Goal: Task Accomplishment & Management: Manage account settings

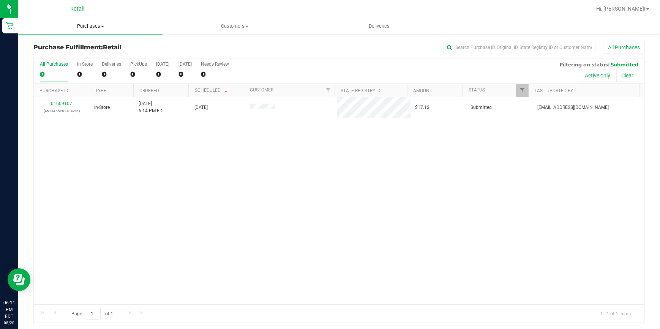
click at [101, 25] on span "Purchases" at bounding box center [90, 26] width 144 height 7
click at [57, 44] on span "Summary of purchases" at bounding box center [57, 46] width 78 height 6
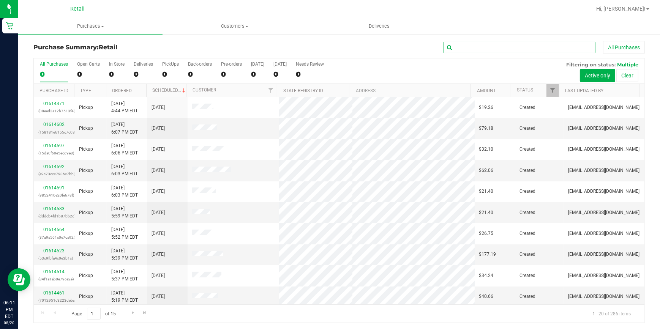
click at [454, 47] on input "text" at bounding box center [520, 47] width 152 height 11
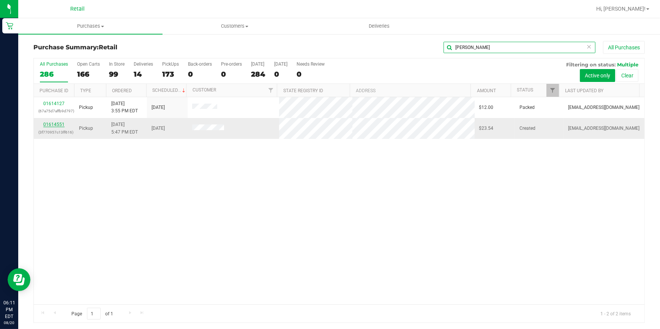
type input "[PERSON_NAME]"
click at [49, 126] on link "01614551" at bounding box center [53, 124] width 21 height 5
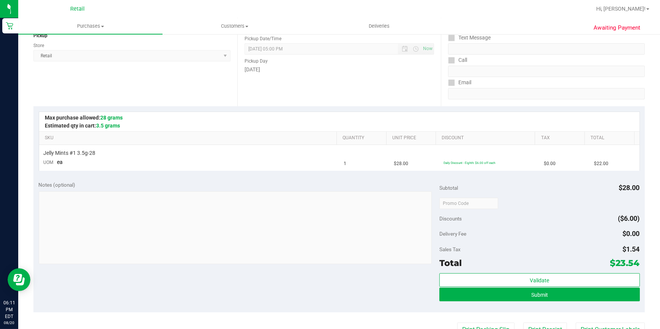
scroll to position [103, 0]
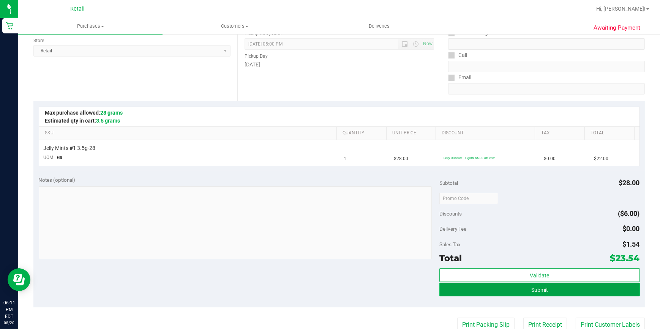
click at [541, 291] on span "Submit" at bounding box center [539, 290] width 17 height 6
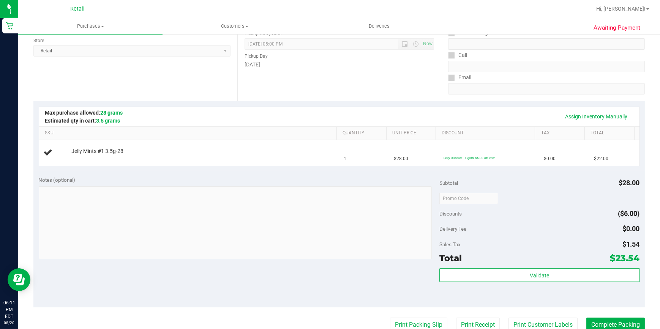
scroll to position [0, 0]
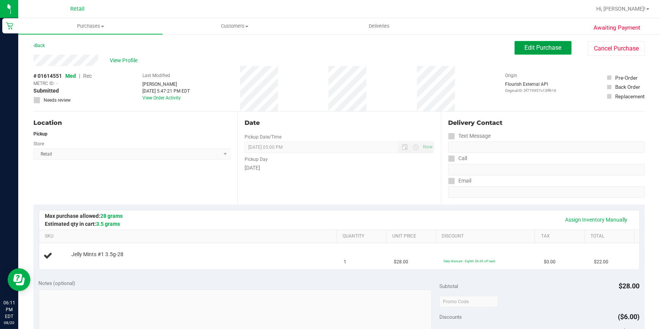
click at [536, 50] on span "Edit Purchase" at bounding box center [543, 47] width 37 height 7
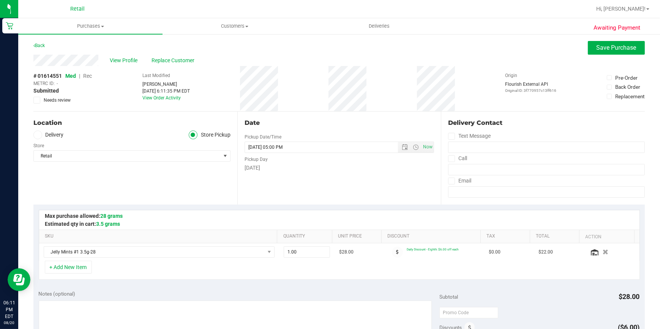
click at [89, 76] on span "Rec" at bounding box center [87, 76] width 9 height 6
click at [597, 48] on span "Save Purchase" at bounding box center [617, 47] width 40 height 7
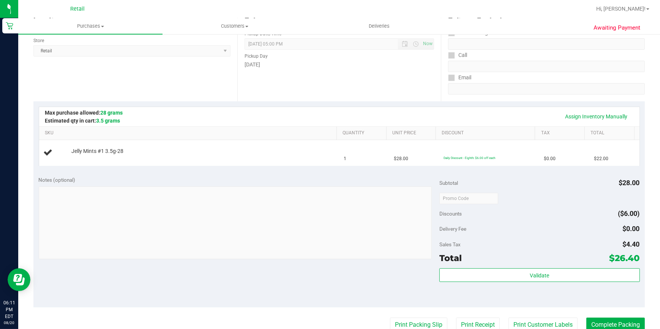
scroll to position [172, 0]
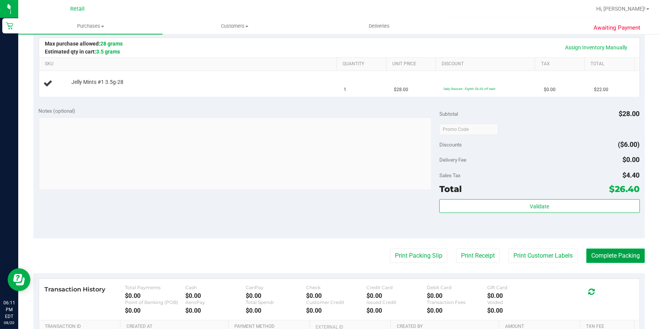
click at [599, 249] on button "Complete Packing" at bounding box center [616, 256] width 59 height 14
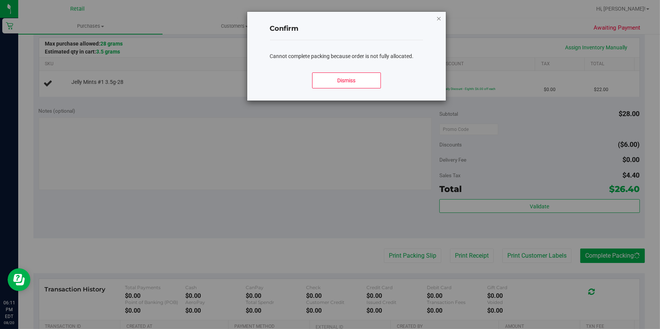
click at [439, 16] on icon "Close modal" at bounding box center [438, 18] width 5 height 9
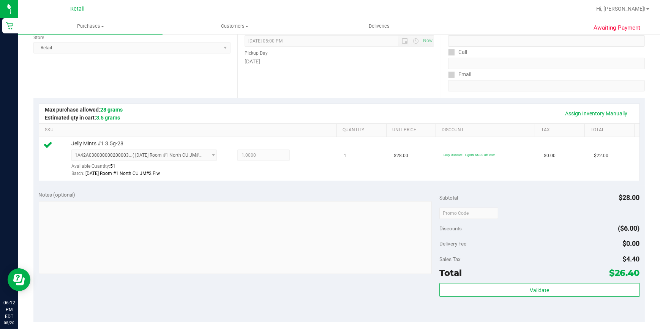
scroll to position [138, 0]
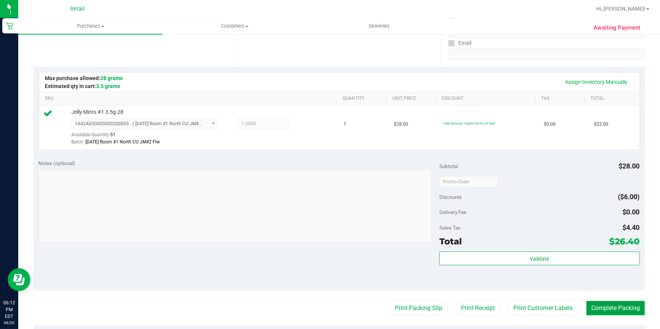
click at [601, 304] on button "Complete Packing" at bounding box center [616, 308] width 59 height 14
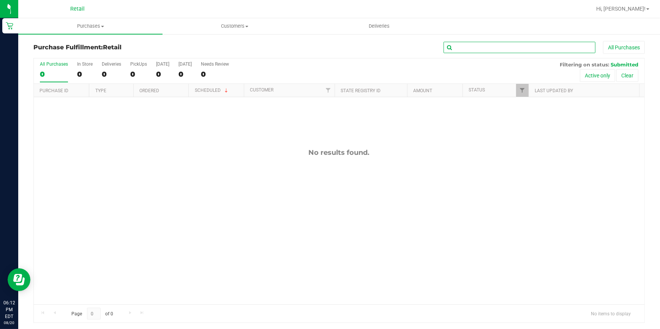
click at [530, 44] on input "text" at bounding box center [520, 47] width 152 height 11
type input "jasm"
click at [79, 23] on span "Purchases" at bounding box center [90, 26] width 144 height 7
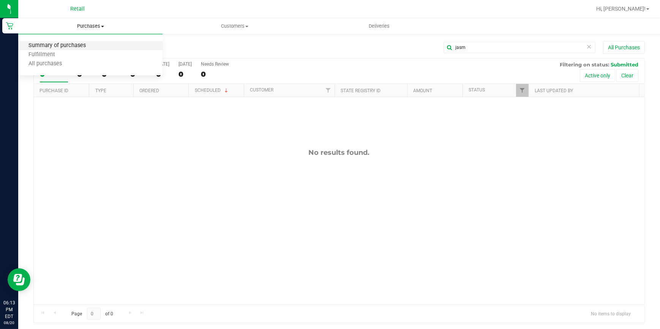
click at [63, 44] on span "Summary of purchases" at bounding box center [57, 46] width 78 height 6
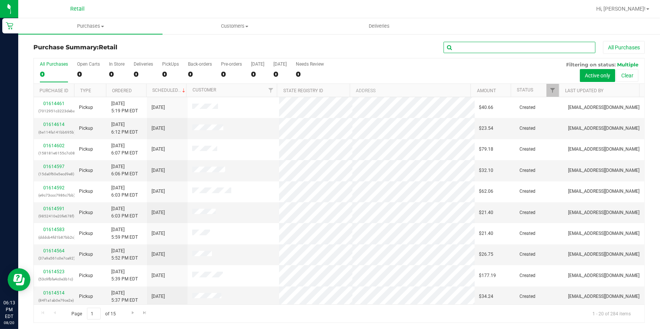
click at [489, 48] on input "text" at bounding box center [520, 47] width 152 height 11
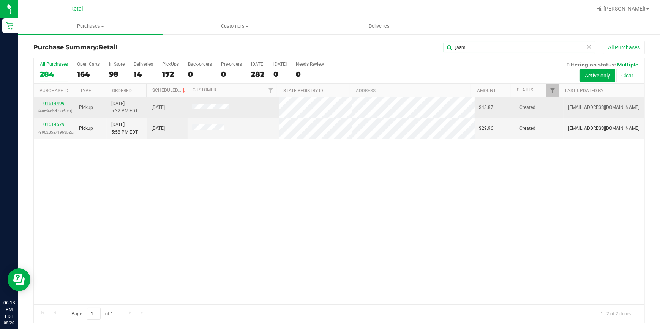
type input "jasm"
click at [59, 104] on link "01614499" at bounding box center [53, 103] width 21 height 5
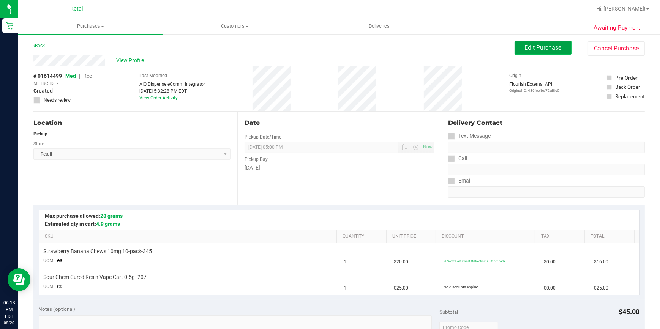
click at [526, 44] on span "Edit Purchase" at bounding box center [543, 47] width 37 height 7
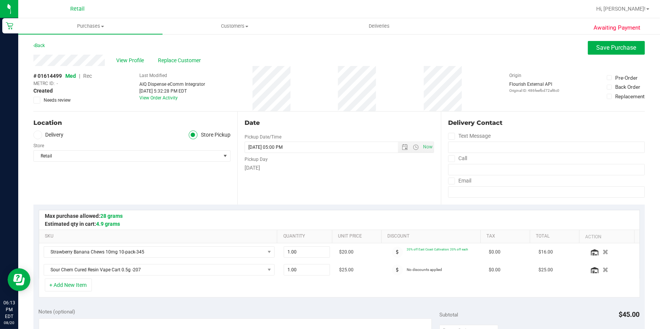
drag, startPoint x: 87, startPoint y: 76, endPoint x: 572, endPoint y: 44, distance: 486.2
click at [86, 77] on span "Rec" at bounding box center [87, 76] width 9 height 6
click at [597, 49] on span "Save Purchase" at bounding box center [617, 47] width 40 height 7
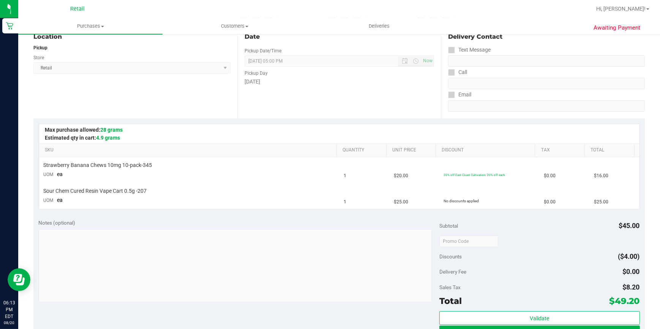
scroll to position [103, 0]
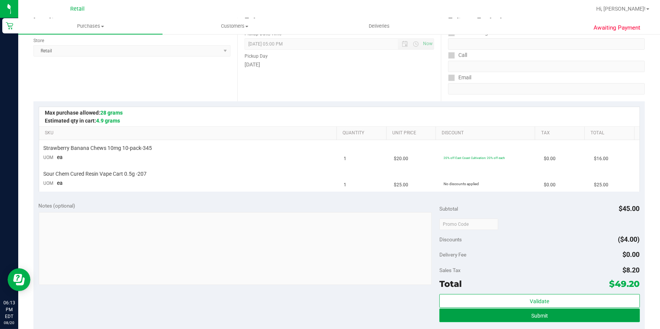
click at [505, 313] on button "Submit" at bounding box center [540, 316] width 201 height 14
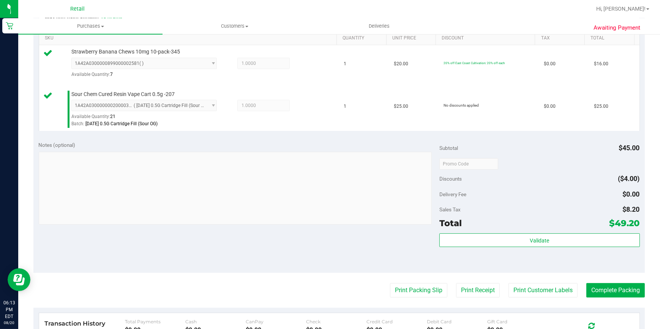
scroll to position [207, 0]
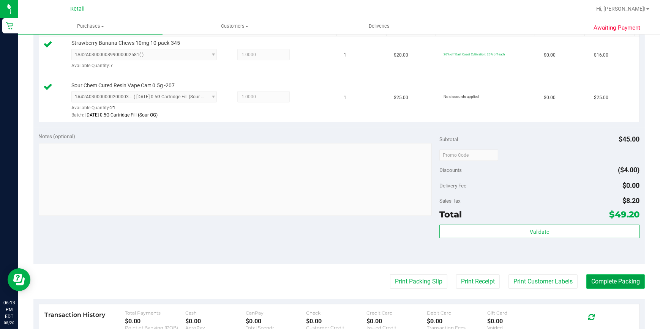
click at [606, 286] on button "Complete Packing" at bounding box center [616, 282] width 59 height 14
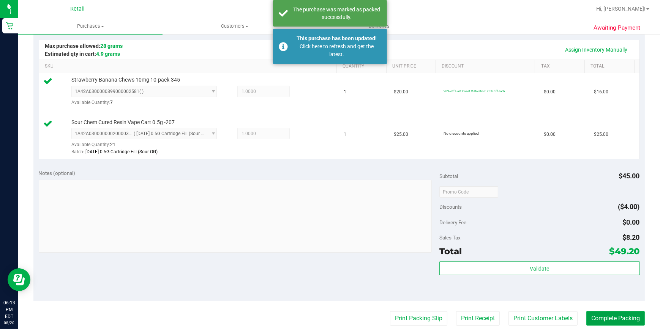
scroll to position [138, 0]
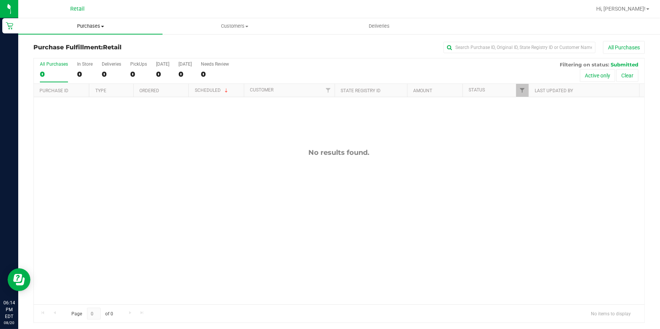
click at [78, 23] on span "Purchases" at bounding box center [90, 26] width 144 height 7
click at [75, 44] on span "Summary of purchases" at bounding box center [57, 46] width 78 height 6
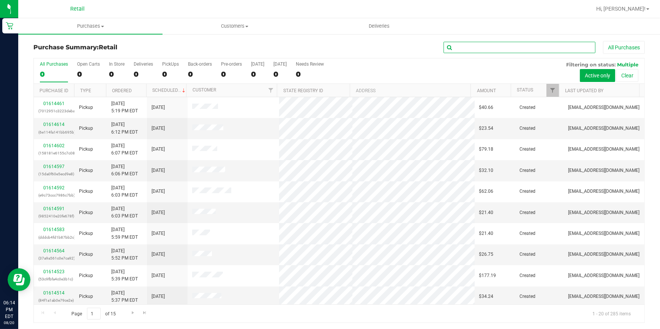
click at [468, 50] on input "text" at bounding box center [520, 47] width 152 height 11
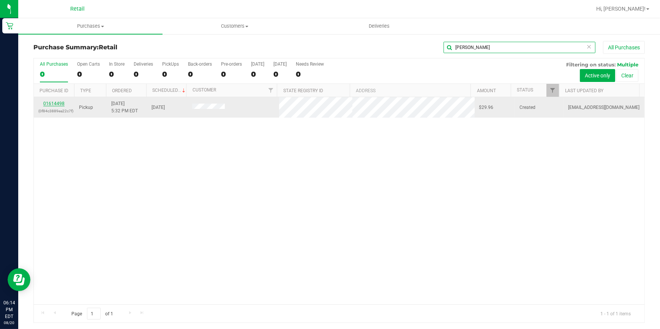
type input "maura"
click at [45, 103] on link "01614498" at bounding box center [53, 103] width 21 height 5
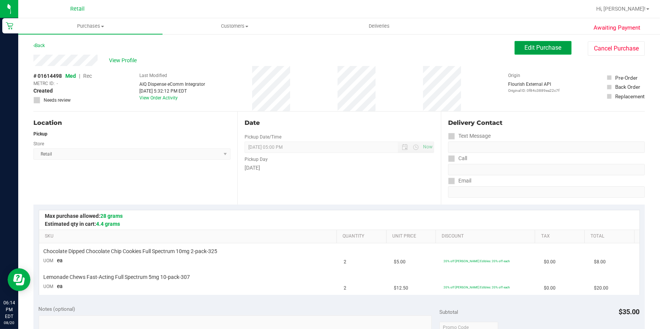
click at [539, 48] on span "Edit Purchase" at bounding box center [543, 47] width 37 height 7
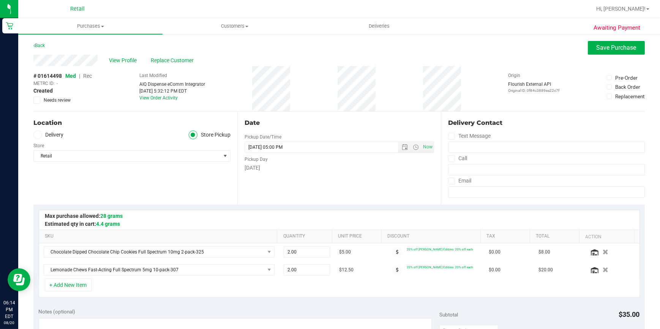
click at [92, 77] on span "Rec" at bounding box center [87, 76] width 9 height 6
click at [593, 54] on button "Save Purchase" at bounding box center [616, 48] width 57 height 14
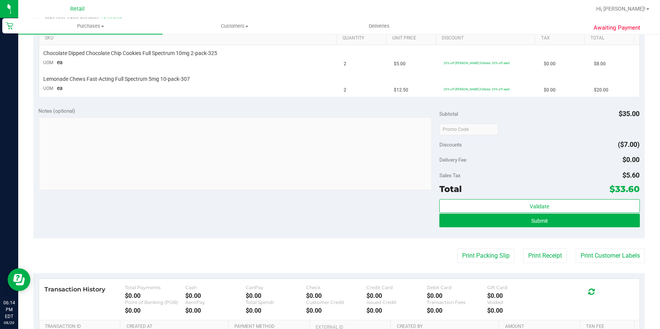
scroll to position [207, 0]
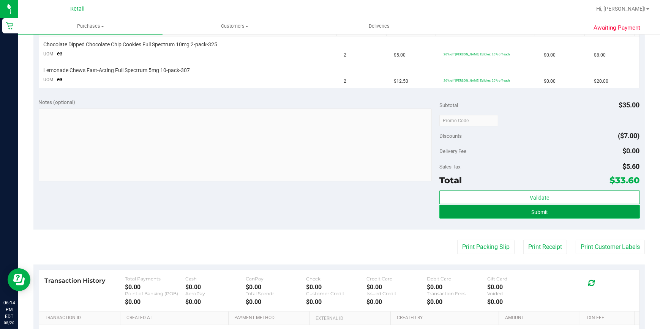
click at [552, 210] on button "Submit" at bounding box center [540, 212] width 201 height 14
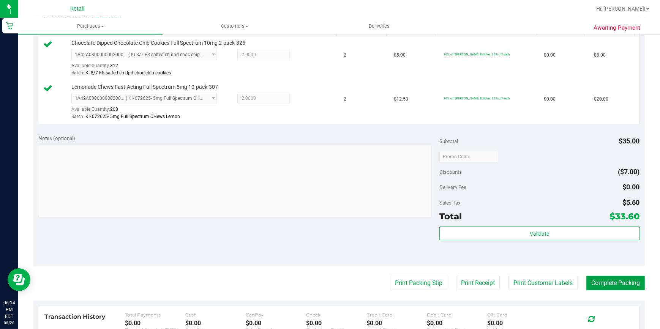
click at [601, 288] on button "Complete Packing" at bounding box center [616, 283] width 59 height 14
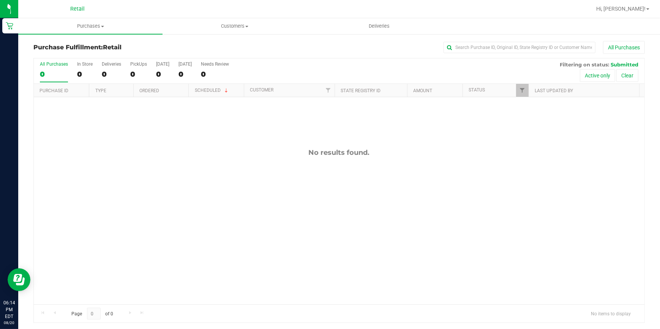
click at [457, 54] on div "Purchase Fulfillment: Retail All Purchases" at bounding box center [339, 49] width 612 height 17
click at [458, 51] on input "text" at bounding box center [520, 47] width 152 height 11
click at [95, 26] on span "Purchases" at bounding box center [90, 26] width 144 height 7
click at [87, 48] on span "Summary of purchases" at bounding box center [57, 46] width 78 height 6
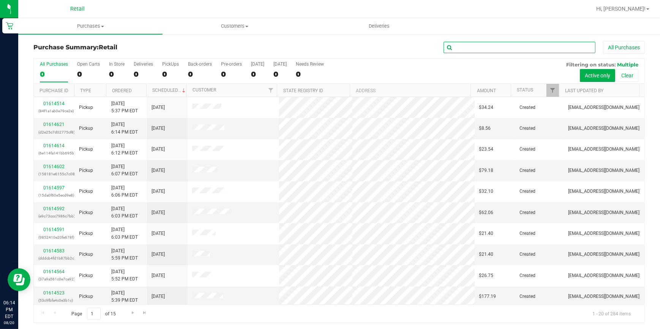
click at [495, 46] on input "text" at bounding box center [520, 47] width 152 height 11
type input "k"
type input "kevin"
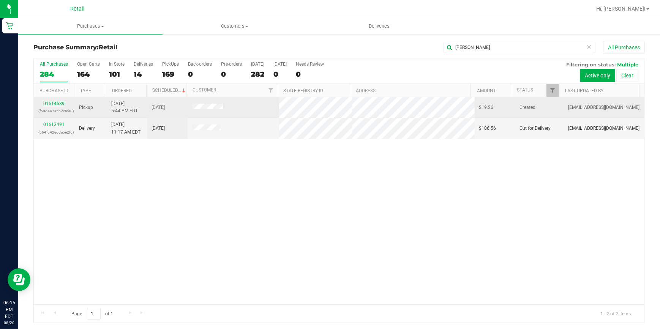
click at [58, 103] on link "01614539" at bounding box center [53, 103] width 21 height 5
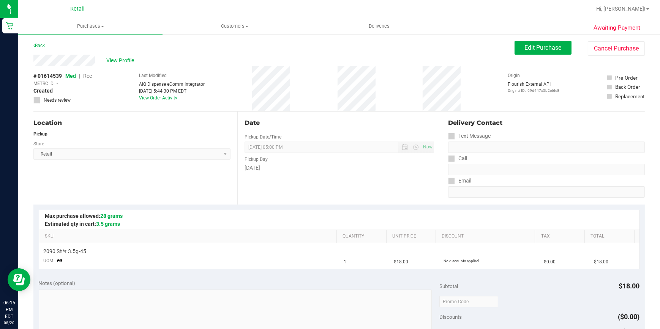
drag, startPoint x: 500, startPoint y: 54, endPoint x: 463, endPoint y: 47, distance: 37.1
click at [500, 54] on div "Back Edit Purchase Cancel Purchase" at bounding box center [339, 48] width 612 height 14
click at [519, 53] on button "Edit Purchase" at bounding box center [543, 48] width 57 height 14
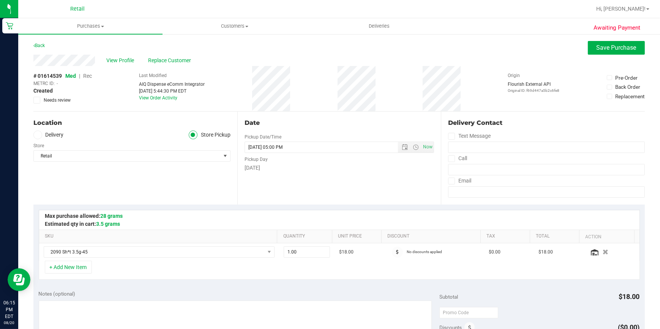
click at [89, 77] on span "Rec" at bounding box center [87, 76] width 9 height 6
click at [602, 49] on span "Save Purchase" at bounding box center [617, 47] width 40 height 7
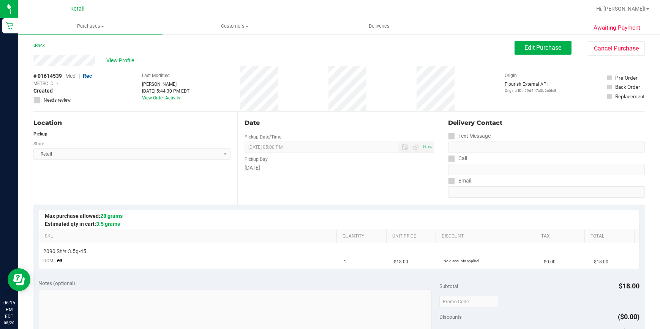
scroll to position [69, 0]
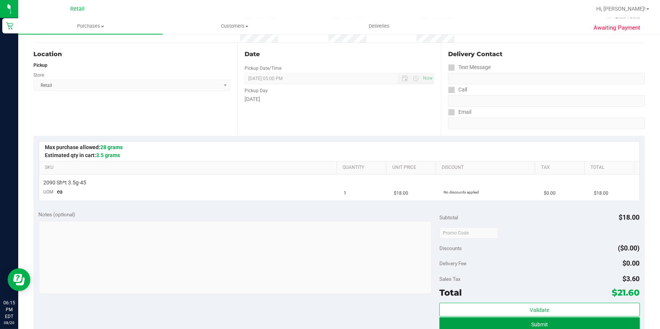
click at [522, 321] on button "Submit" at bounding box center [540, 325] width 201 height 14
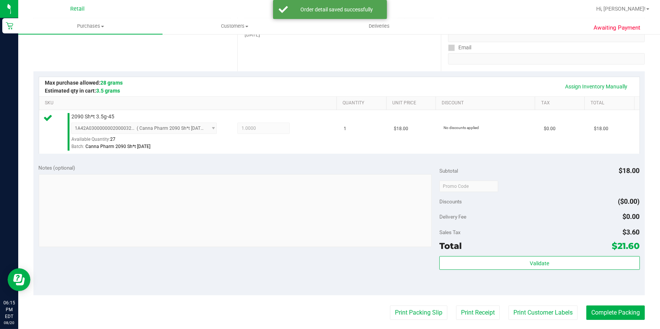
scroll to position [172, 0]
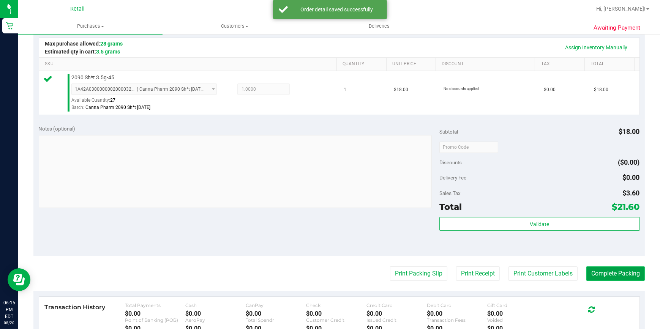
click at [595, 267] on button "Complete Packing" at bounding box center [616, 274] width 59 height 14
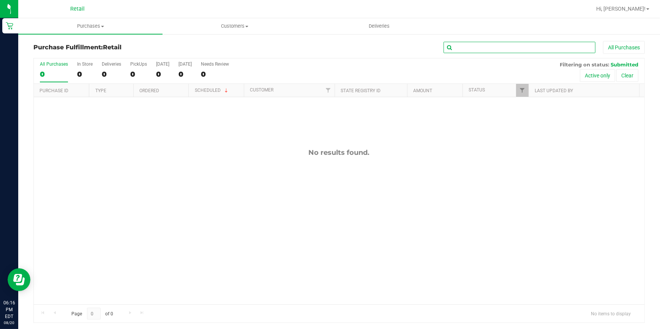
click at [471, 49] on input "text" at bounding box center [520, 47] width 152 height 11
click at [89, 23] on span "Purchases" at bounding box center [90, 26] width 144 height 7
click at [68, 43] on span "Summary of purchases" at bounding box center [57, 46] width 78 height 6
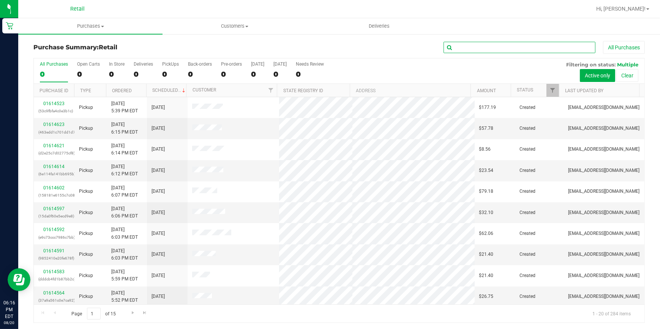
click at [467, 50] on input "text" at bounding box center [520, 47] width 152 height 11
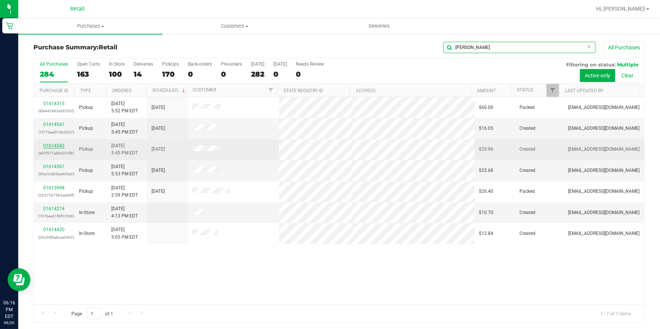
type input "alex"
click at [53, 146] on link "01614542" at bounding box center [53, 145] width 21 height 5
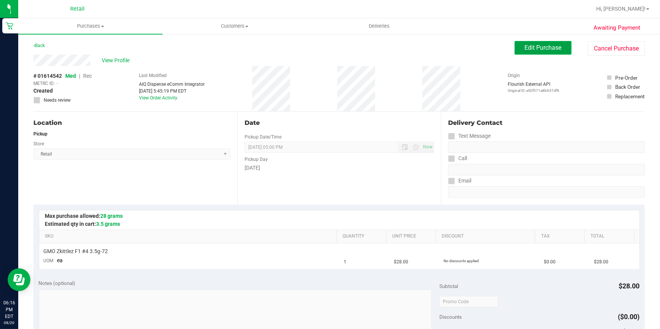
click at [539, 49] on span "Edit Purchase" at bounding box center [543, 47] width 37 height 7
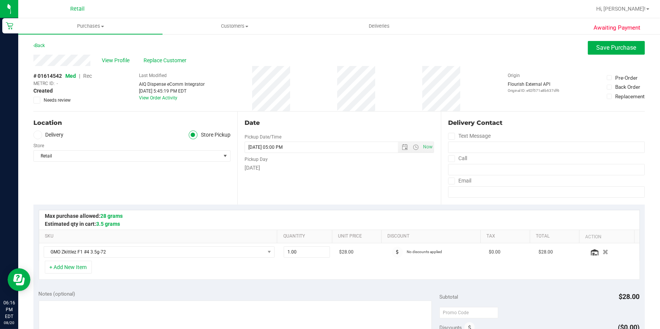
click at [90, 77] on span "Rec" at bounding box center [87, 76] width 9 height 6
click at [610, 49] on span "Save Purchase" at bounding box center [617, 47] width 40 height 7
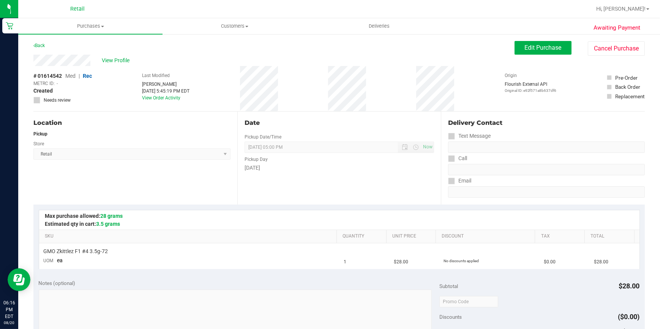
scroll to position [138, 0]
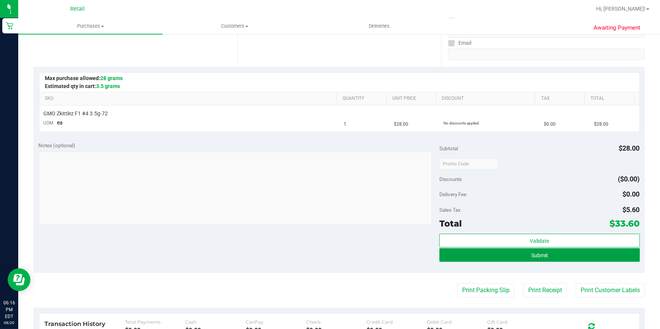
click at [533, 251] on button "Submit" at bounding box center [540, 255] width 201 height 14
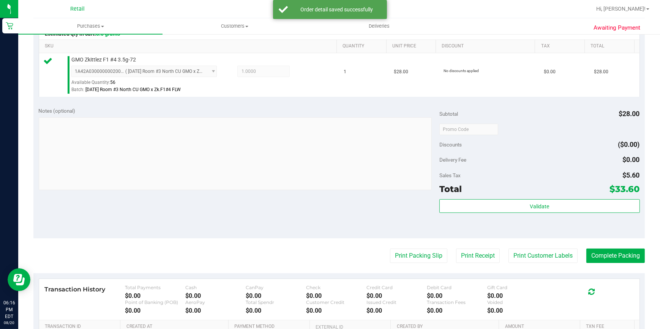
scroll to position [207, 0]
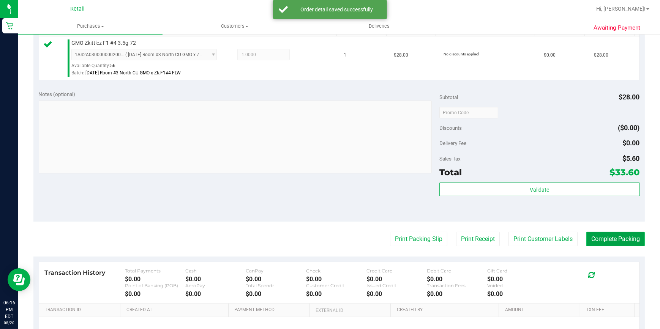
click at [613, 243] on button "Complete Packing" at bounding box center [616, 239] width 59 height 14
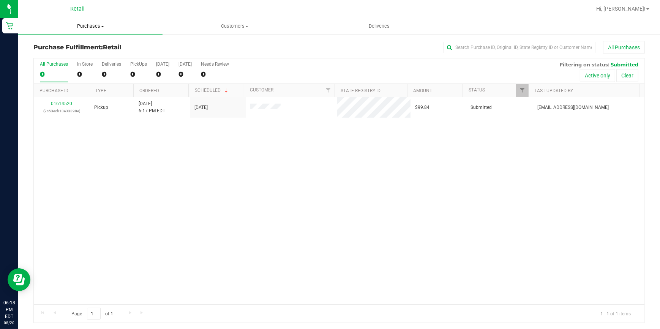
click at [91, 23] on span "Purchases" at bounding box center [90, 26] width 144 height 7
click at [65, 43] on span "Summary of purchases" at bounding box center [57, 46] width 78 height 6
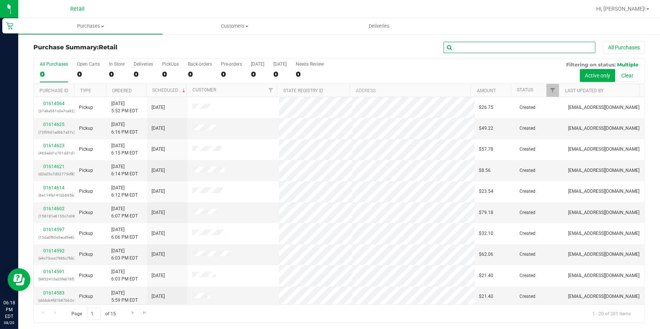
click at [477, 47] on input "text" at bounding box center [520, 47] width 152 height 11
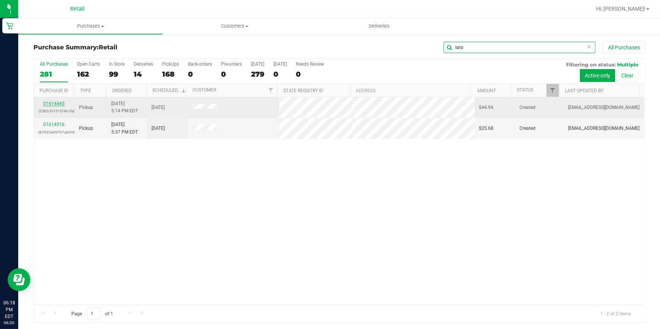
type input "lato"
click at [52, 105] on link "01614445" at bounding box center [53, 103] width 21 height 5
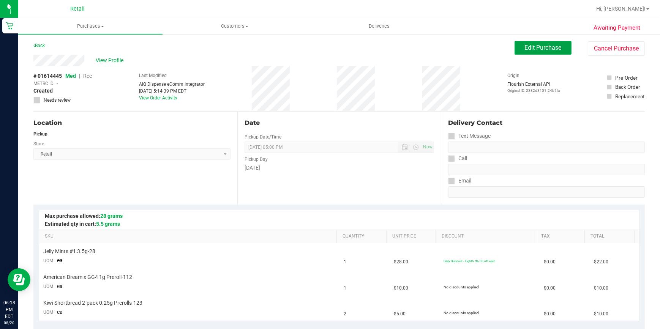
click at [538, 46] on span "Edit Purchase" at bounding box center [543, 47] width 37 height 7
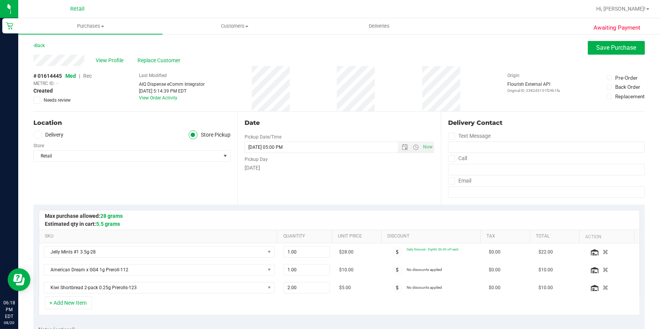
click at [87, 75] on span "Rec" at bounding box center [87, 76] width 9 height 6
click at [620, 54] on button "Save Purchase" at bounding box center [616, 48] width 57 height 14
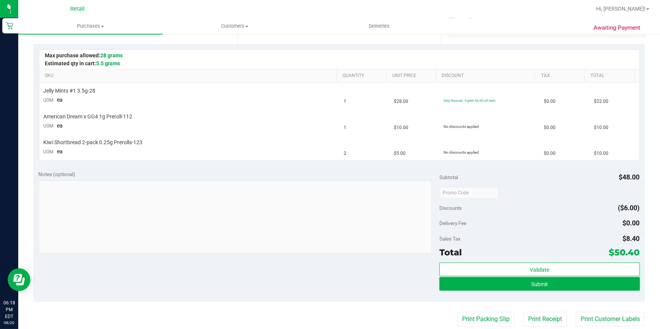
scroll to position [172, 0]
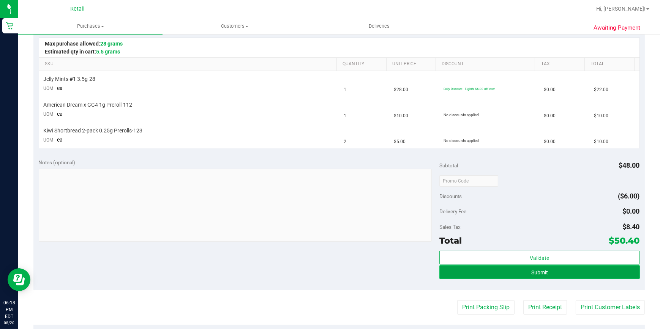
click at [516, 274] on button "Submit" at bounding box center [540, 273] width 201 height 14
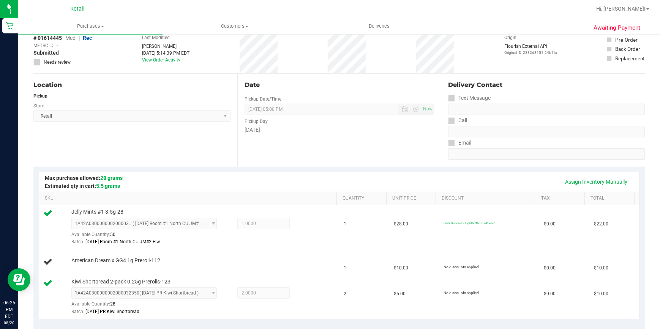
scroll to position [0, 0]
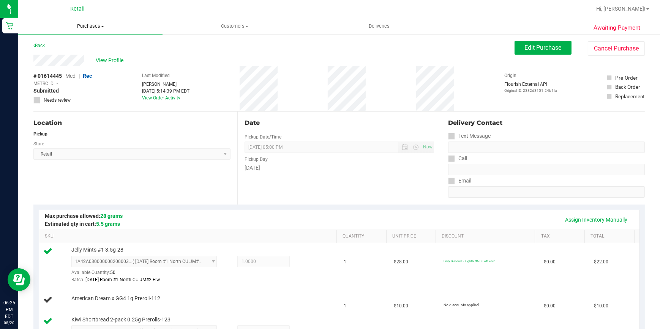
click at [87, 27] on span "Purchases" at bounding box center [90, 26] width 144 height 7
click at [79, 52] on li "Fulfillment" at bounding box center [90, 55] width 144 height 9
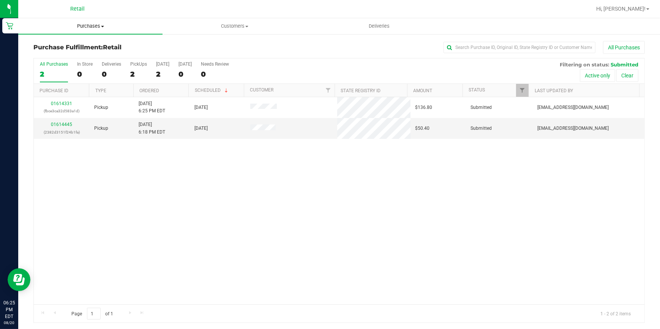
click at [99, 25] on span "Purchases" at bounding box center [90, 26] width 144 height 7
click at [63, 56] on span "Fulfillment" at bounding box center [41, 55] width 47 height 6
click at [86, 24] on span "Purchases" at bounding box center [90, 26] width 144 height 7
click at [74, 47] on span "Summary of purchases" at bounding box center [57, 46] width 78 height 6
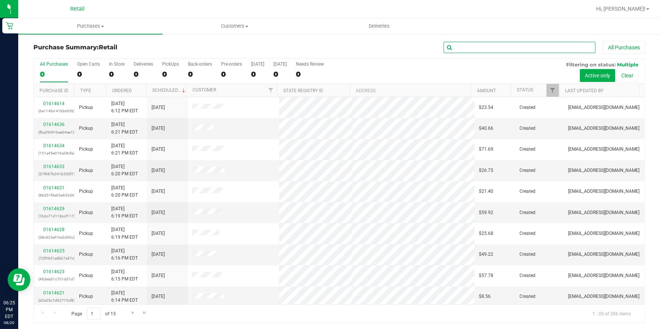
click at [459, 46] on input "text" at bounding box center [520, 47] width 152 height 11
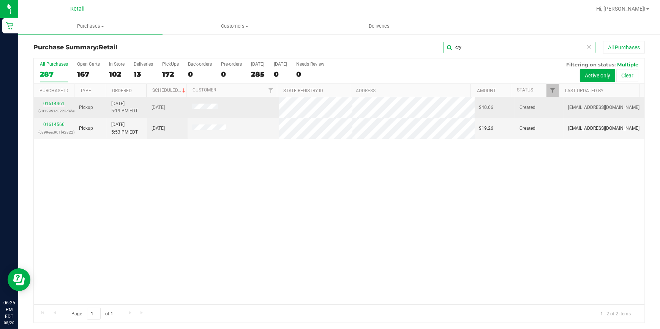
type input "cry"
click at [48, 104] on link "01614461" at bounding box center [53, 103] width 21 height 5
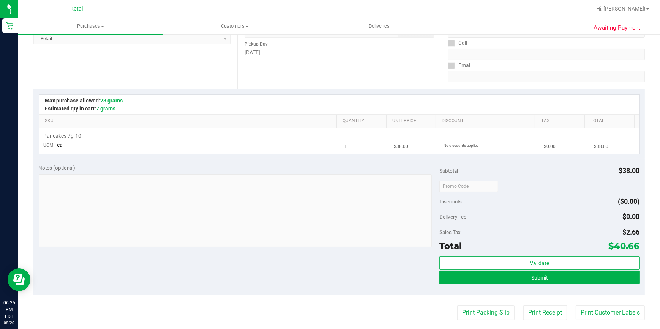
scroll to position [138, 0]
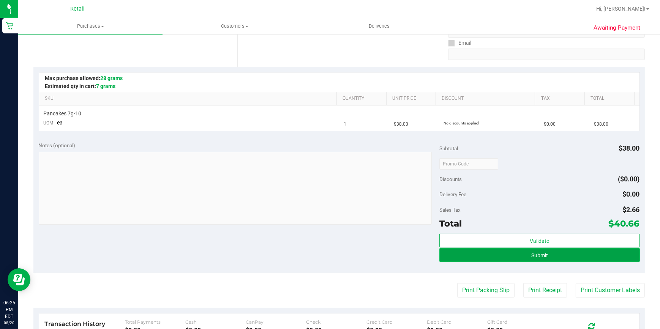
click at [479, 258] on button "Submit" at bounding box center [540, 255] width 201 height 14
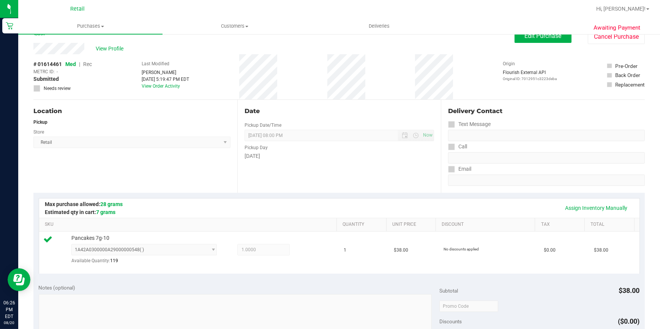
scroll to position [0, 0]
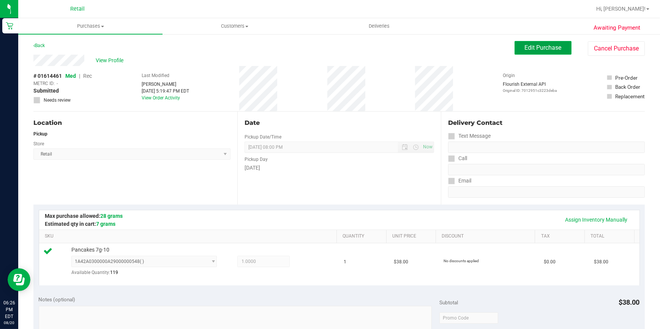
click at [525, 51] on span "Edit Purchase" at bounding box center [543, 47] width 37 height 7
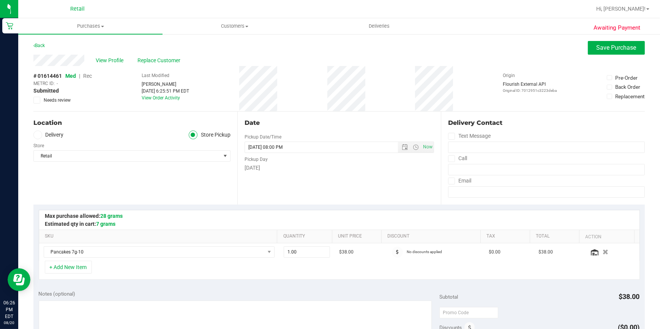
click at [87, 77] on span "Rec" at bounding box center [87, 76] width 9 height 6
click at [610, 49] on span "Save Purchase" at bounding box center [617, 47] width 40 height 7
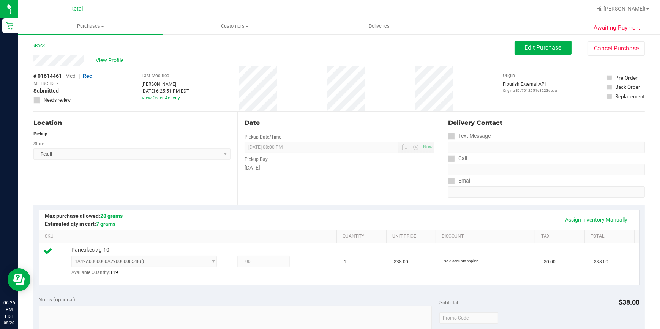
scroll to position [172, 0]
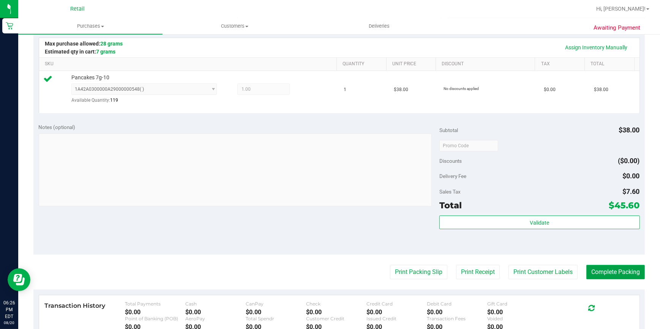
click at [601, 278] on button "Complete Packing" at bounding box center [616, 272] width 59 height 14
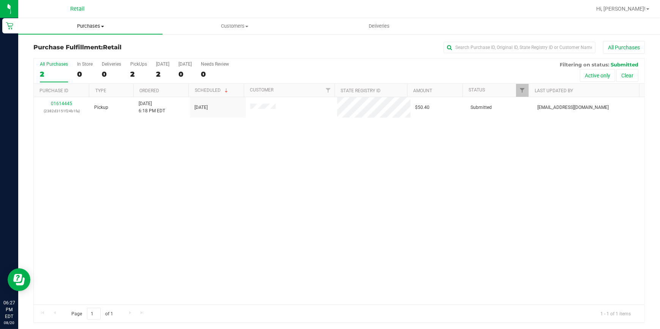
click at [81, 23] on span "Purchases" at bounding box center [90, 26] width 144 height 7
click at [68, 45] on span "Summary of purchases" at bounding box center [57, 46] width 78 height 6
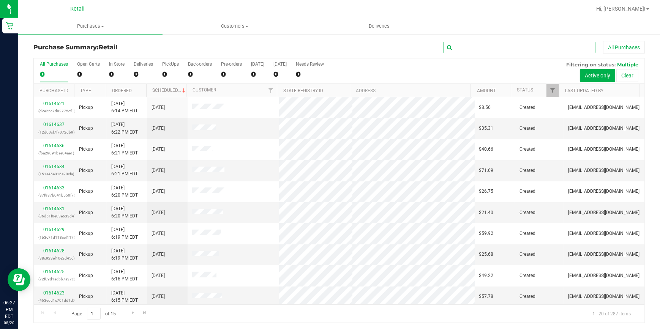
click at [467, 48] on input "text" at bounding box center [520, 47] width 152 height 11
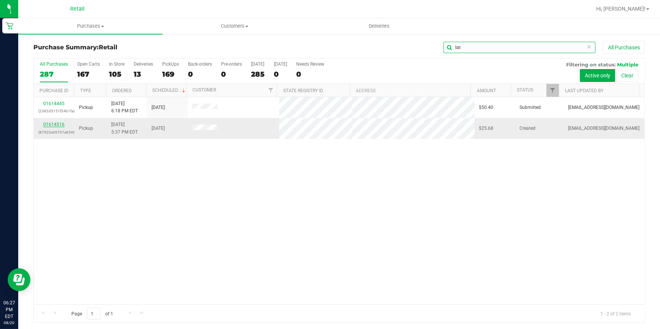
type input "lat"
click at [51, 125] on link "01614516" at bounding box center [53, 124] width 21 height 5
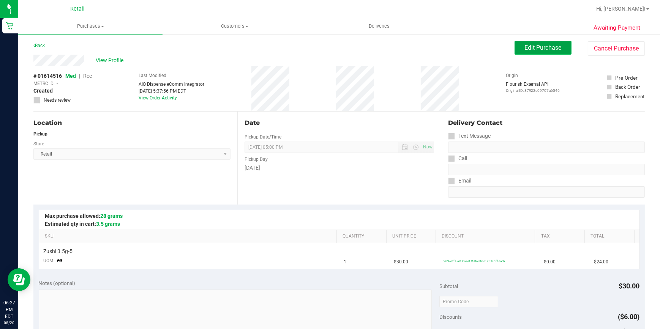
click at [539, 43] on button "Edit Purchase" at bounding box center [543, 48] width 57 height 14
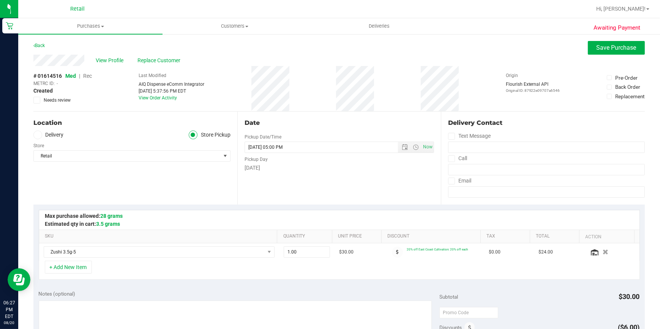
click at [90, 76] on span "Rec" at bounding box center [87, 76] width 9 height 6
click at [615, 50] on span "Save Purchase" at bounding box center [617, 47] width 40 height 7
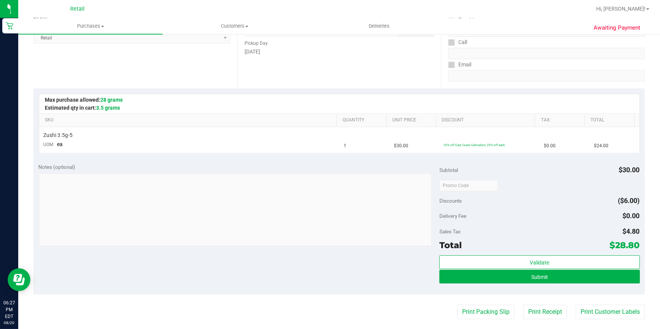
scroll to position [138, 0]
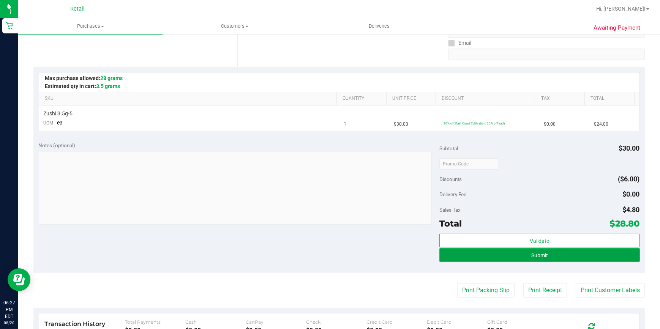
click at [504, 255] on button "Submit" at bounding box center [540, 255] width 201 height 14
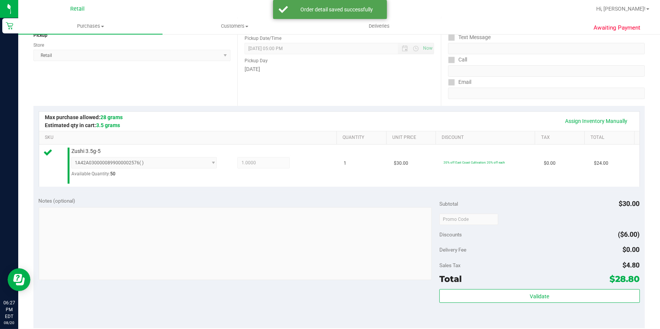
scroll to position [172, 0]
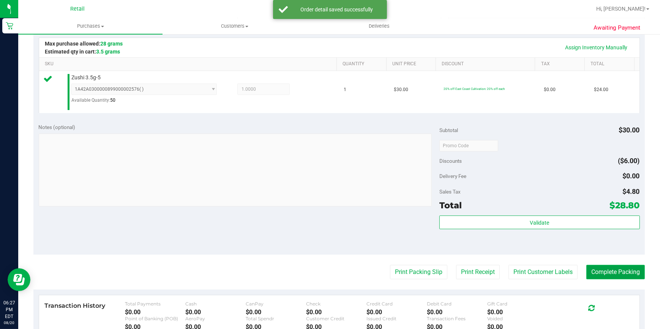
click at [603, 277] on button "Complete Packing" at bounding box center [616, 272] width 59 height 14
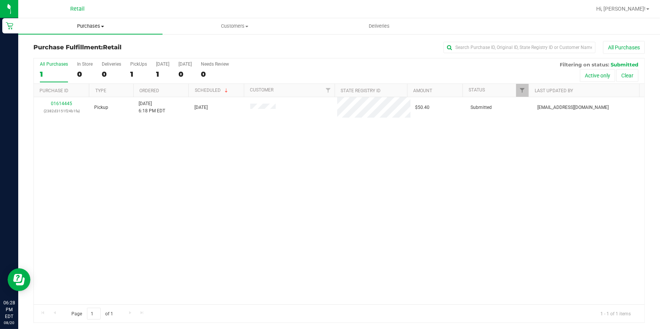
drag, startPoint x: 87, startPoint y: 24, endPoint x: 81, endPoint y: 36, distance: 13.4
click at [87, 24] on span "Purchases" at bounding box center [90, 26] width 144 height 7
click at [71, 44] on span "Summary of purchases" at bounding box center [57, 46] width 78 height 6
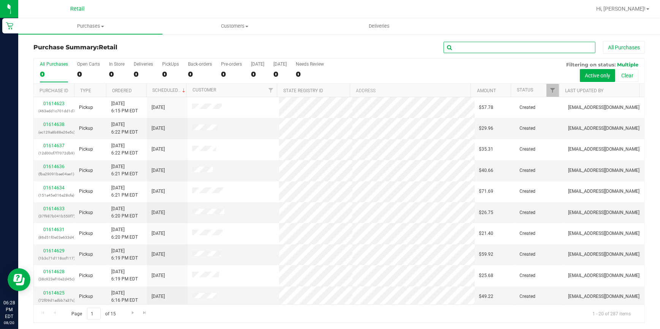
click at [470, 45] on input "text" at bounding box center [520, 47] width 152 height 11
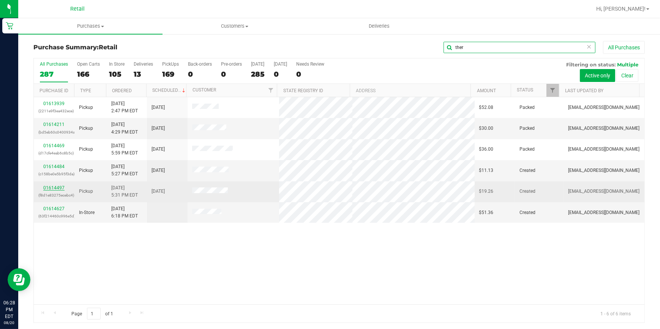
type input "ther"
click at [51, 186] on link "01614497" at bounding box center [53, 187] width 21 height 5
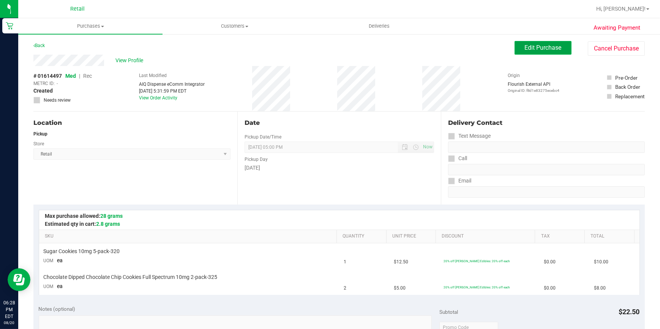
click at [552, 41] on button "Edit Purchase" at bounding box center [543, 48] width 57 height 14
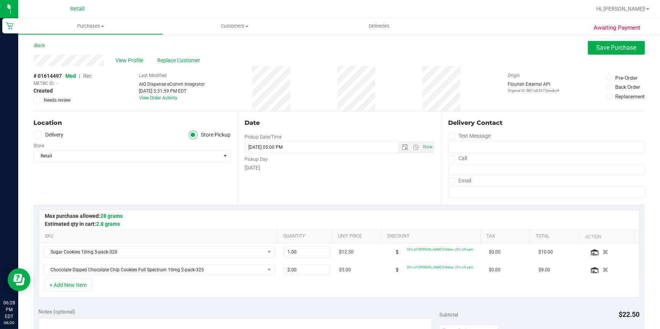
click at [88, 76] on span "Rec" at bounding box center [87, 76] width 9 height 6
click at [613, 45] on span "Save Purchase" at bounding box center [617, 47] width 40 height 7
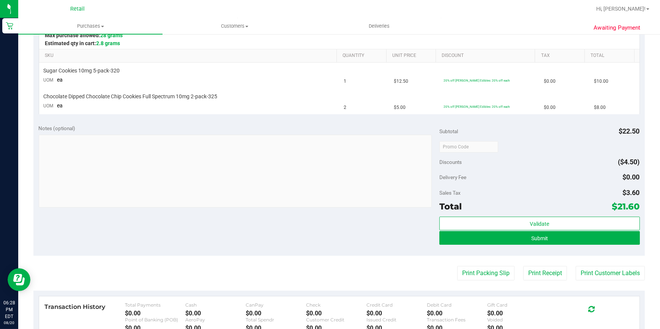
scroll to position [207, 0]
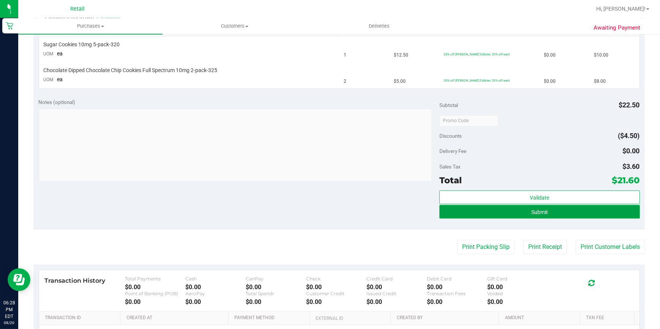
click at [563, 214] on button "Submit" at bounding box center [540, 212] width 201 height 14
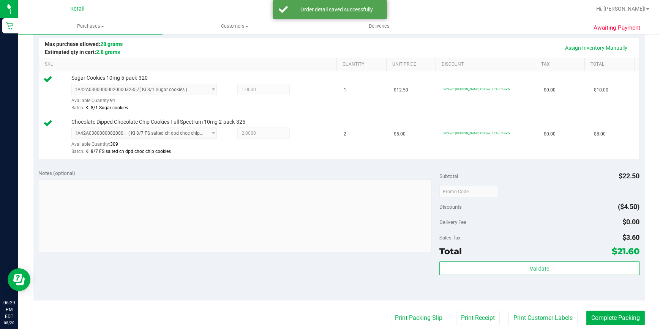
scroll to position [172, 0]
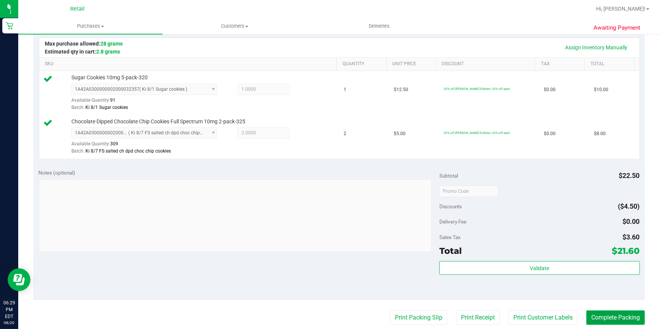
click at [593, 316] on button "Complete Packing" at bounding box center [616, 318] width 59 height 14
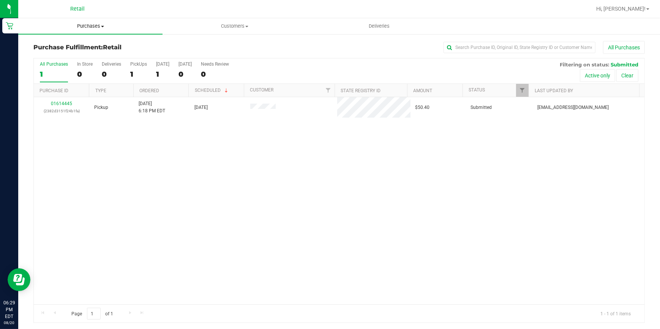
click at [92, 27] on span "Purchases" at bounding box center [90, 26] width 144 height 7
click at [81, 44] on span "Summary of purchases" at bounding box center [57, 46] width 78 height 6
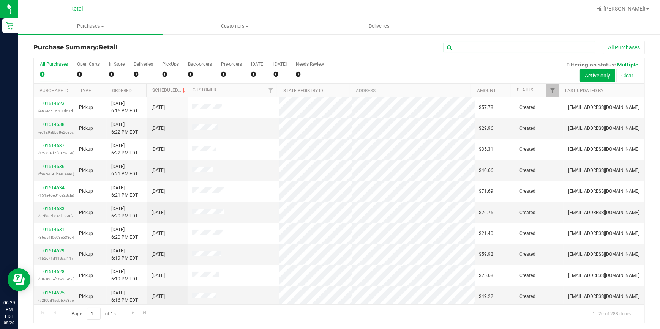
click at [488, 46] on input "text" at bounding box center [520, 47] width 152 height 11
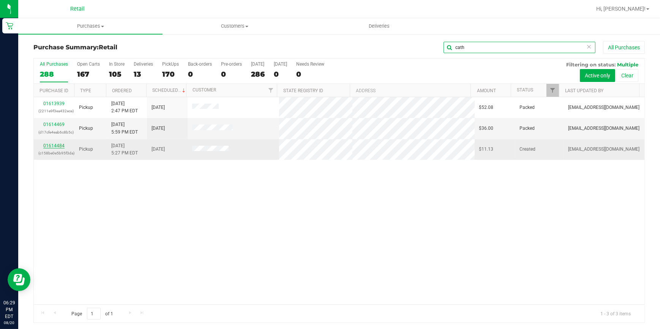
type input "cath"
click at [56, 145] on link "01614484" at bounding box center [53, 145] width 21 height 5
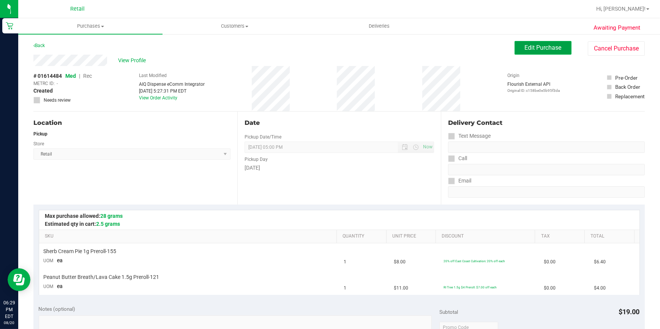
click at [532, 50] on span "Edit Purchase" at bounding box center [543, 47] width 37 height 7
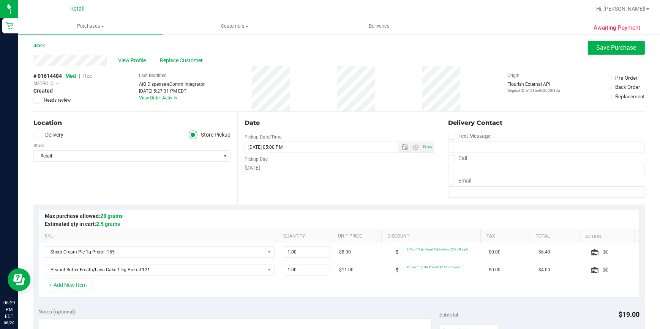
click at [84, 77] on span "Rec" at bounding box center [87, 76] width 9 height 6
click at [628, 41] on button "Save Purchase" at bounding box center [616, 48] width 57 height 14
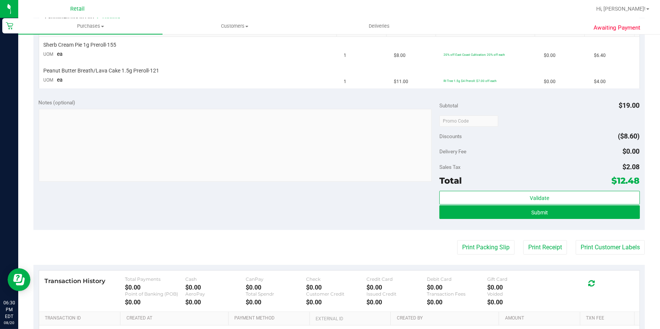
scroll to position [207, 0]
click at [533, 217] on button "Submit" at bounding box center [540, 212] width 201 height 14
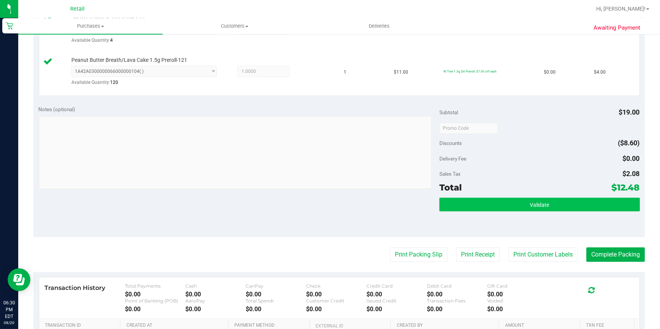
scroll to position [242, 0]
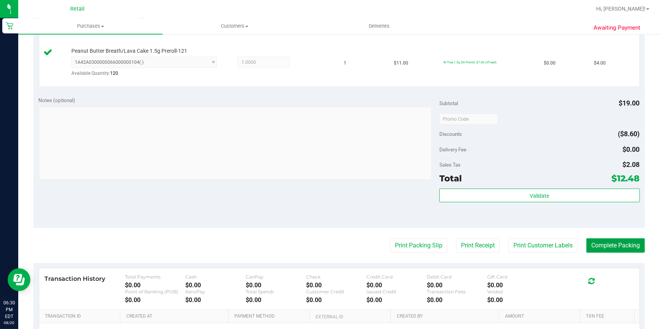
click at [602, 242] on button "Complete Packing" at bounding box center [616, 246] width 59 height 14
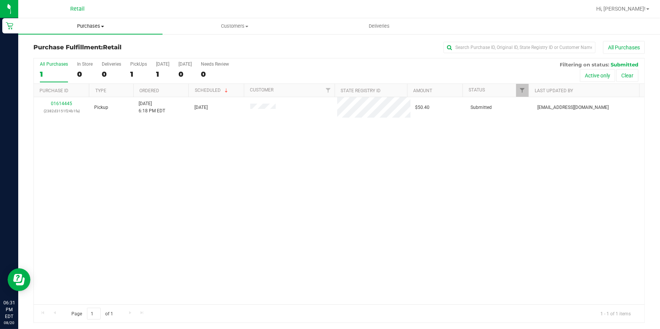
click at [83, 27] on span "Purchases" at bounding box center [90, 26] width 144 height 7
click at [79, 46] on span "Summary of purchases" at bounding box center [57, 46] width 78 height 6
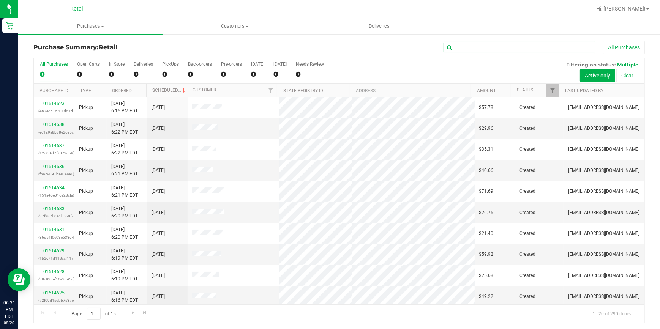
click at [466, 45] on input "text" at bounding box center [520, 47] width 152 height 11
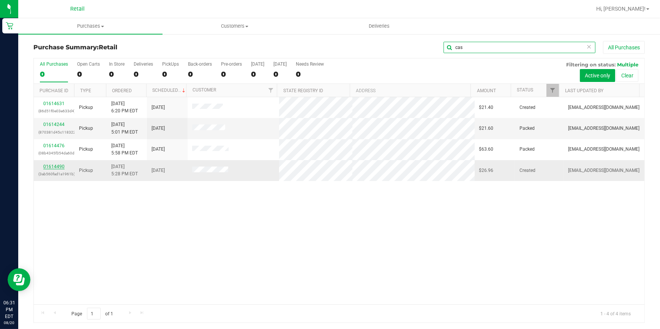
type input "cas"
click at [46, 168] on link "01614490" at bounding box center [53, 166] width 21 height 5
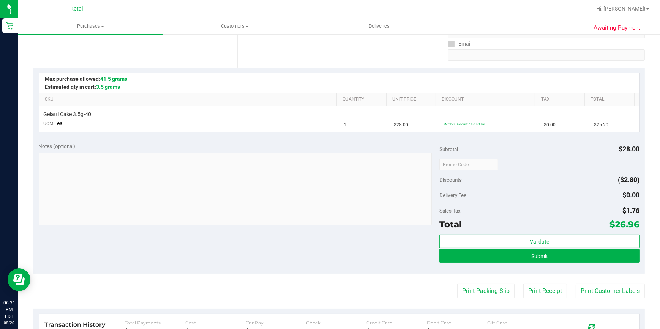
scroll to position [138, 0]
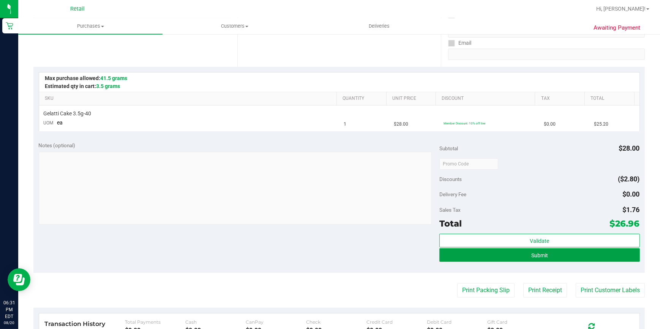
click at [558, 257] on button "Submit" at bounding box center [540, 255] width 201 height 14
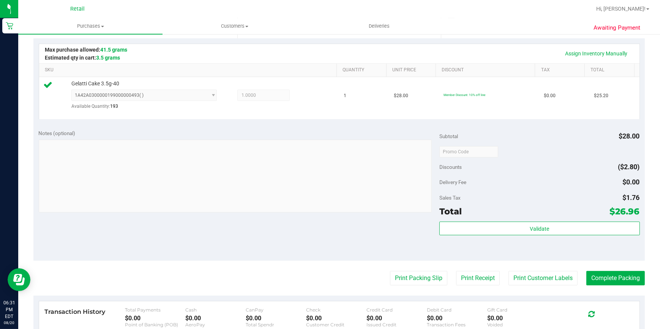
scroll to position [172, 0]
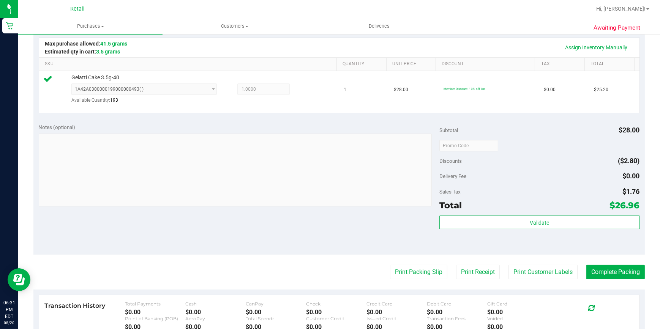
click at [590, 264] on purchase-details "Back Edit Purchase Cancel Purchase View Profile # 01614490 Med | Rec METRC ID: …" at bounding box center [339, 150] width 612 height 563
click at [590, 266] on button "Complete Packing" at bounding box center [616, 272] width 59 height 14
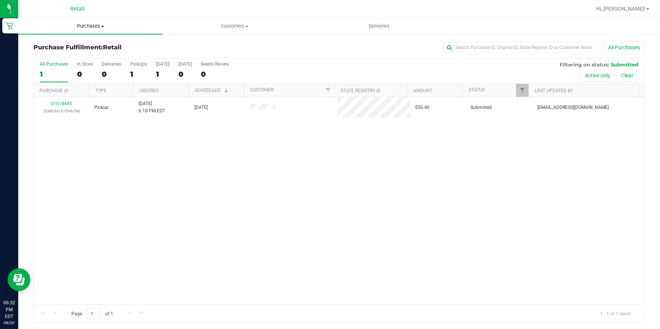
click at [95, 28] on span "Purchases" at bounding box center [90, 26] width 144 height 7
click at [62, 48] on span "Summary of purchases" at bounding box center [57, 46] width 78 height 6
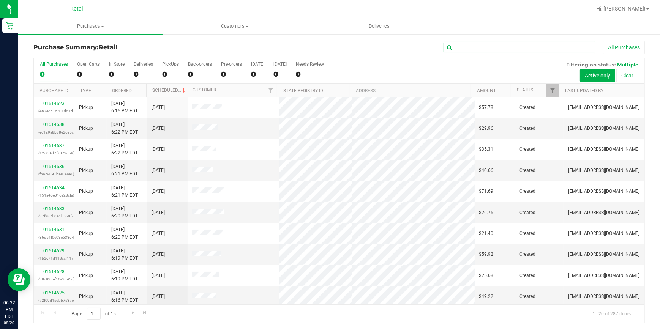
click at [470, 46] on input "text" at bounding box center [520, 47] width 152 height 11
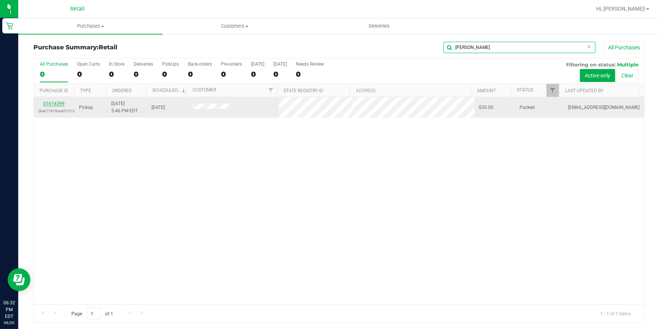
type input "cris"
click at [51, 102] on link "01614399" at bounding box center [53, 103] width 21 height 5
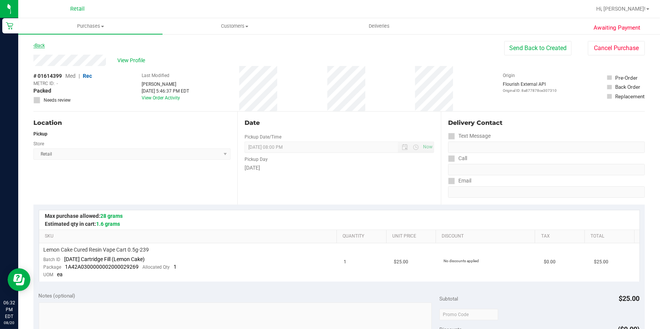
click at [40, 44] on link "Back" at bounding box center [38, 45] width 11 height 5
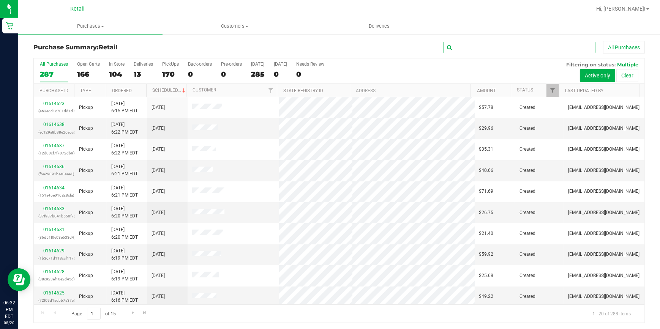
click at [473, 48] on input "text" at bounding box center [520, 47] width 152 height 11
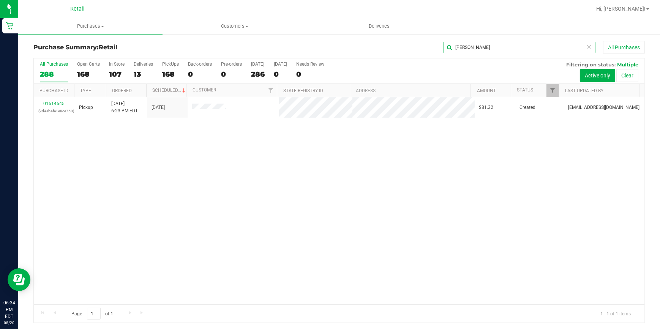
drag, startPoint x: 462, startPoint y: 48, endPoint x: 435, endPoint y: 48, distance: 26.2
click at [435, 48] on div "georg All Purchases" at bounding box center [441, 47] width 408 height 13
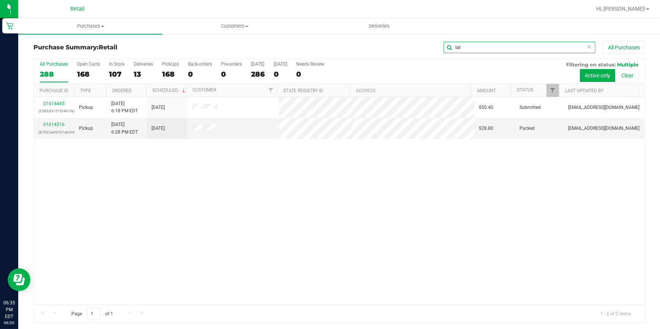
type input "lat"
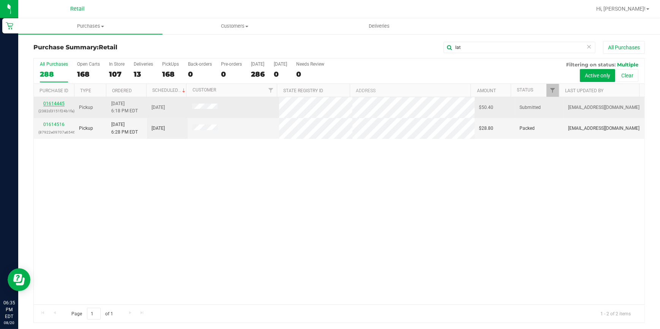
click at [45, 102] on link "01614445" at bounding box center [53, 103] width 21 height 5
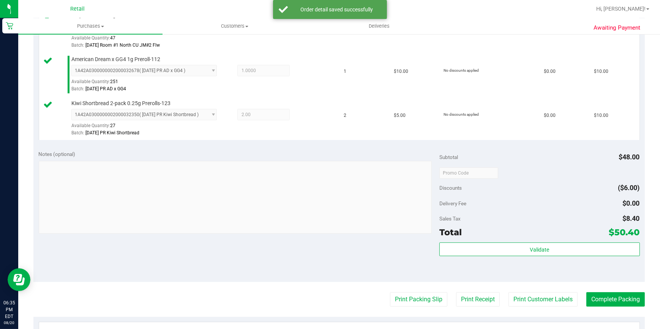
scroll to position [276, 0]
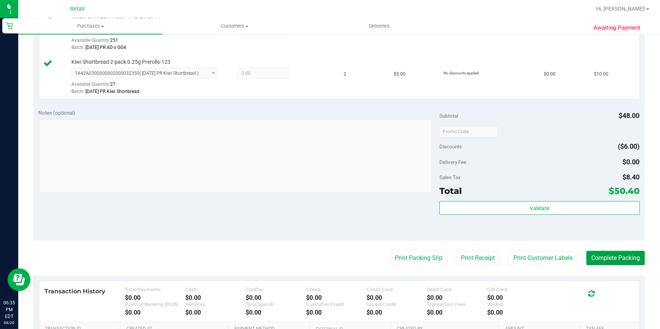
drag, startPoint x: 604, startPoint y: 258, endPoint x: 595, endPoint y: 253, distance: 9.9
click at [604, 258] on button "Complete Packing" at bounding box center [616, 258] width 59 height 14
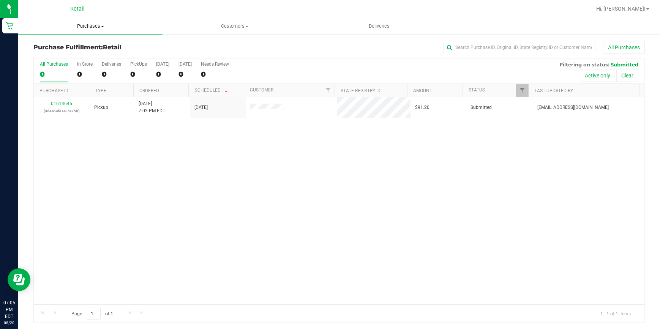
click at [95, 27] on span "Purchases" at bounding box center [90, 26] width 144 height 7
click at [71, 47] on span "Summary of purchases" at bounding box center [57, 46] width 78 height 6
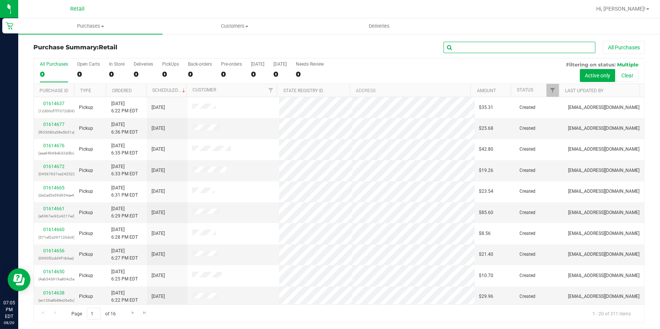
click at [503, 49] on input "text" at bounding box center [520, 47] width 152 height 11
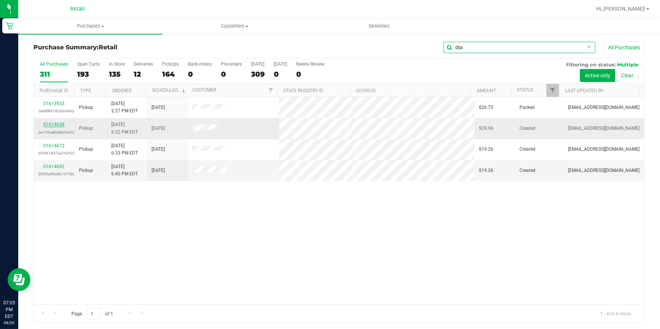
type input "dija"
click at [47, 125] on link "01614638" at bounding box center [53, 124] width 21 height 5
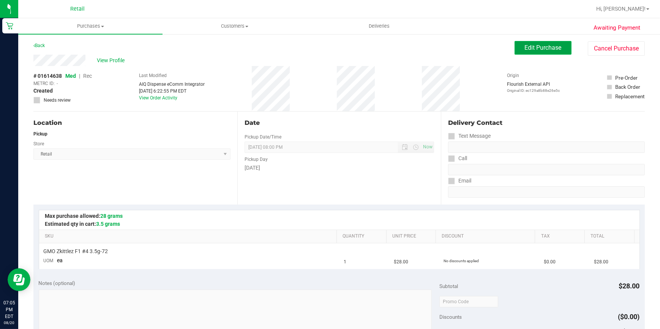
click at [539, 53] on button "Edit Purchase" at bounding box center [543, 48] width 57 height 14
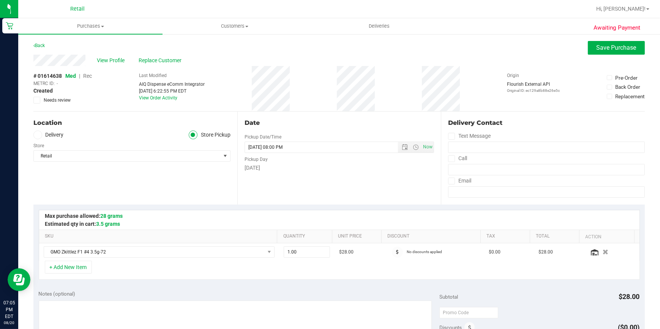
click at [89, 76] on span "Rec" at bounding box center [87, 76] width 9 height 6
click at [604, 49] on span "Save Purchase" at bounding box center [617, 47] width 40 height 7
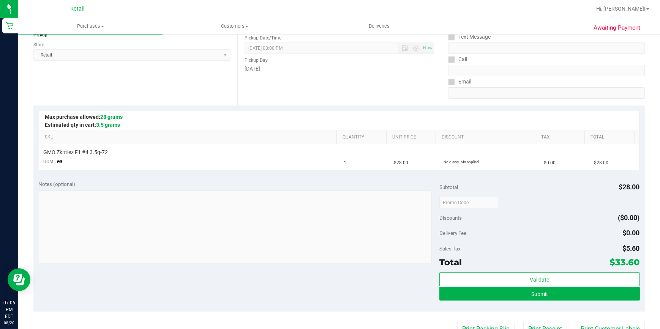
scroll to position [103, 0]
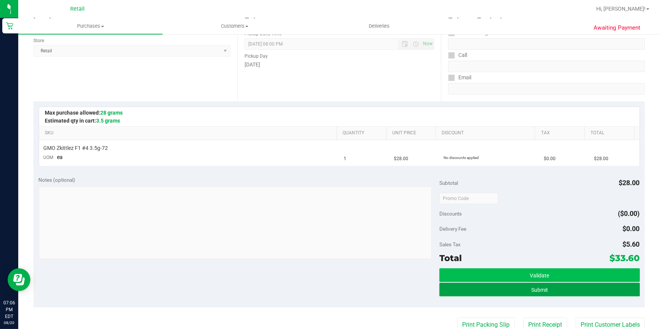
click at [531, 289] on span "Submit" at bounding box center [539, 290] width 17 height 6
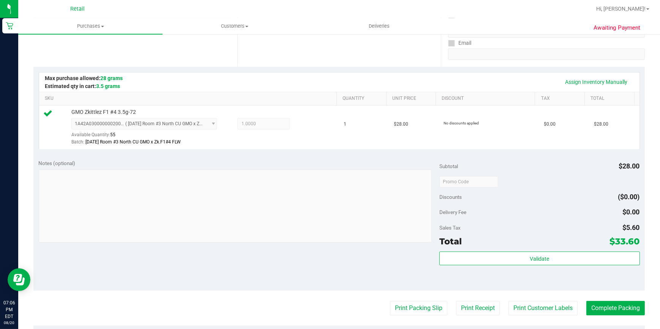
scroll to position [207, 0]
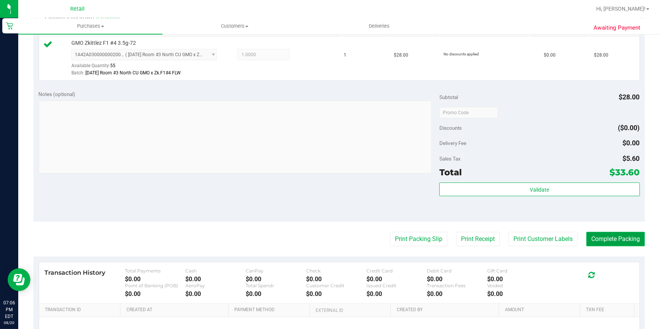
click at [610, 239] on button "Complete Packing" at bounding box center [616, 239] width 59 height 14
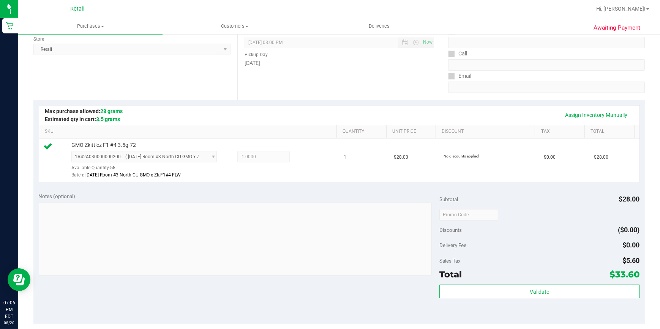
scroll to position [34, 0]
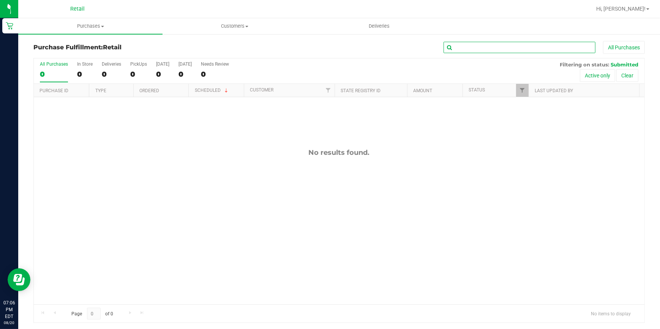
click at [499, 47] on input "text" at bounding box center [520, 47] width 152 height 11
click at [92, 28] on span "Purchases" at bounding box center [90, 26] width 144 height 7
click at [84, 45] on span "Summary of purchases" at bounding box center [57, 46] width 78 height 6
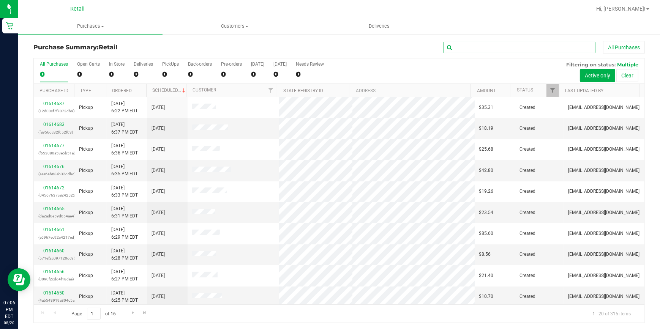
click at [509, 48] on input "text" at bounding box center [520, 47] width 152 height 11
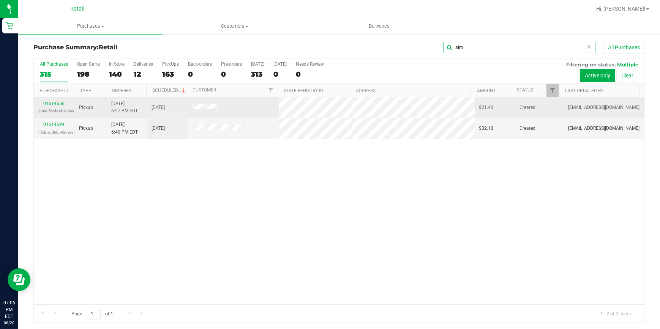
type input "alm"
click at [52, 103] on link "01614656" at bounding box center [53, 103] width 21 height 5
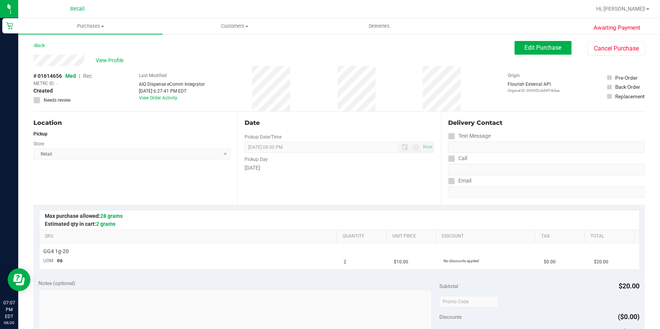
click at [539, 57] on div "View Profile # 01614656 Med | Rec METRC ID: - Created Needs review Last Modifie…" at bounding box center [339, 83] width 612 height 57
click at [549, 49] on span "Edit Purchase" at bounding box center [543, 47] width 37 height 7
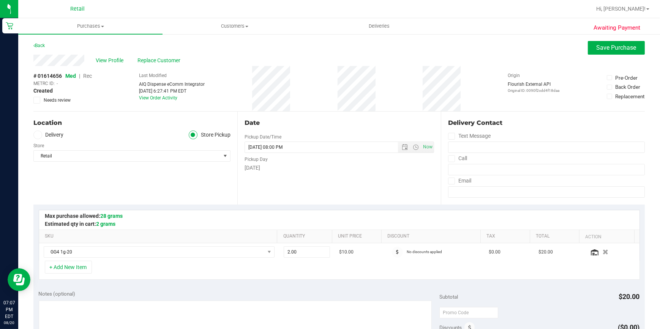
click at [89, 75] on span "Rec" at bounding box center [87, 76] width 9 height 6
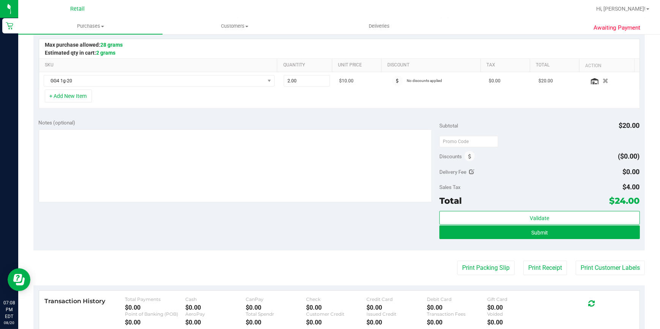
scroll to position [172, 0]
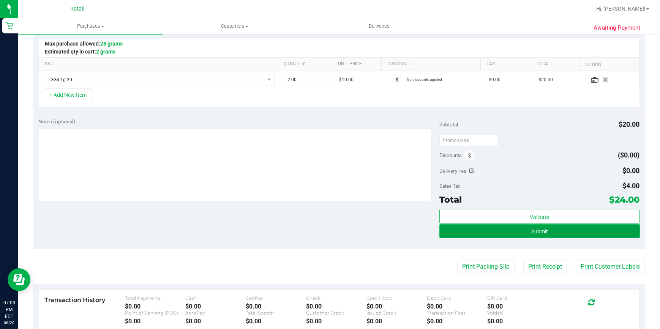
click at [533, 229] on span "Submit" at bounding box center [539, 232] width 17 height 6
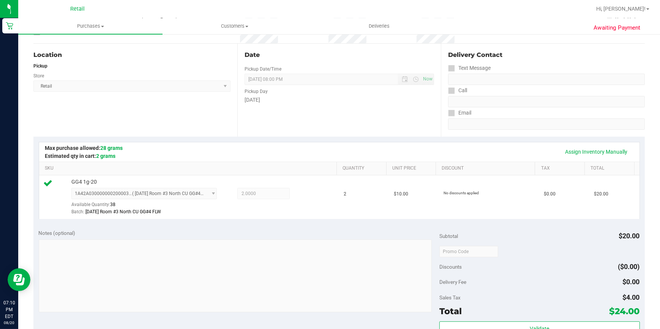
scroll to position [172, 0]
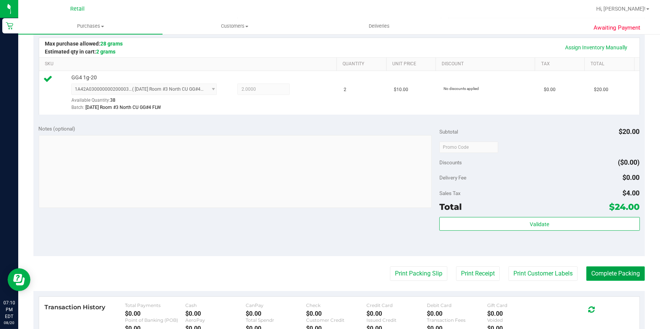
click at [600, 277] on button "Complete Packing" at bounding box center [616, 274] width 59 height 14
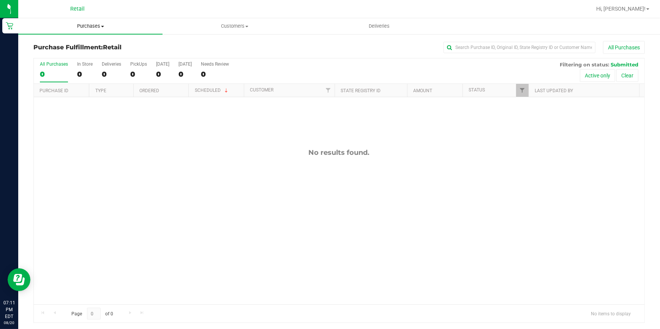
click at [87, 21] on uib-tab-heading "Purchases Summary of purchases Fulfillment All purchases" at bounding box center [90, 26] width 144 height 16
click at [79, 45] on span "Summary of purchases" at bounding box center [57, 46] width 78 height 6
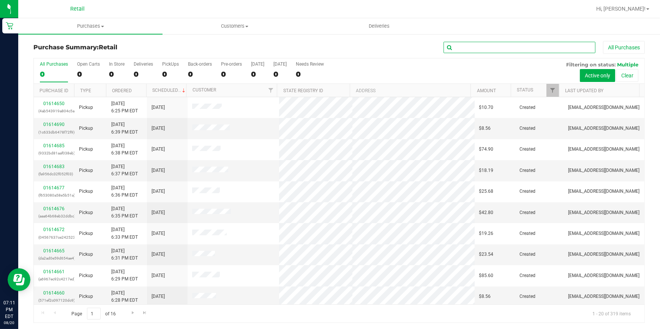
click at [460, 48] on input "text" at bounding box center [520, 47] width 152 height 11
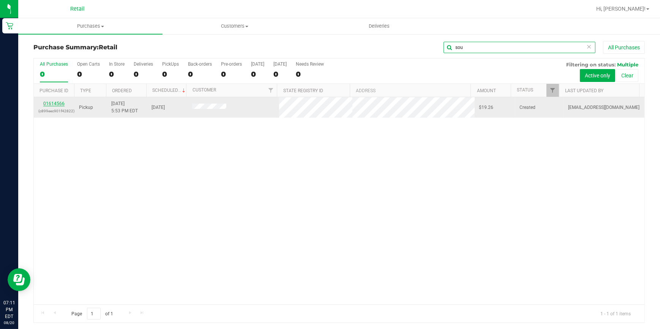
type input "sou"
click at [57, 104] on link "01614566" at bounding box center [53, 103] width 21 height 5
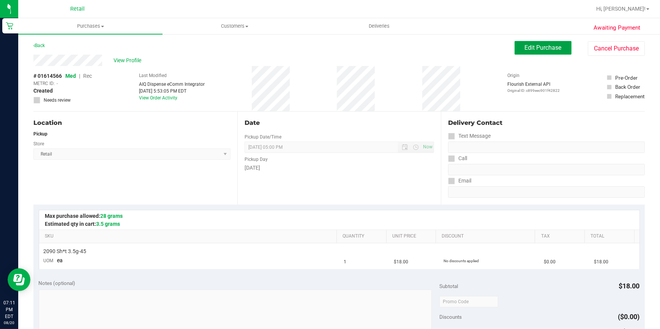
click at [550, 47] on span "Edit Purchase" at bounding box center [543, 47] width 37 height 7
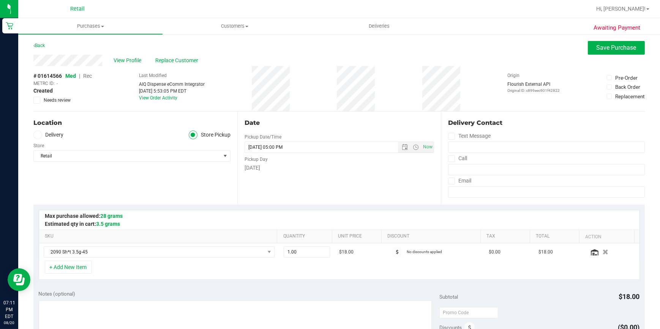
click at [89, 76] on span "Rec" at bounding box center [87, 76] width 9 height 6
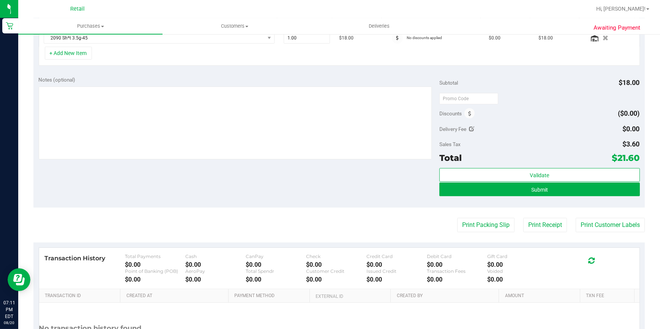
scroll to position [284, 0]
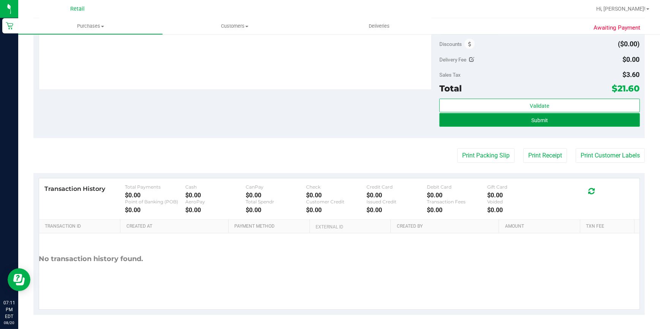
click at [565, 120] on button "Submit" at bounding box center [540, 120] width 201 height 14
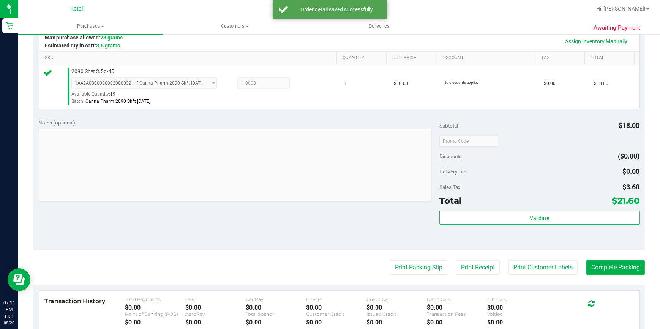
scroll to position [242, 0]
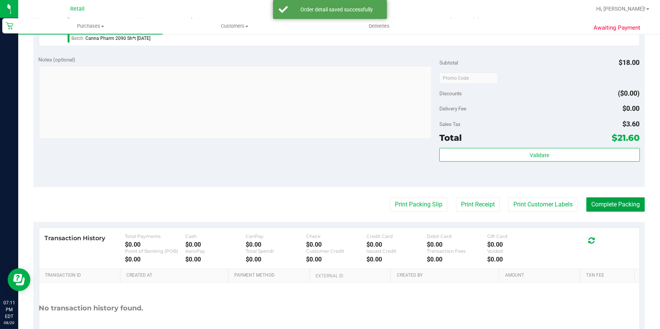
click at [608, 204] on button "Complete Packing" at bounding box center [616, 205] width 59 height 14
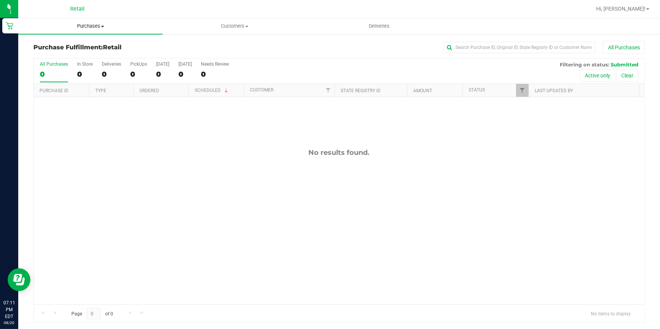
click at [80, 28] on span "Purchases" at bounding box center [90, 26] width 144 height 7
click at [79, 44] on span "Summary of purchases" at bounding box center [57, 46] width 78 height 6
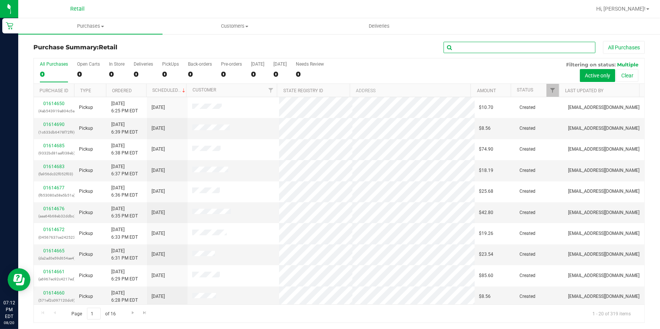
click at [497, 47] on input "text" at bounding box center [520, 47] width 152 height 11
click at [493, 47] on input "text" at bounding box center [520, 47] width 152 height 11
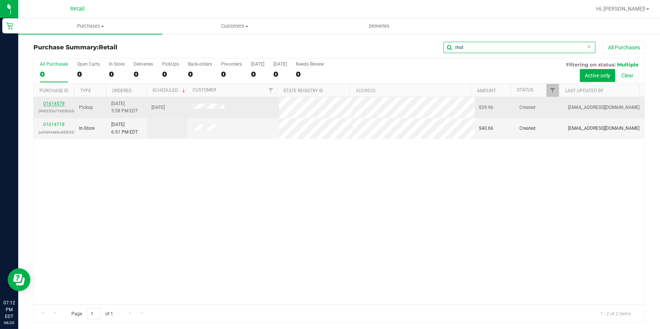
type input "mol"
click at [50, 101] on link "01614579" at bounding box center [53, 103] width 21 height 5
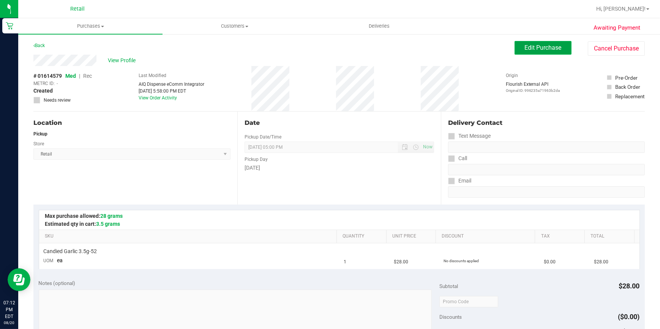
click at [536, 50] on span "Edit Purchase" at bounding box center [543, 47] width 37 height 7
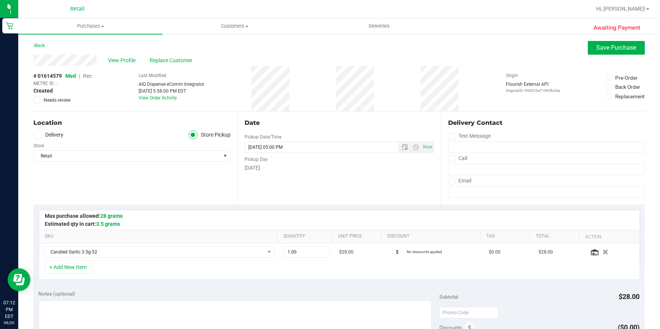
click at [87, 77] on span "Rec" at bounding box center [87, 76] width 9 height 6
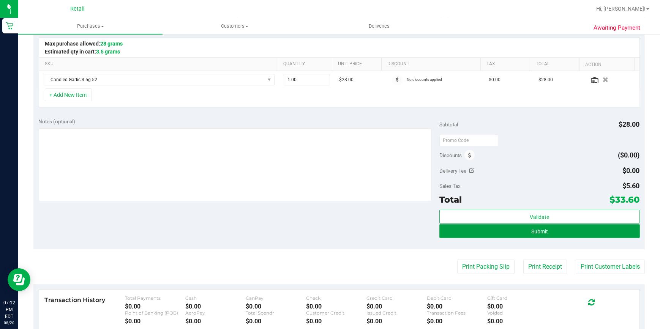
click at [570, 225] on button "Submit" at bounding box center [540, 232] width 201 height 14
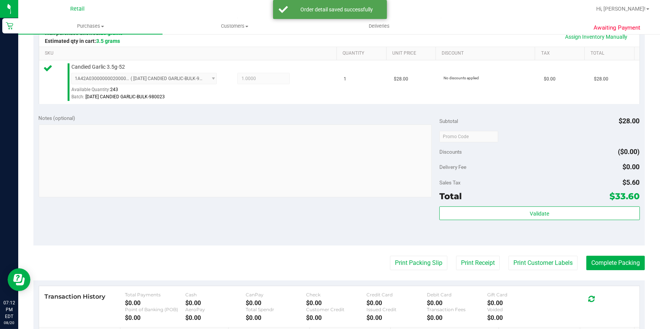
scroll to position [276, 0]
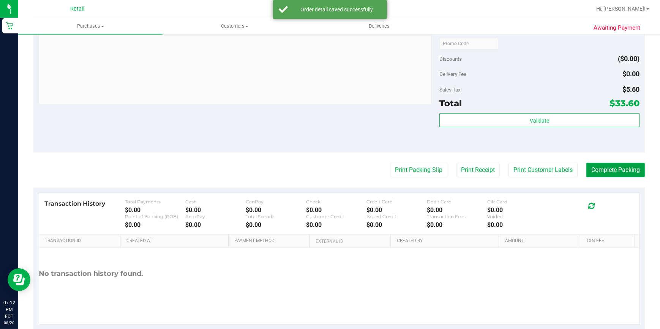
click at [617, 172] on button "Complete Packing" at bounding box center [616, 170] width 59 height 14
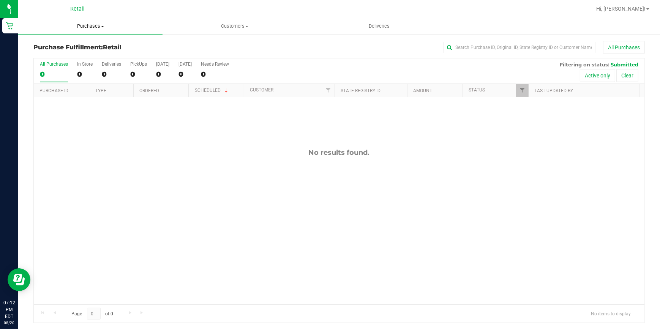
click at [87, 23] on span "Purchases" at bounding box center [90, 26] width 144 height 7
click at [95, 44] on li "Summary of purchases" at bounding box center [90, 45] width 144 height 9
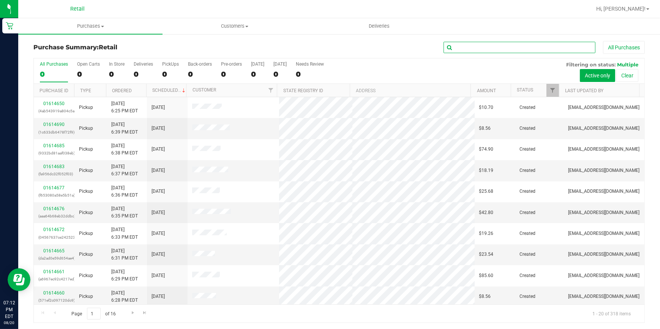
click at [528, 51] on input "text" at bounding box center [520, 47] width 152 height 11
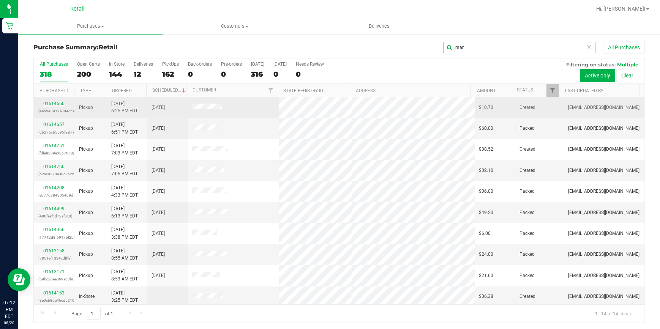
type input "mar"
click at [58, 103] on link "01614650" at bounding box center [53, 103] width 21 height 5
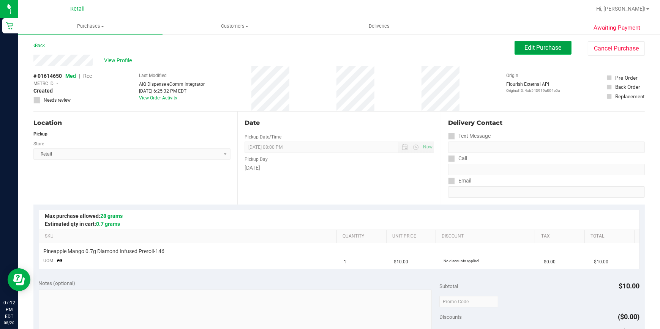
click at [536, 51] on span "Edit Purchase" at bounding box center [543, 47] width 37 height 7
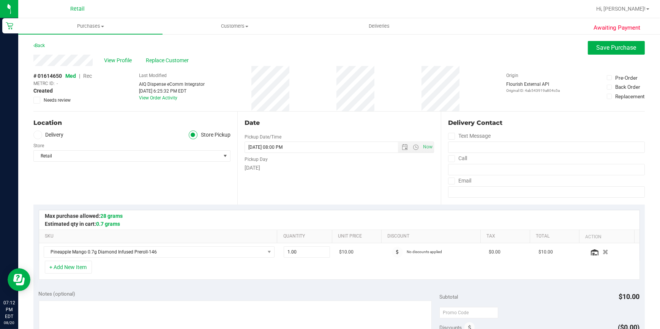
click at [86, 75] on span "Rec" at bounding box center [87, 76] width 9 height 6
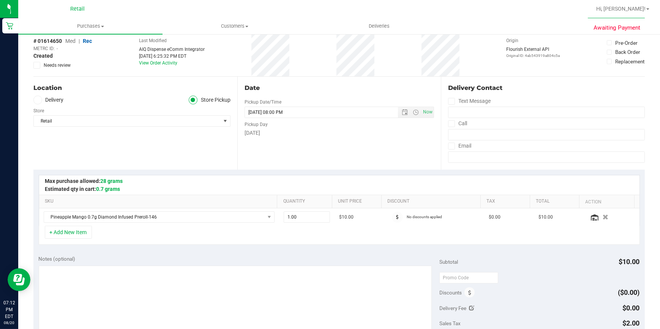
scroll to position [138, 0]
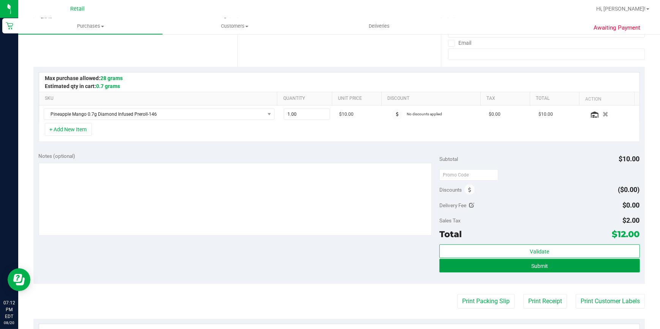
click at [573, 259] on button "Submit" at bounding box center [540, 266] width 201 height 14
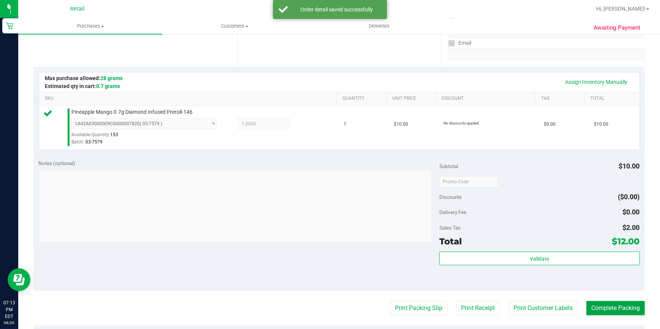
click at [607, 308] on button "Complete Packing" at bounding box center [616, 308] width 59 height 14
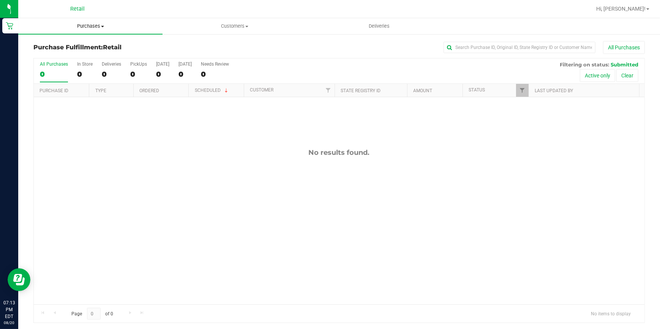
click at [87, 24] on span "Purchases" at bounding box center [90, 26] width 144 height 7
click at [92, 27] on span "Purchases" at bounding box center [90, 26] width 144 height 7
click at [103, 24] on span "Purchases" at bounding box center [90, 26] width 144 height 7
click at [73, 44] on span "Summary of purchases" at bounding box center [57, 46] width 78 height 6
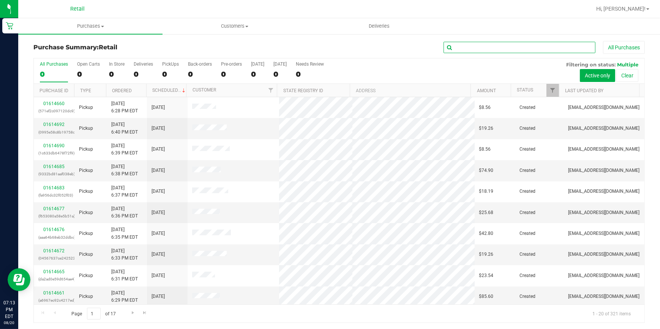
click at [513, 46] on input "text" at bounding box center [520, 47] width 152 height 11
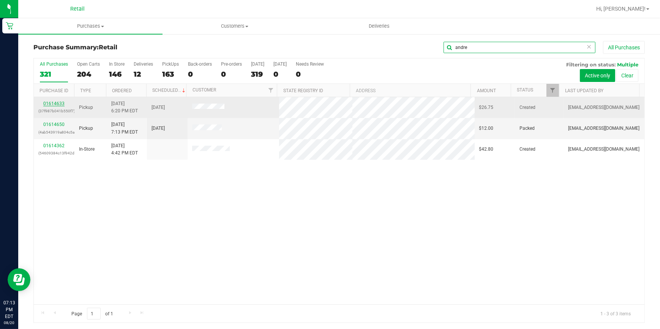
type input "andre"
click at [46, 103] on link "01614633" at bounding box center [53, 103] width 21 height 5
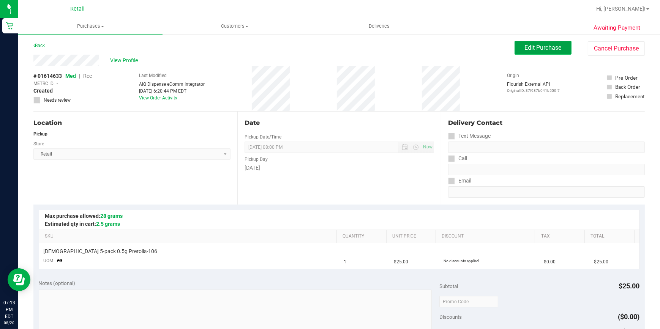
click at [547, 46] on span "Edit Purchase" at bounding box center [543, 47] width 37 height 7
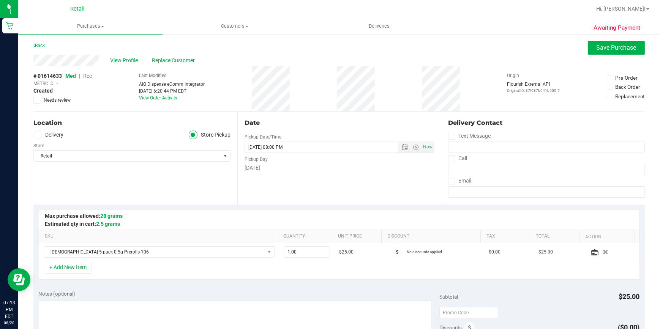
click at [87, 76] on span "Rec" at bounding box center [87, 76] width 9 height 6
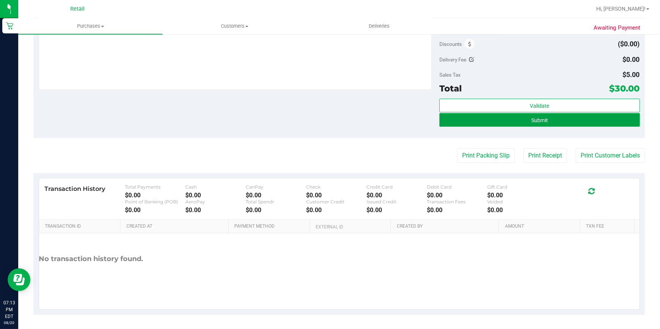
click at [547, 120] on button "Submit" at bounding box center [540, 120] width 201 height 14
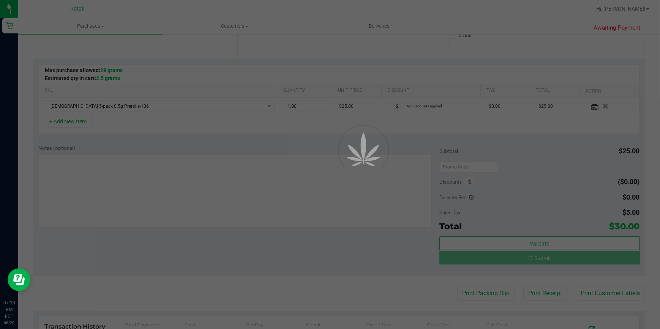
scroll to position [145, 0]
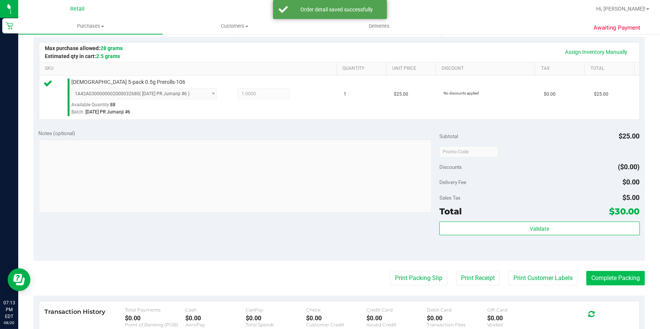
scroll to position [180, 0]
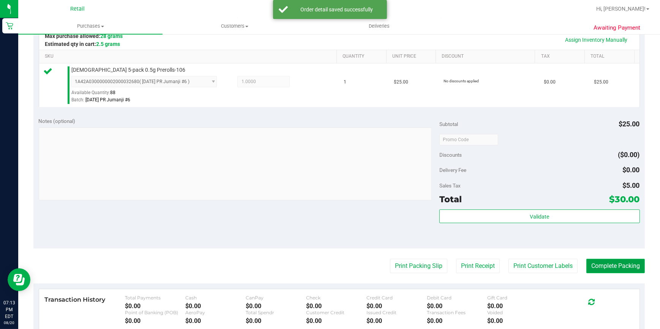
click at [587, 269] on button "Complete Packing" at bounding box center [616, 266] width 59 height 14
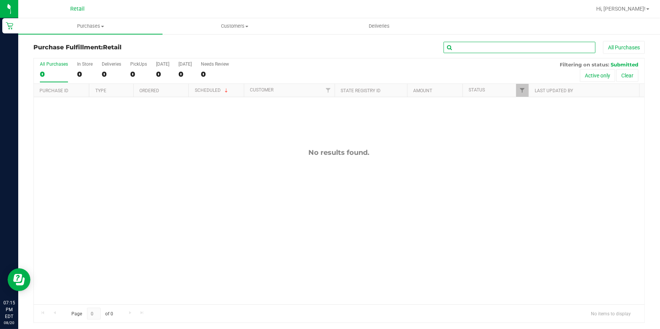
click at [526, 49] on input "text" at bounding box center [520, 47] width 152 height 11
type input "castro"
click at [105, 22] on uib-tab-heading "Purchases Summary of purchases Fulfillment All purchases" at bounding box center [90, 26] width 144 height 16
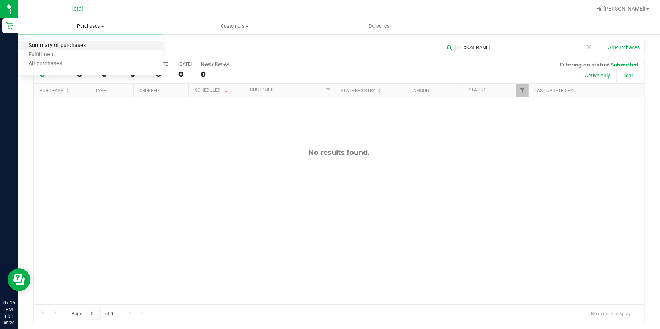
click at [68, 43] on span "Summary of purchases" at bounding box center [57, 46] width 78 height 6
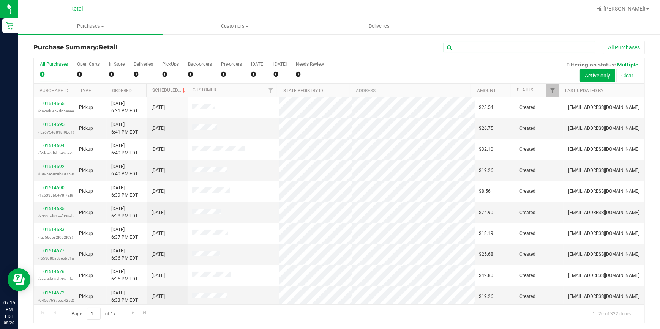
click at [491, 44] on input "text" at bounding box center [520, 47] width 152 height 11
click at [489, 49] on input "text" at bounding box center [520, 47] width 152 height 11
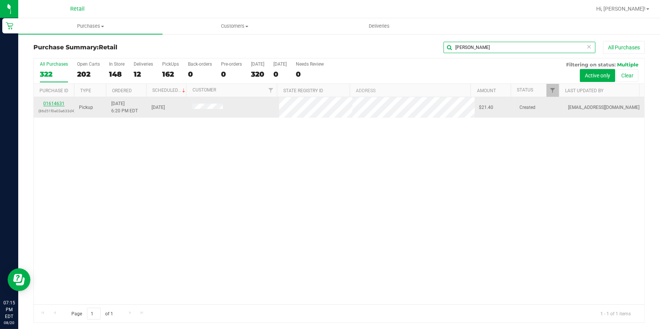
type input "castro"
click at [57, 103] on link "01614631" at bounding box center [53, 103] width 21 height 5
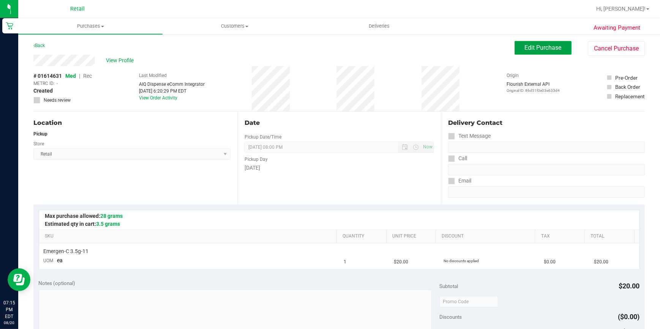
click at [556, 49] on span "Edit Purchase" at bounding box center [543, 47] width 37 height 7
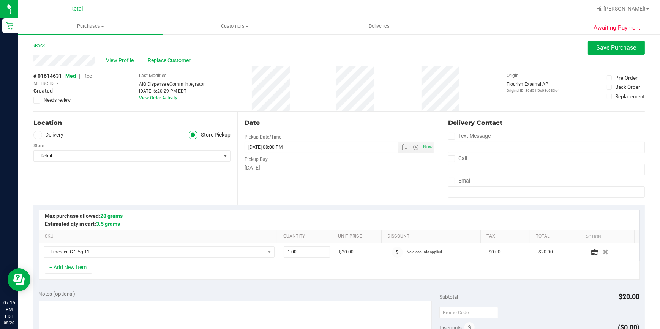
click at [91, 77] on span "Rec" at bounding box center [87, 76] width 9 height 6
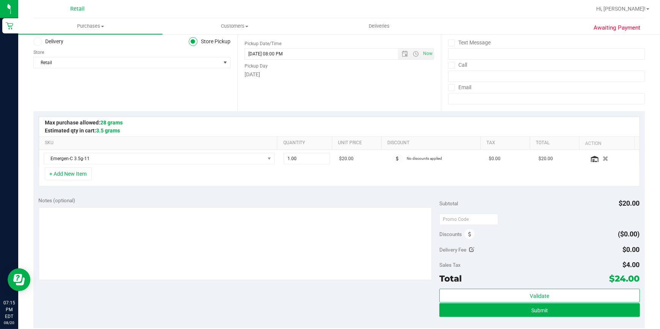
scroll to position [103, 0]
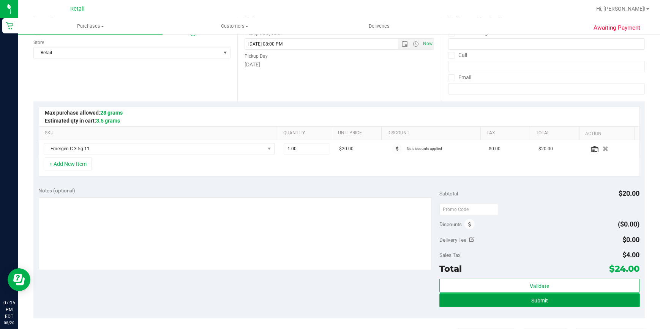
click at [537, 302] on span "Submit" at bounding box center [539, 301] width 17 height 6
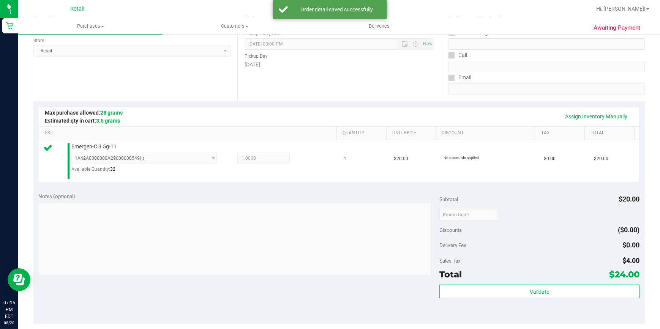
scroll to position [289, 0]
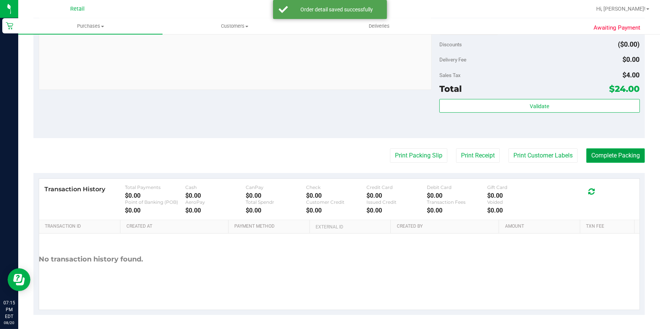
click at [598, 155] on button "Complete Packing" at bounding box center [616, 156] width 59 height 14
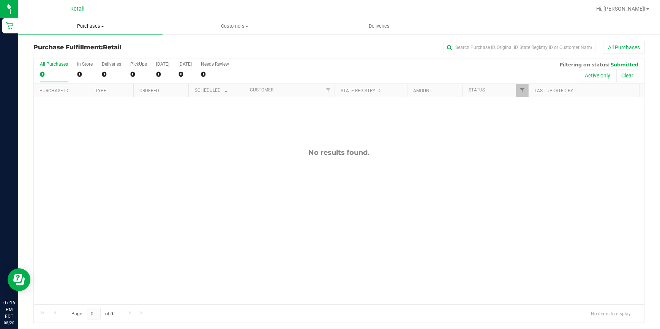
click at [83, 22] on uib-tab-heading "Purchases Summary of purchases Fulfillment All purchases" at bounding box center [90, 26] width 144 height 16
click at [82, 43] on span "Summary of purchases" at bounding box center [57, 46] width 78 height 6
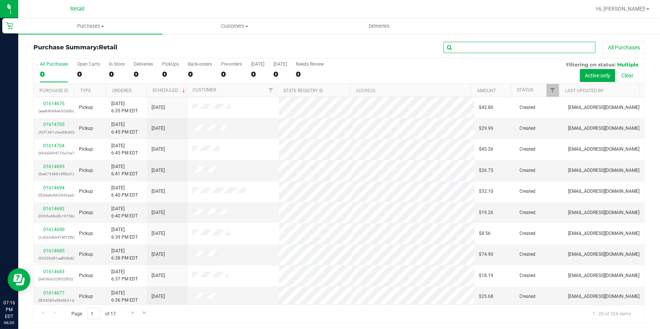
click at [496, 47] on input "text" at bounding box center [520, 47] width 152 height 11
click at [495, 48] on input "text" at bounding box center [520, 47] width 152 height 11
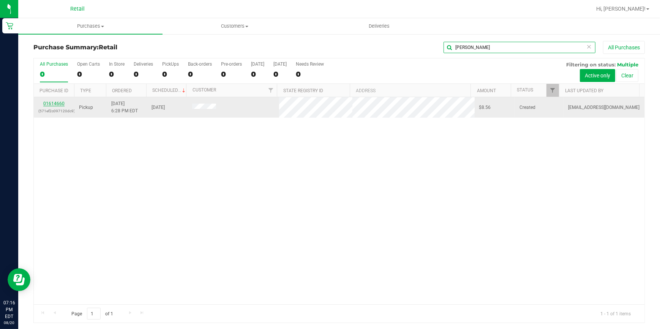
type input "diaz"
click at [61, 105] on link "01614660" at bounding box center [53, 103] width 21 height 5
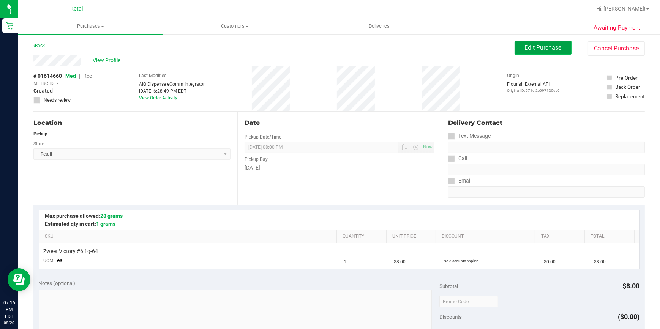
click at [550, 47] on span "Edit Purchase" at bounding box center [543, 47] width 37 height 7
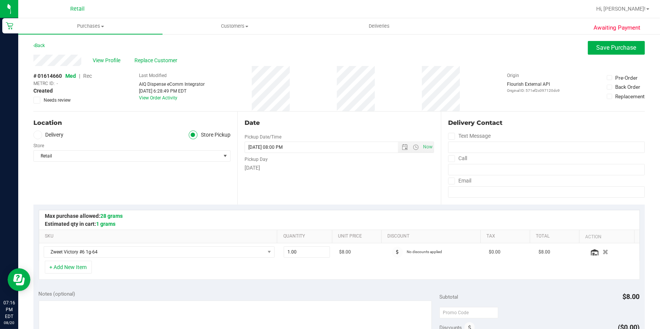
click at [90, 77] on span "Rec" at bounding box center [87, 76] width 9 height 6
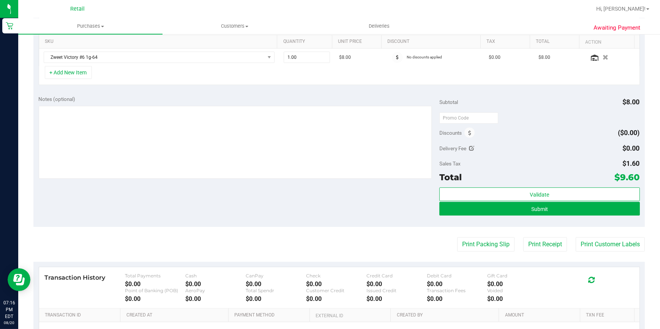
scroll to position [207, 0]
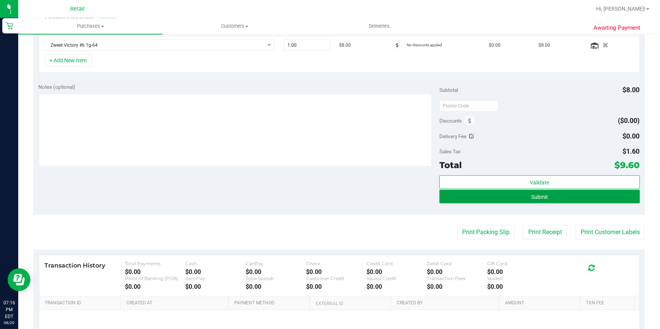
click at [536, 196] on span "Submit" at bounding box center [539, 197] width 17 height 6
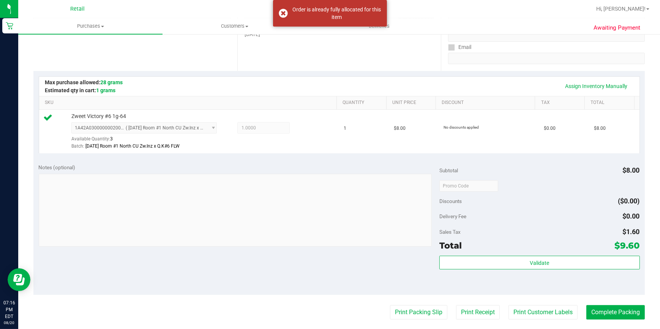
scroll to position [138, 0]
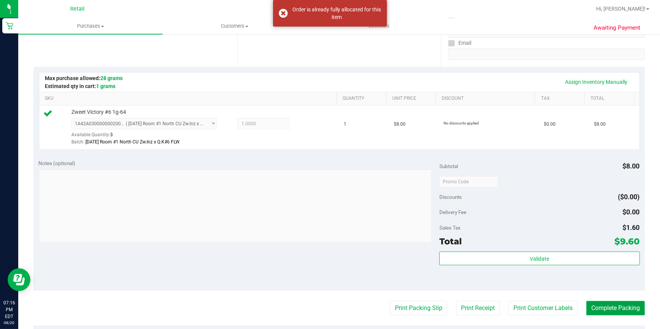
click at [601, 306] on button "Complete Packing" at bounding box center [616, 308] width 59 height 14
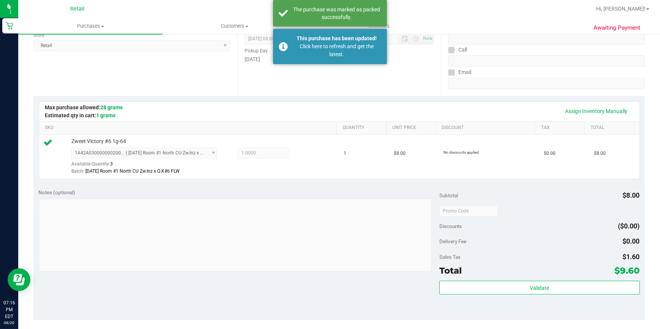
scroll to position [172, 0]
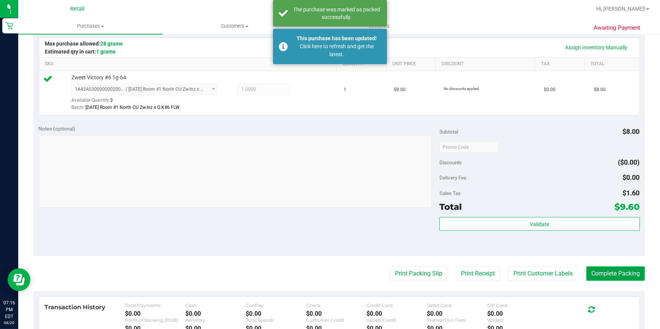
click at [622, 274] on button "Complete Packing" at bounding box center [616, 274] width 59 height 14
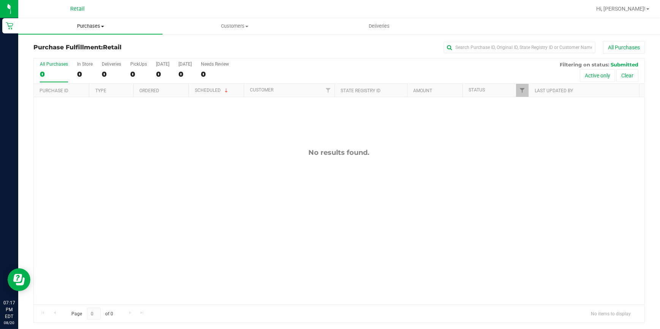
click at [90, 28] on span "Purchases" at bounding box center [90, 26] width 144 height 7
click at [81, 47] on span "Summary of purchases" at bounding box center [57, 46] width 78 height 6
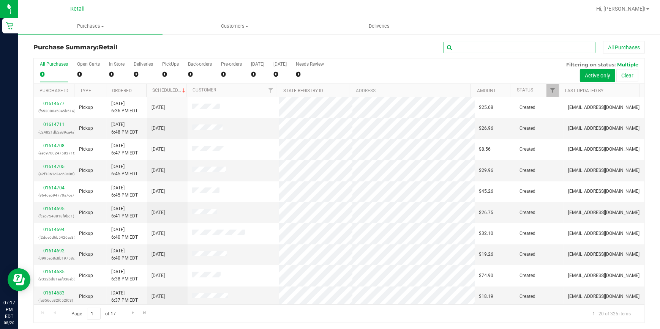
click at [510, 51] on input "text" at bounding box center [520, 47] width 152 height 11
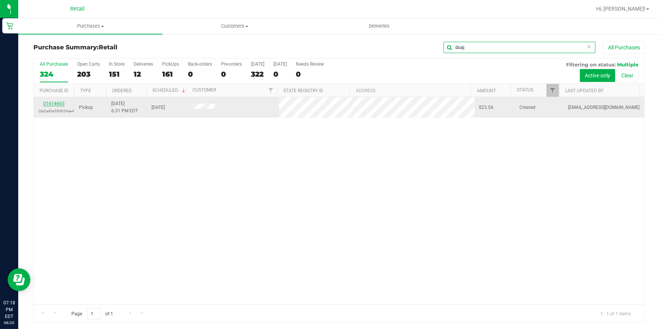
type input "duaj"
click at [52, 103] on link "01614665" at bounding box center [53, 103] width 21 height 5
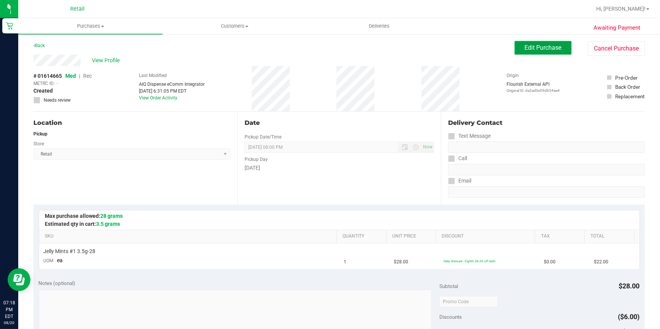
click at [541, 46] on span "Edit Purchase" at bounding box center [543, 47] width 37 height 7
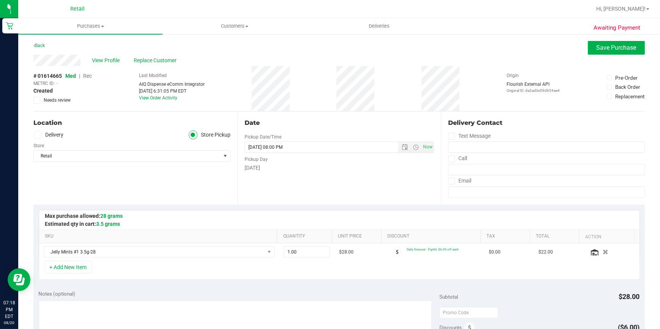
click at [90, 76] on span "Rec" at bounding box center [87, 76] width 9 height 6
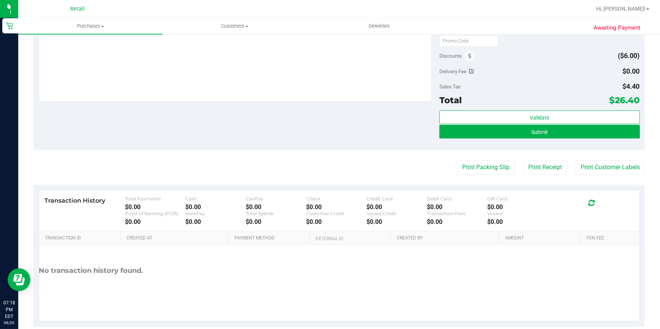
scroll to position [276, 0]
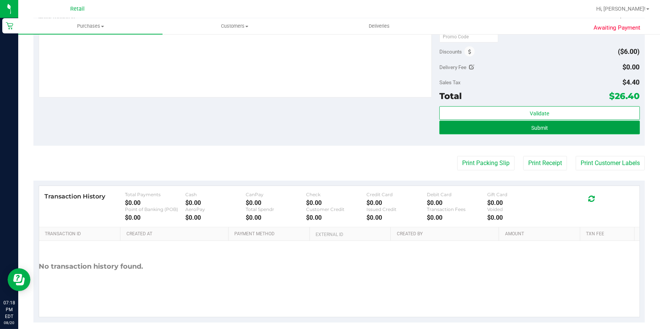
click at [544, 130] on button "Submit" at bounding box center [540, 128] width 201 height 14
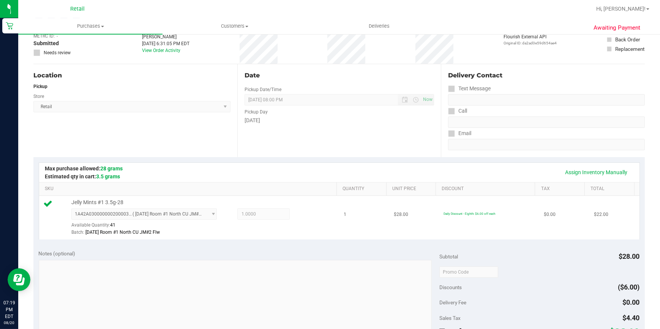
scroll to position [172, 0]
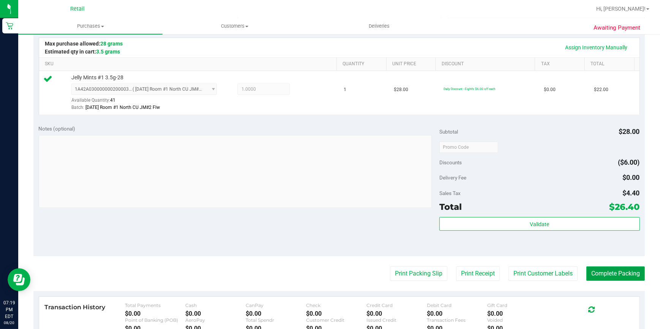
click at [602, 277] on button "Complete Packing" at bounding box center [616, 274] width 59 height 14
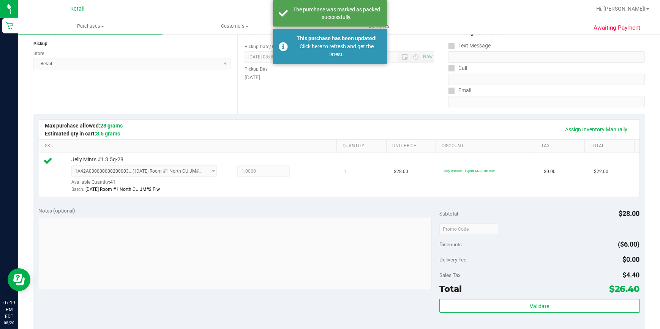
scroll to position [0, 0]
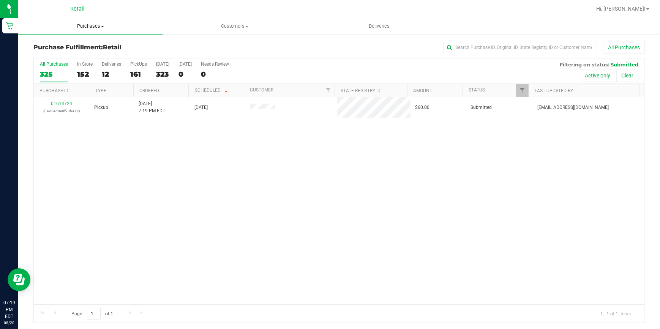
click at [84, 26] on span "Purchases" at bounding box center [90, 26] width 144 height 7
click at [73, 44] on span "Summary of purchases" at bounding box center [57, 46] width 78 height 6
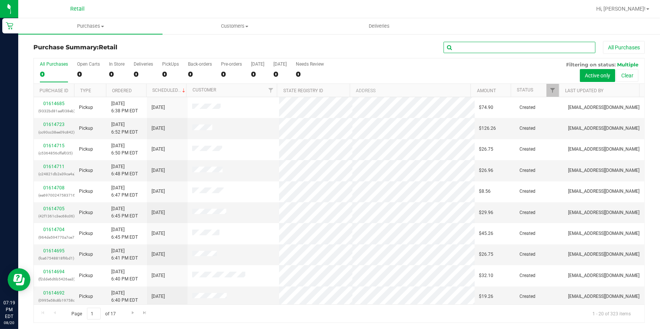
click at [514, 50] on input "text" at bounding box center [520, 47] width 152 height 11
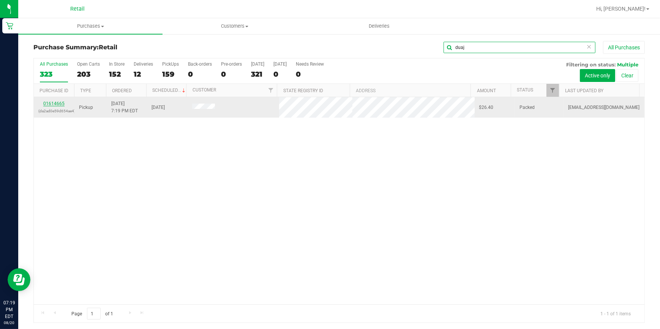
type input "duaj"
click at [53, 103] on link "01614665" at bounding box center [53, 103] width 21 height 5
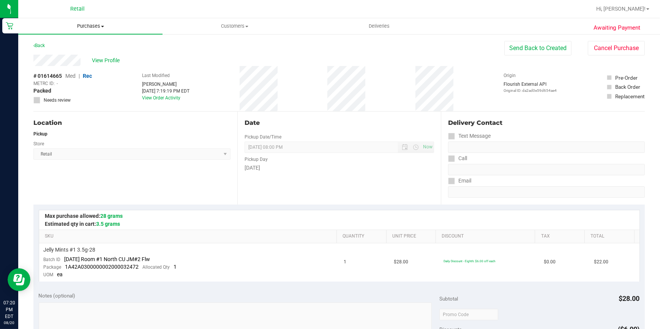
click at [96, 24] on span "Purchases" at bounding box center [90, 26] width 144 height 7
click at [86, 45] on span "Summary of purchases" at bounding box center [57, 46] width 78 height 6
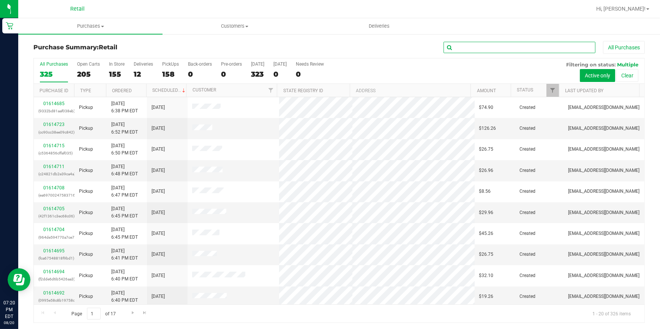
click at [471, 50] on input "text" at bounding box center [520, 47] width 152 height 11
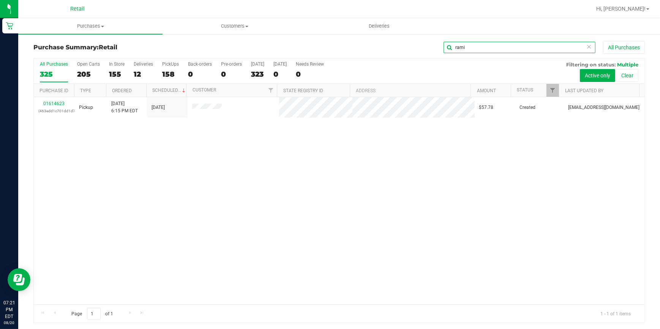
type input "rami"
click at [59, 103] on link "01614623" at bounding box center [53, 103] width 21 height 5
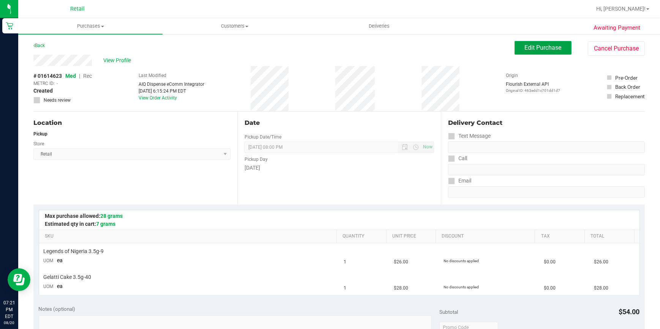
click at [561, 49] on button "Edit Purchase" at bounding box center [543, 48] width 57 height 14
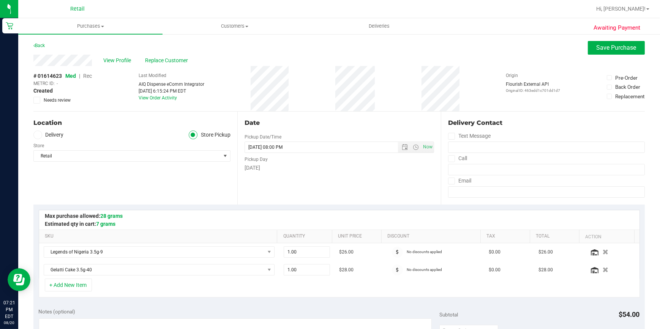
click at [88, 77] on span "Rec" at bounding box center [87, 76] width 9 height 6
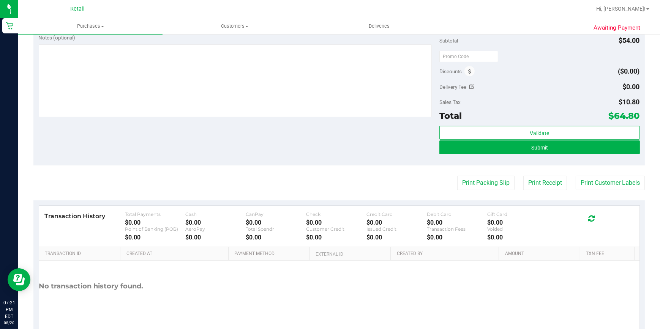
scroll to position [276, 0]
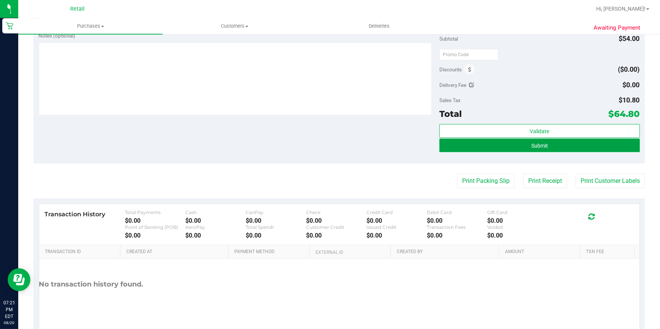
click at [568, 147] on button "Submit" at bounding box center [540, 146] width 201 height 14
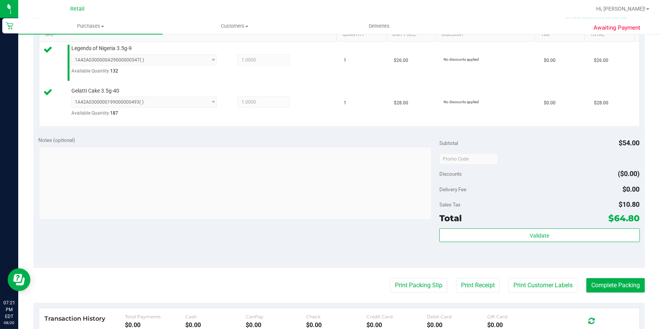
scroll to position [331, 0]
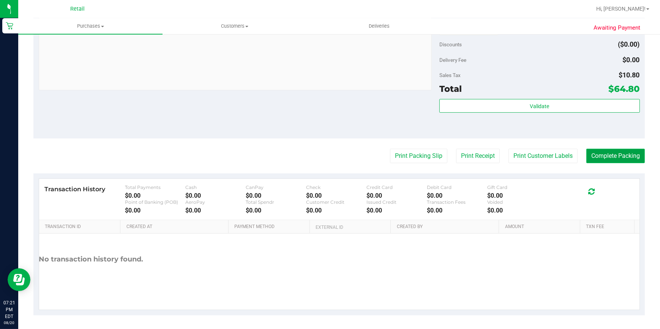
click at [610, 150] on button "Complete Packing" at bounding box center [616, 156] width 59 height 14
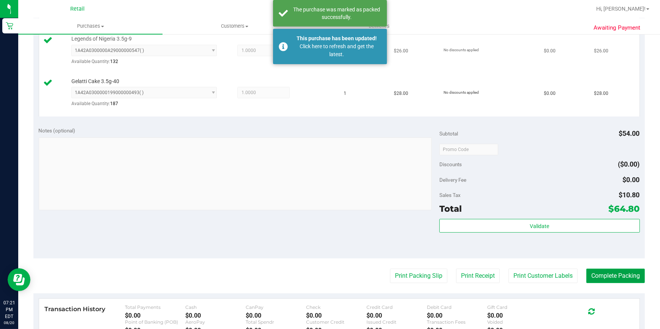
scroll to position [124, 0]
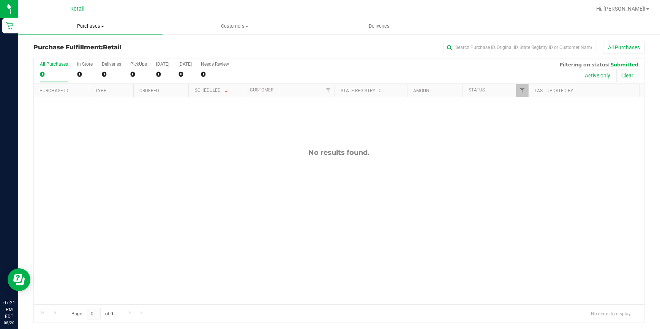
click at [80, 24] on span "Purchases" at bounding box center [90, 26] width 144 height 7
click at [80, 44] on span "Summary of purchases" at bounding box center [57, 46] width 78 height 6
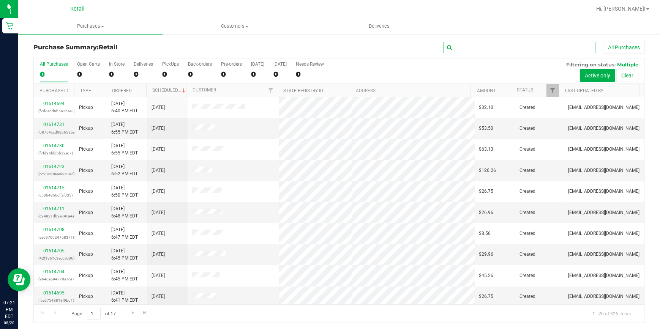
click at [528, 48] on input "text" at bounding box center [520, 47] width 152 height 11
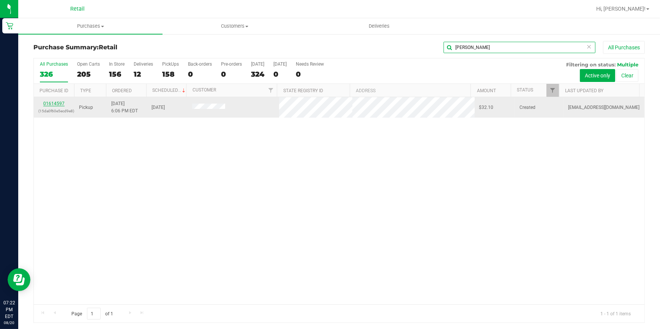
type input "harmon"
click at [48, 105] on link "01614597" at bounding box center [53, 103] width 21 height 5
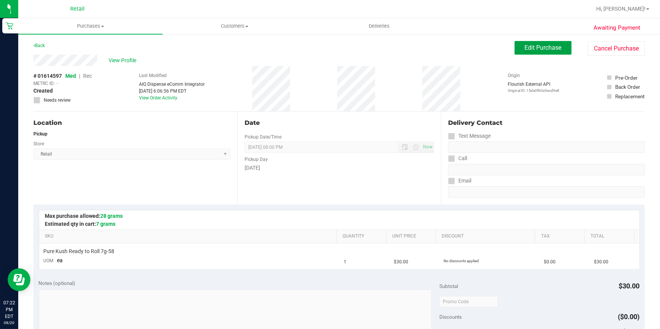
drag, startPoint x: 539, startPoint y: 44, endPoint x: 87, endPoint y: 76, distance: 452.8
click at [539, 44] on span "Edit Purchase" at bounding box center [543, 47] width 37 height 7
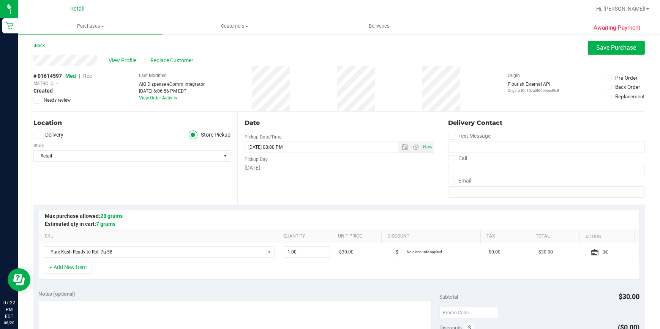
click at [90, 77] on span "Rec" at bounding box center [87, 76] width 9 height 6
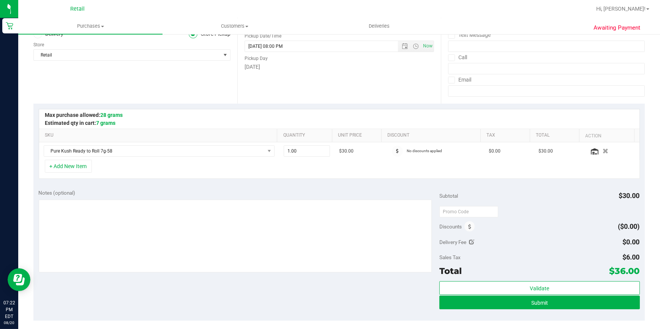
scroll to position [242, 0]
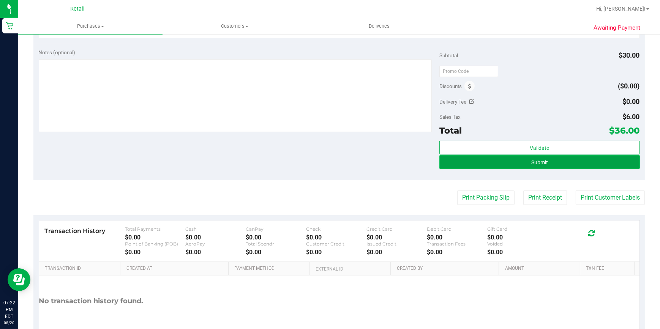
click at [503, 160] on button "Submit" at bounding box center [540, 162] width 201 height 14
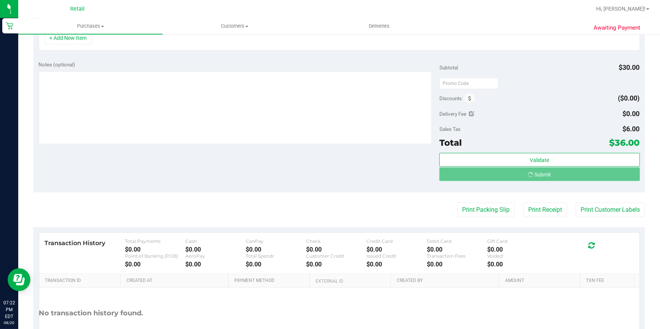
scroll to position [218, 0]
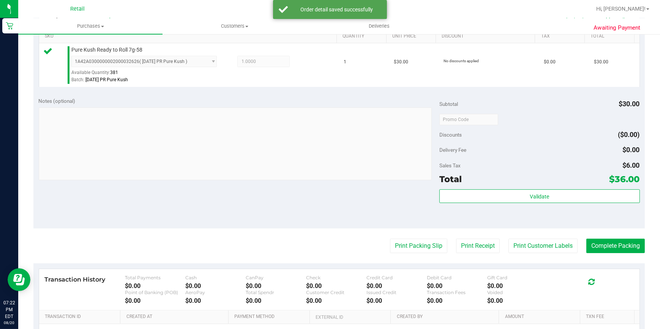
scroll to position [207, 0]
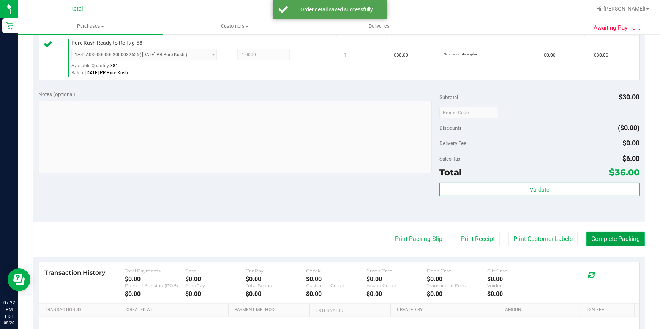
click at [618, 239] on button "Complete Packing" at bounding box center [616, 239] width 59 height 14
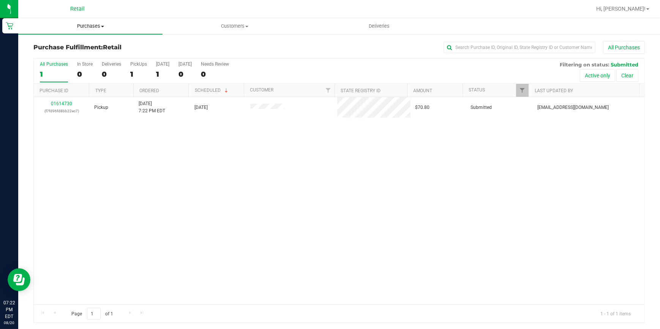
click at [95, 33] on uib-tab-heading "Purchases Summary of purchases Fulfillment All purchases" at bounding box center [90, 26] width 144 height 16
click at [95, 29] on span "Purchases" at bounding box center [90, 26] width 144 height 7
click at [87, 33] on uib-tab-heading "Purchases Summary of purchases Fulfillment All purchases" at bounding box center [90, 26] width 144 height 16
click at [82, 47] on span "Summary of purchases" at bounding box center [57, 46] width 78 height 6
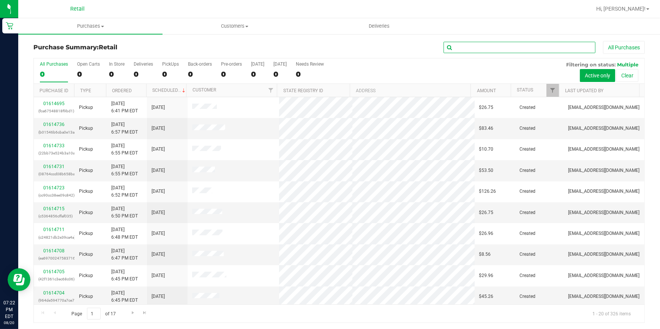
click at [501, 45] on input "text" at bounding box center [520, 47] width 152 height 11
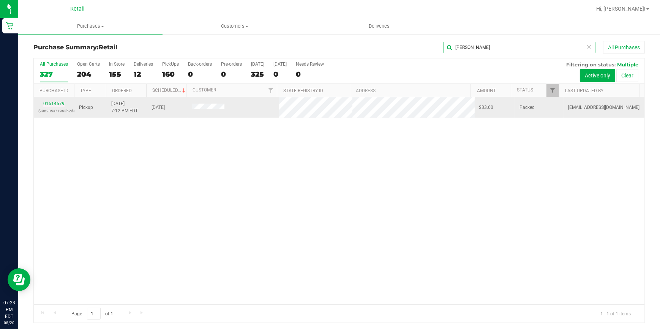
type input "molin"
click at [57, 101] on link "01614579" at bounding box center [53, 103] width 21 height 5
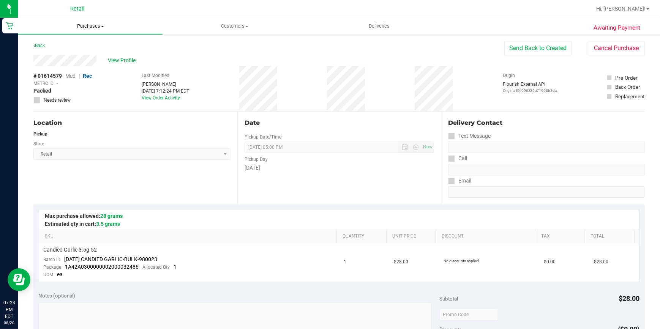
click at [87, 30] on uib-tab-heading "Purchases Summary of purchases Fulfillment All purchases" at bounding box center [90, 26] width 144 height 16
click at [79, 45] on span "Summary of purchases" at bounding box center [57, 46] width 78 height 6
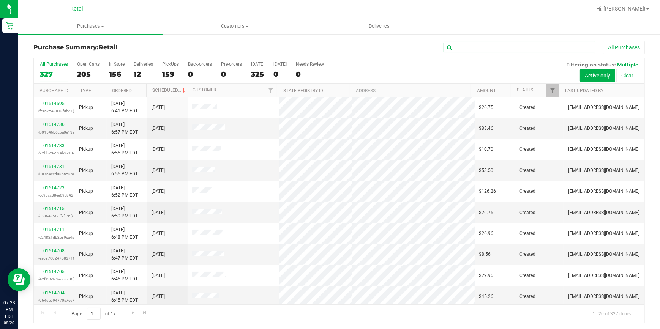
click at [520, 48] on input "text" at bounding box center [520, 47] width 152 height 11
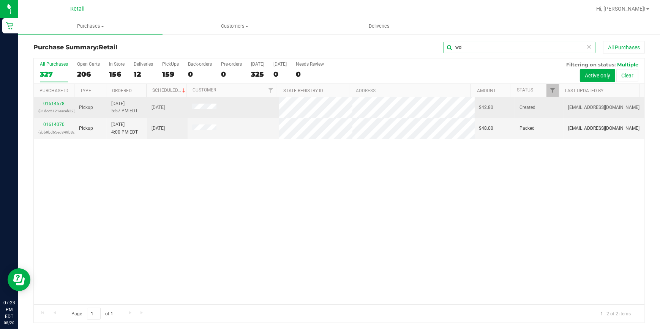
type input "wol"
click at [52, 101] on link "01614578" at bounding box center [53, 103] width 21 height 5
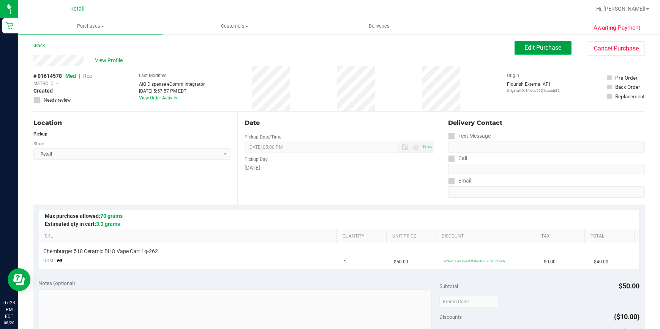
click at [533, 46] on span "Edit Purchase" at bounding box center [543, 47] width 37 height 7
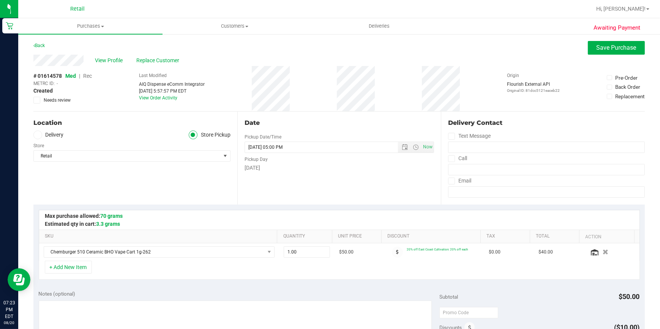
click at [88, 75] on span "Rec" at bounding box center [87, 76] width 9 height 6
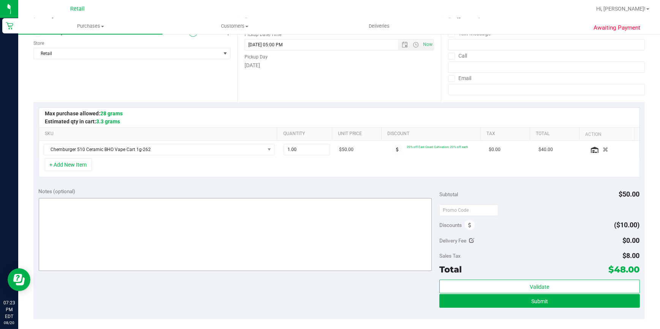
scroll to position [138, 0]
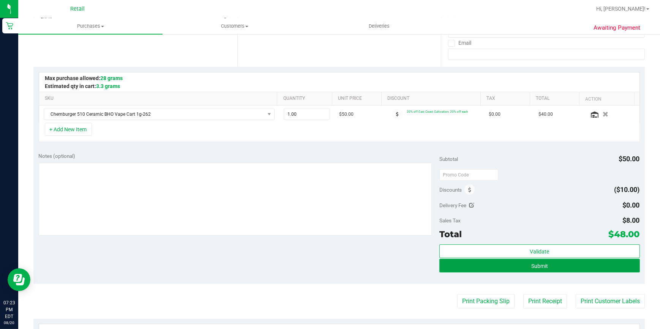
click at [522, 266] on button "Submit" at bounding box center [540, 266] width 201 height 14
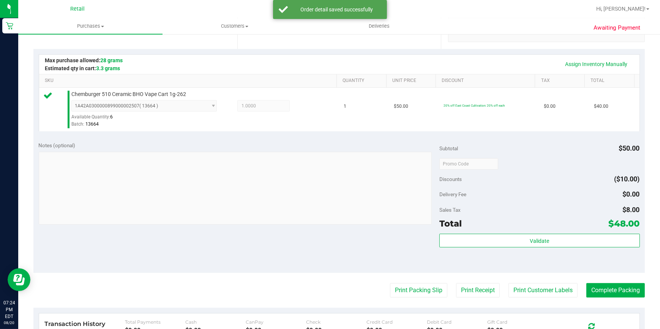
scroll to position [172, 0]
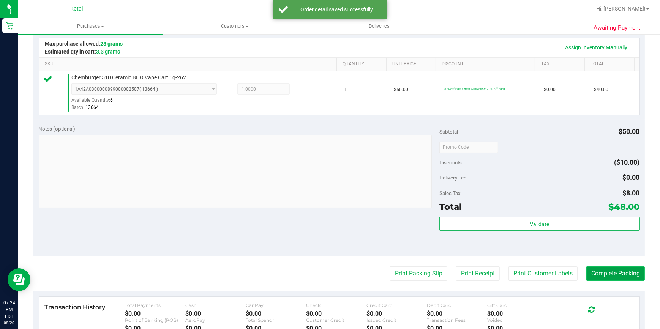
click at [600, 273] on button "Complete Packing" at bounding box center [616, 274] width 59 height 14
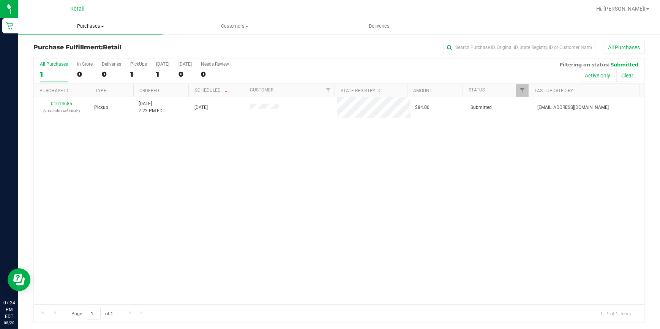
click at [83, 25] on span "Purchases" at bounding box center [90, 26] width 144 height 7
click at [85, 44] on span "Summary of purchases" at bounding box center [57, 46] width 78 height 6
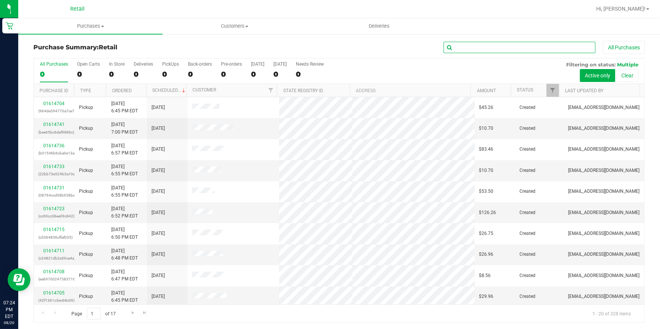
click at [492, 47] on input "text" at bounding box center [520, 47] width 152 height 11
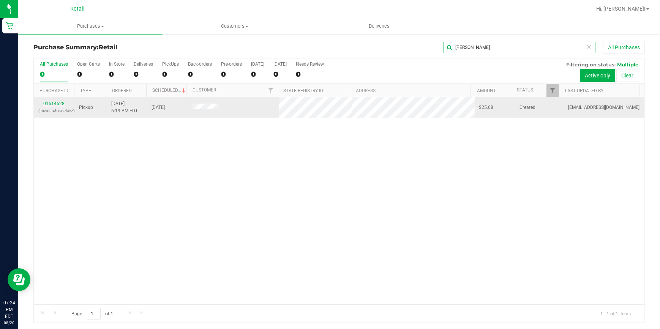
type input "bly"
click at [59, 104] on link "01614628" at bounding box center [53, 103] width 21 height 5
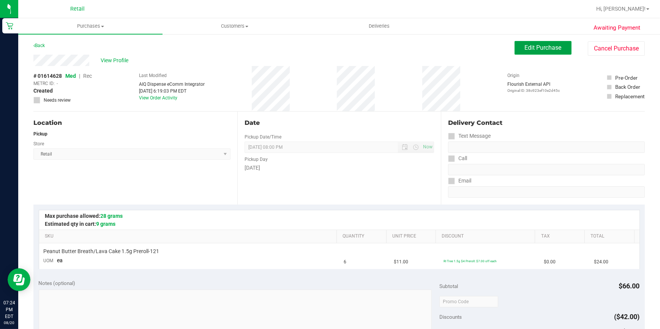
click at [541, 48] on span "Edit Purchase" at bounding box center [543, 47] width 37 height 7
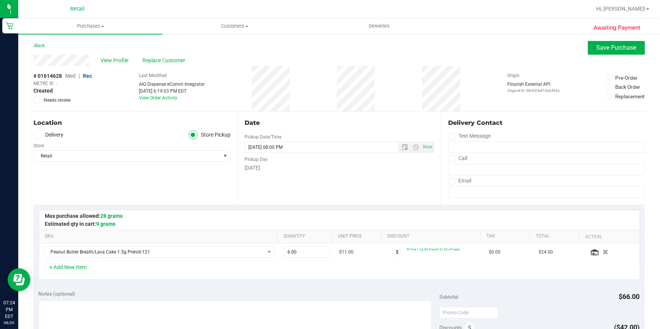
scroll to position [284, 0]
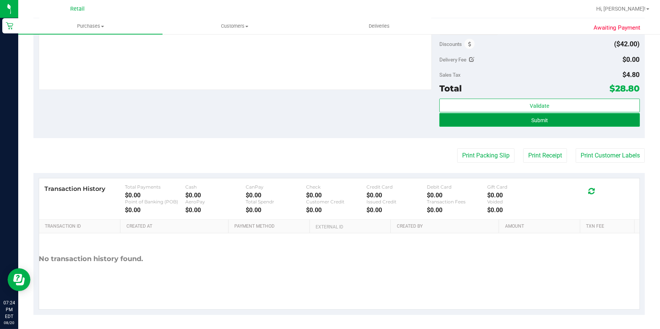
click at [546, 122] on button "Submit" at bounding box center [540, 120] width 201 height 14
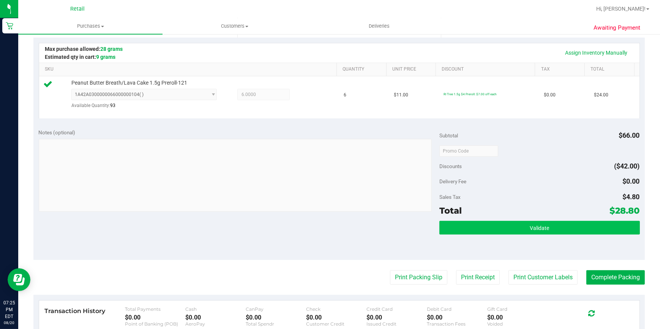
scroll to position [169, 0]
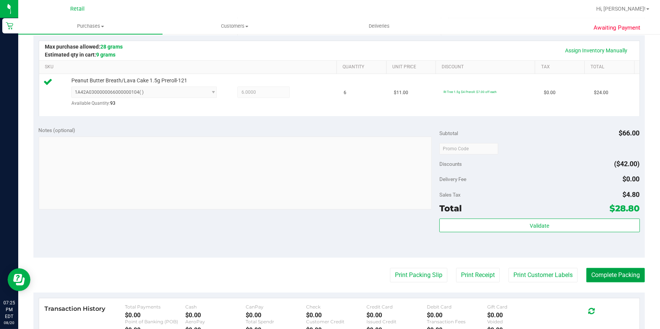
click at [623, 279] on button "Complete Packing" at bounding box center [616, 275] width 59 height 14
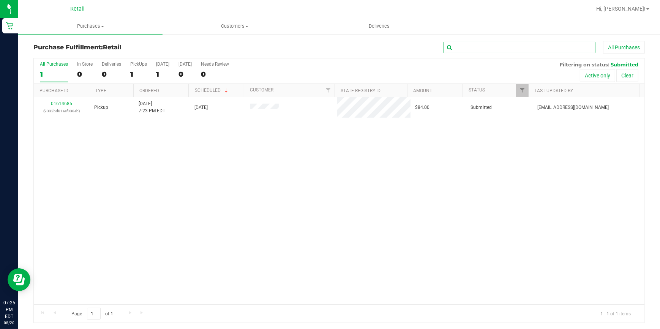
click at [547, 49] on input "text" at bounding box center [520, 47] width 152 height 11
click at [101, 27] on span at bounding box center [102, 27] width 3 height 2
click at [79, 45] on span "Summary of purchases" at bounding box center [57, 46] width 78 height 6
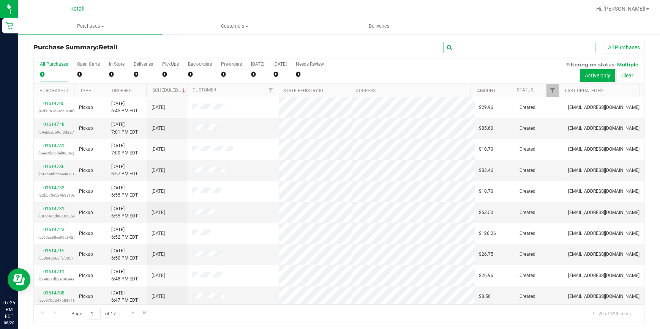
click at [503, 49] on input "text" at bounding box center [520, 47] width 152 height 11
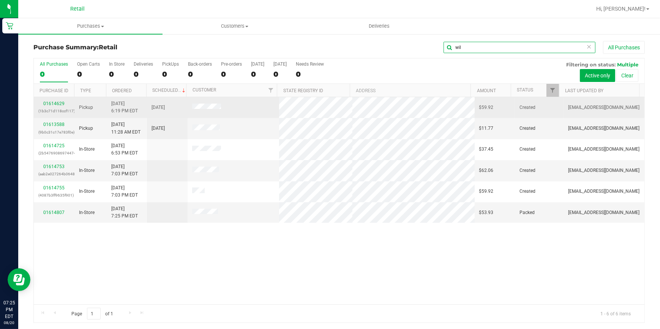
type input "wil"
click at [52, 100] on div "01614629 (1b3c71d118ccf117)" at bounding box center [54, 107] width 32 height 14
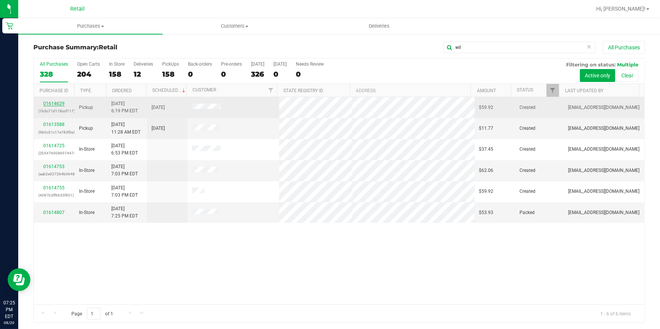
click at [53, 102] on link "01614629" at bounding box center [53, 103] width 21 height 5
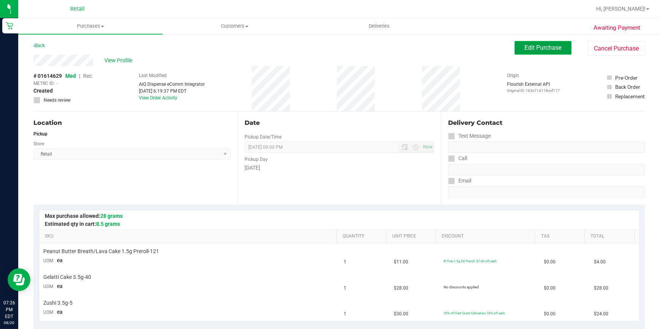
click at [544, 49] on span "Edit Purchase" at bounding box center [543, 47] width 37 height 7
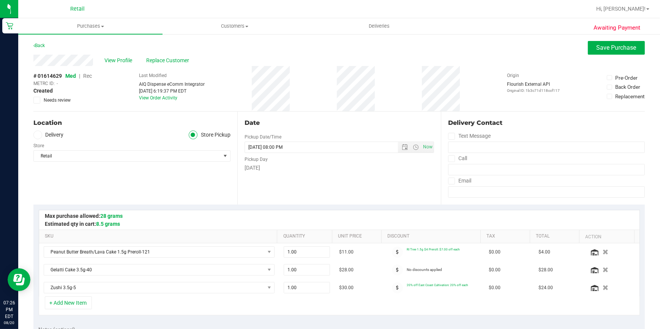
click at [92, 76] on span "Rec" at bounding box center [87, 76] width 9 height 6
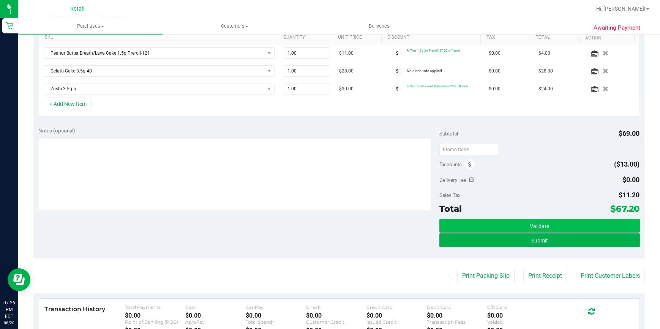
scroll to position [207, 0]
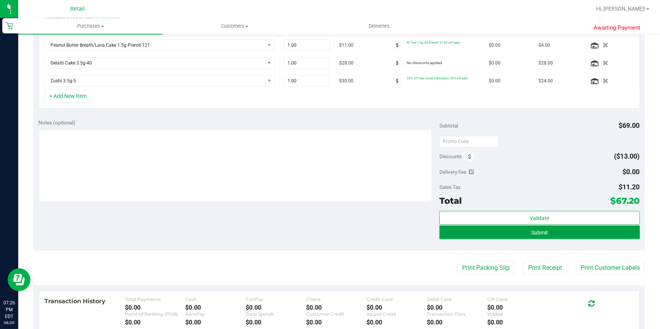
click at [506, 229] on button "Submit" at bounding box center [540, 233] width 201 height 14
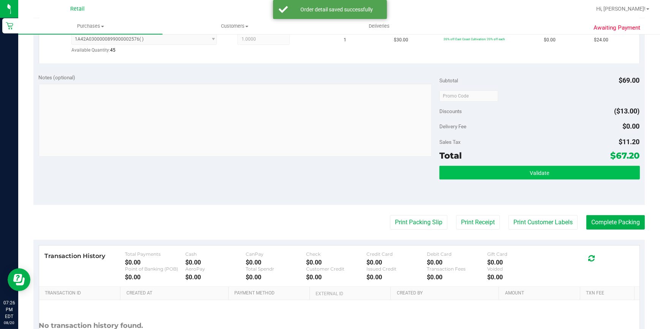
scroll to position [311, 0]
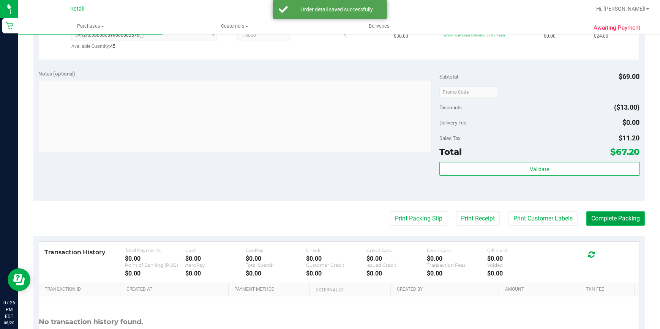
click at [606, 220] on button "Complete Packing" at bounding box center [616, 219] width 59 height 14
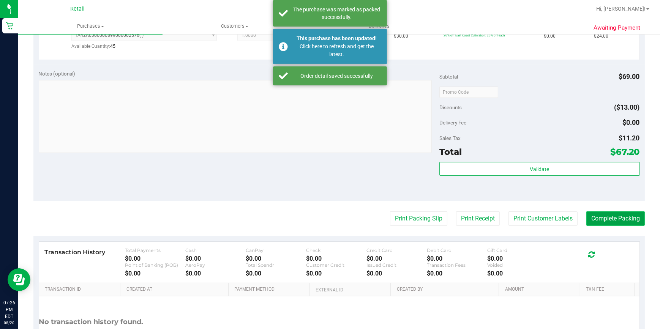
click at [606, 218] on button "Complete Packing" at bounding box center [616, 219] width 59 height 14
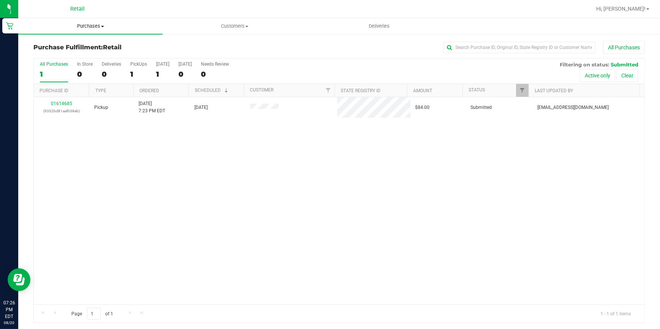
click at [87, 27] on span "Purchases" at bounding box center [90, 26] width 144 height 7
click at [73, 43] on span "Summary of purchases" at bounding box center [57, 46] width 78 height 6
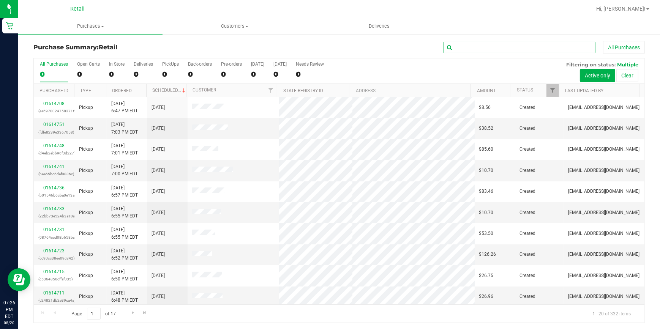
click at [479, 48] on input "text" at bounding box center [520, 47] width 152 height 11
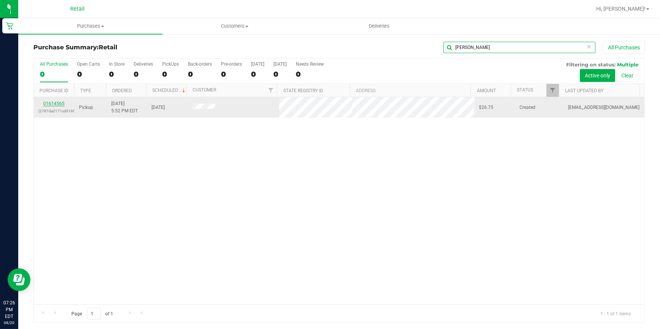
type input "crum"
click at [54, 103] on link "01614565" at bounding box center [53, 103] width 21 height 5
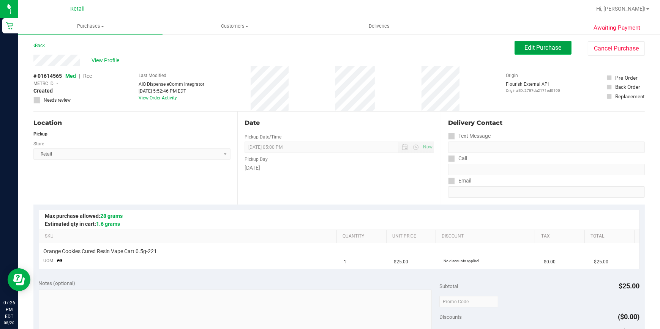
click at [532, 49] on span "Edit Purchase" at bounding box center [543, 47] width 37 height 7
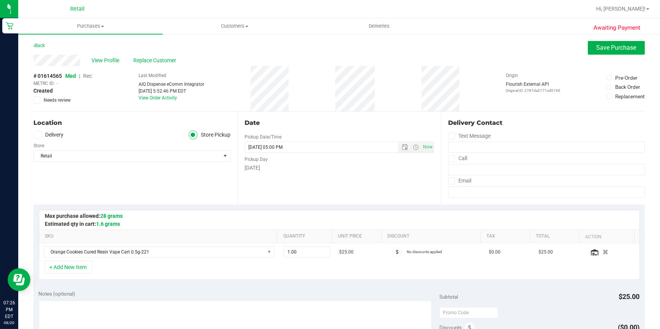
click at [89, 76] on span "Rec" at bounding box center [87, 76] width 9 height 6
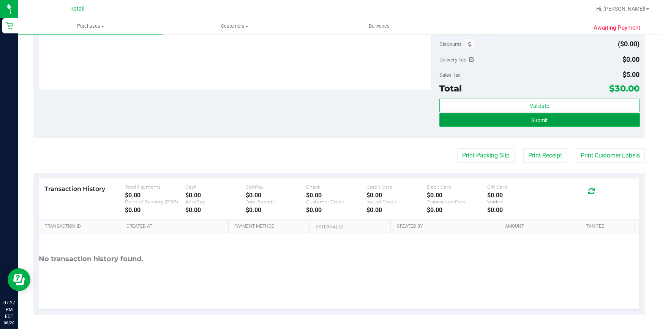
click at [535, 119] on span "Submit" at bounding box center [539, 120] width 17 height 6
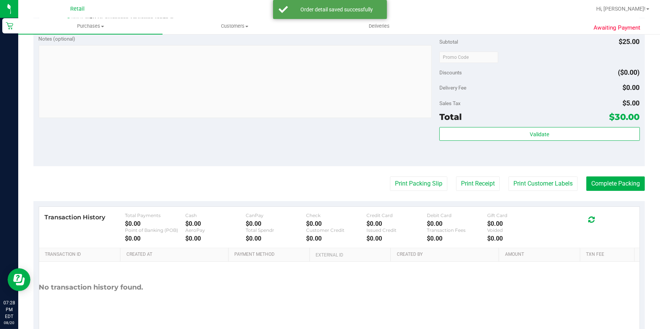
scroll to position [273, 0]
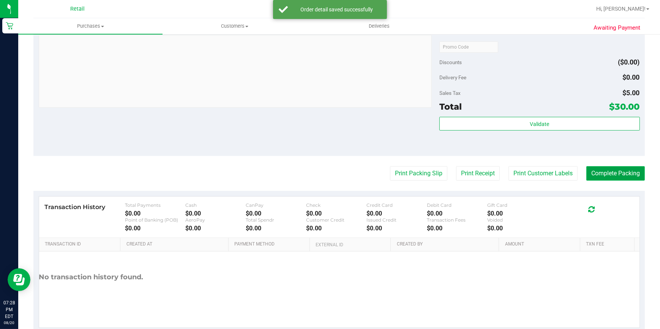
click at [606, 176] on button "Complete Packing" at bounding box center [616, 173] width 59 height 14
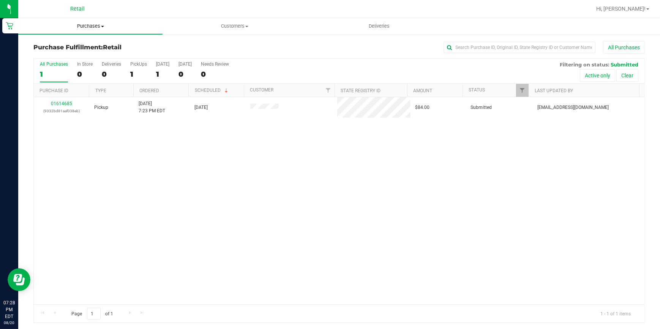
click at [80, 30] on uib-tab-heading "Purchases Summary of purchases Fulfillment All purchases" at bounding box center [90, 26] width 144 height 16
click at [85, 43] on span "Summary of purchases" at bounding box center [57, 46] width 78 height 6
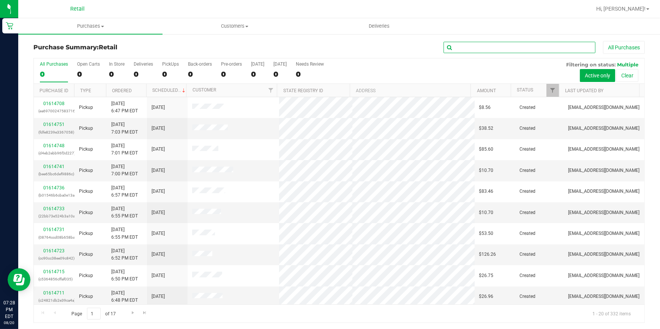
click at [540, 46] on input "text" at bounding box center [520, 47] width 152 height 11
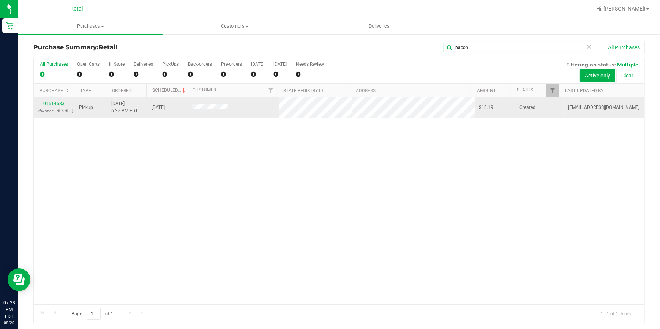
type input "bacon"
click at [54, 105] on link "01614683" at bounding box center [53, 103] width 21 height 5
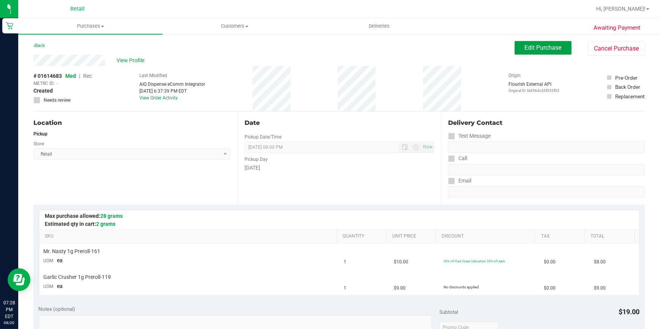
click at [545, 50] on span "Edit Purchase" at bounding box center [543, 47] width 37 height 7
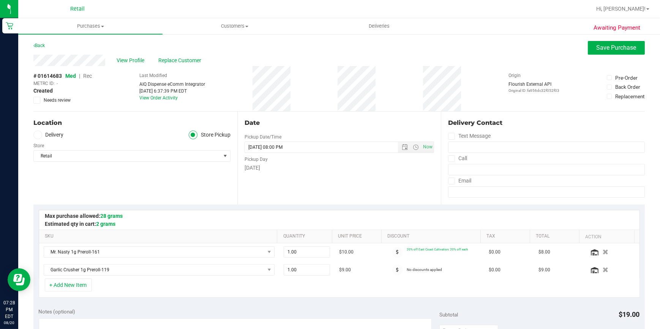
click at [90, 76] on span "Rec" at bounding box center [87, 76] width 9 height 6
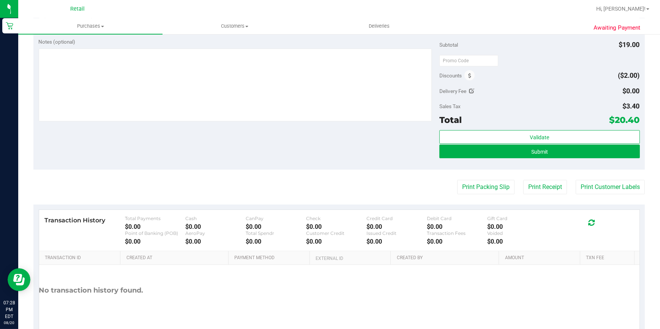
scroll to position [301, 0]
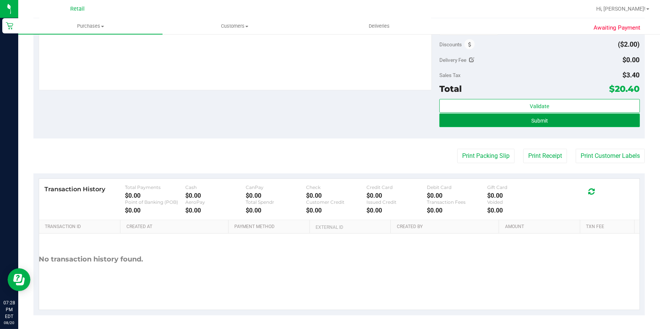
click at [555, 120] on button "Submit" at bounding box center [540, 121] width 201 height 14
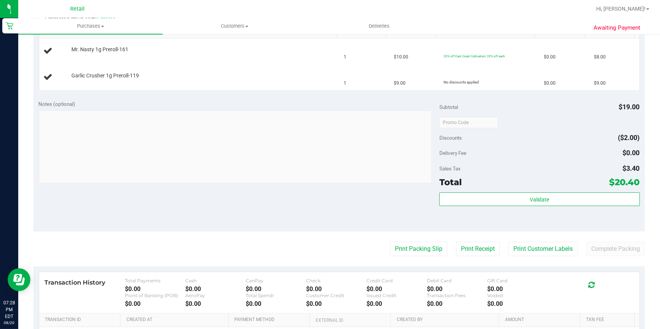
scroll to position [195, 0]
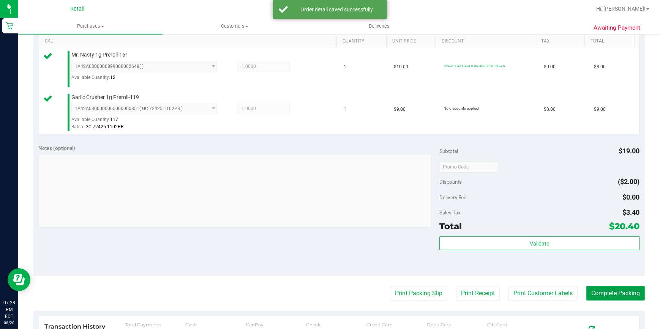
click at [602, 296] on button "Complete Packing" at bounding box center [616, 293] width 59 height 14
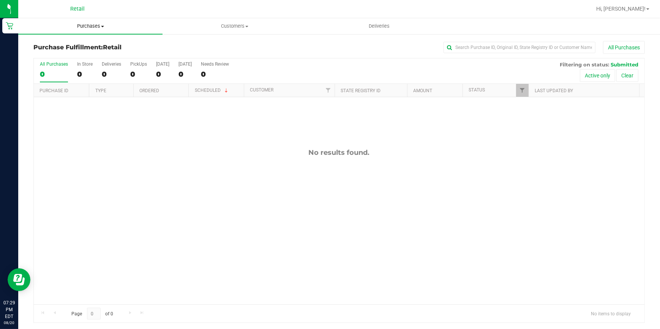
click at [90, 23] on span "Purchases" at bounding box center [90, 26] width 144 height 7
click at [80, 46] on span "Summary of purchases" at bounding box center [57, 46] width 78 height 6
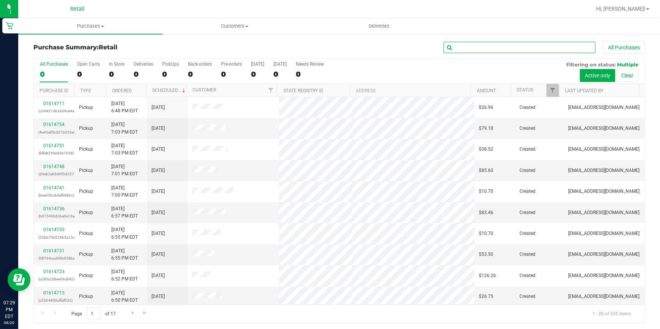
click at [508, 50] on input "text" at bounding box center [520, 47] width 152 height 11
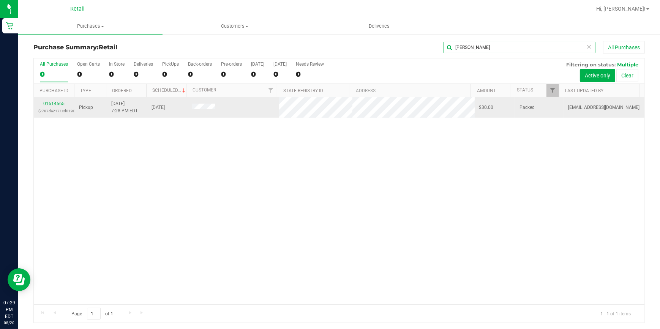
type input "crum"
click at [57, 104] on link "01614565" at bounding box center [53, 103] width 21 height 5
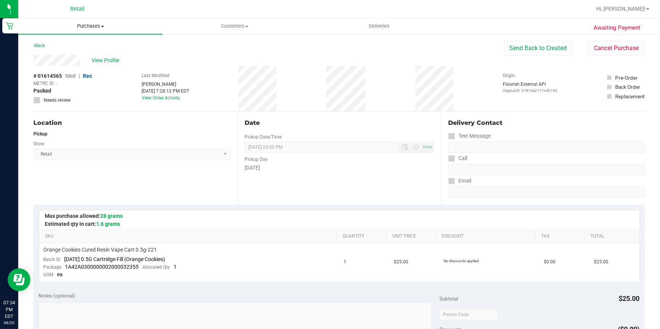
click at [91, 31] on uib-tab-heading "Purchases Summary of purchases Fulfillment All purchases" at bounding box center [90, 26] width 144 height 16
click at [73, 47] on span "Summary of purchases" at bounding box center [57, 46] width 78 height 6
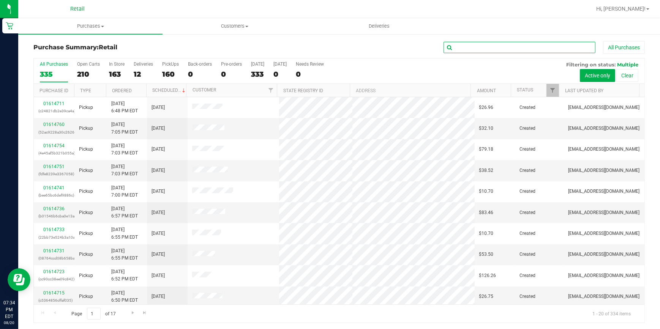
click at [482, 46] on input "text" at bounding box center [520, 47] width 152 height 11
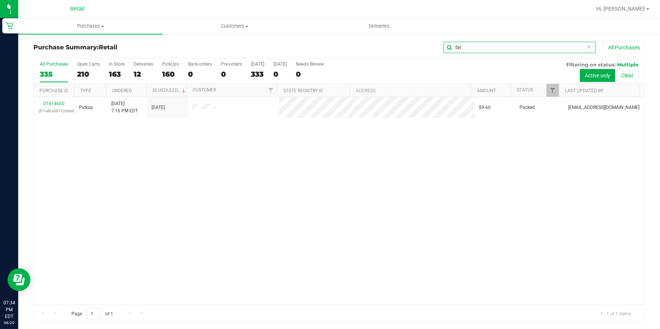
type input "fat"
click at [56, 103] on link "01614660" at bounding box center [53, 103] width 21 height 5
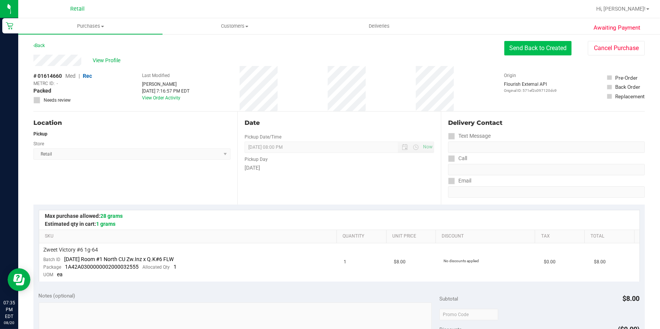
click at [527, 45] on button "Send Back to Created" at bounding box center [537, 48] width 67 height 14
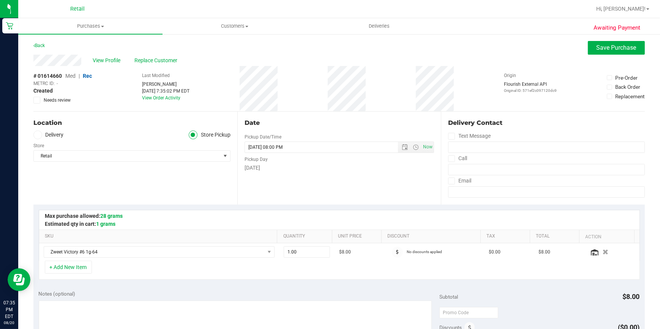
scroll to position [138, 0]
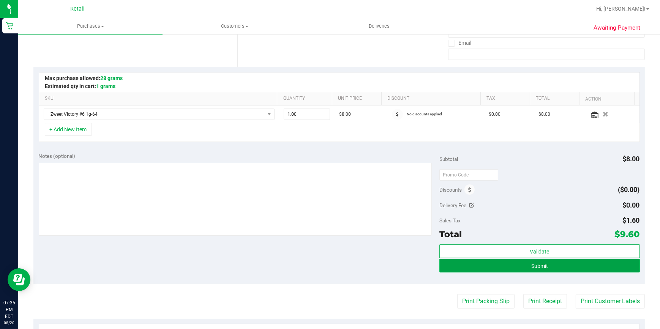
click at [517, 264] on button "Submit" at bounding box center [540, 266] width 201 height 14
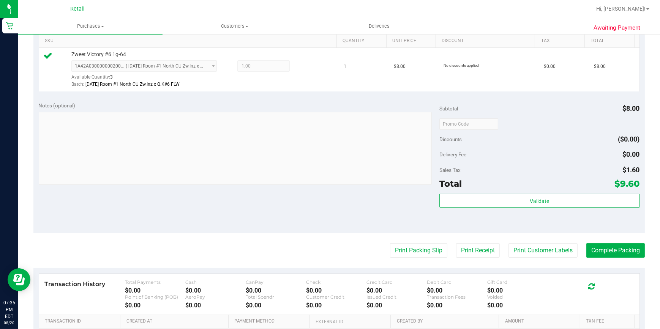
scroll to position [207, 0]
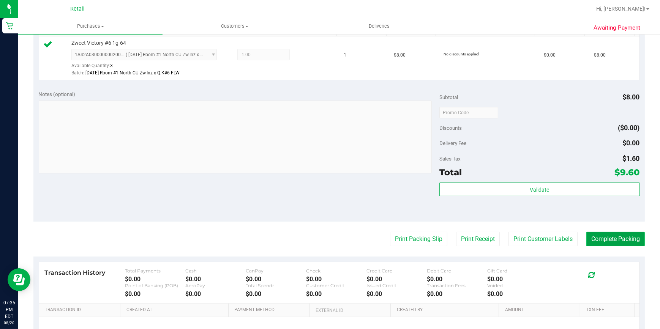
click at [610, 240] on button "Complete Packing" at bounding box center [616, 239] width 59 height 14
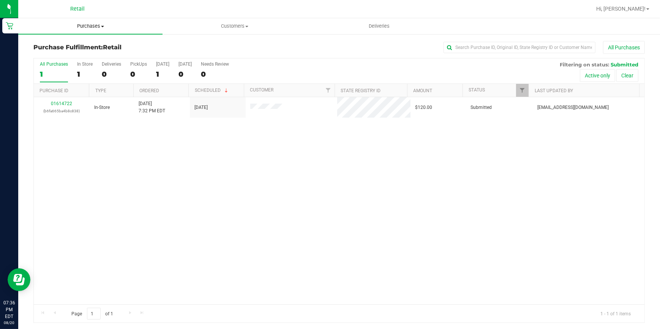
click at [81, 24] on span "Purchases" at bounding box center [90, 26] width 144 height 7
click at [67, 48] on span "Summary of purchases" at bounding box center [57, 46] width 78 height 6
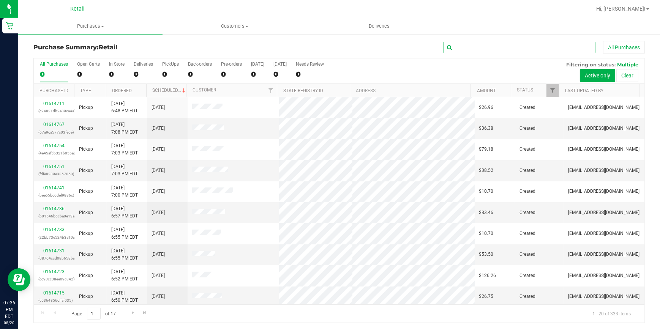
click at [479, 49] on input "text" at bounding box center [520, 47] width 152 height 11
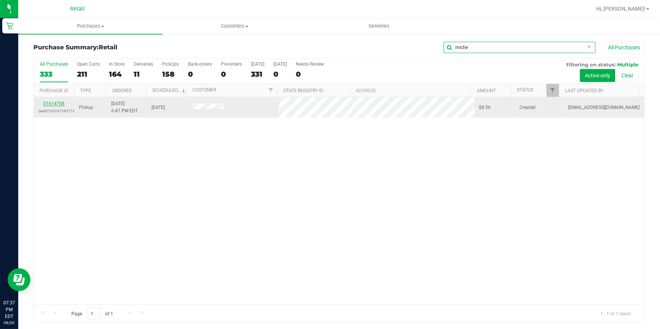
type input "miche"
click at [46, 104] on link "01614708" at bounding box center [53, 103] width 21 height 5
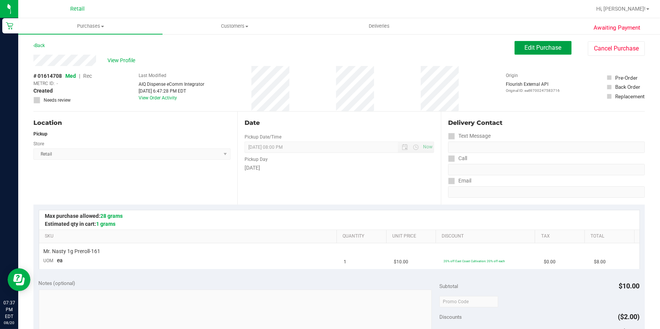
click at [527, 49] on span "Edit Purchase" at bounding box center [543, 47] width 37 height 7
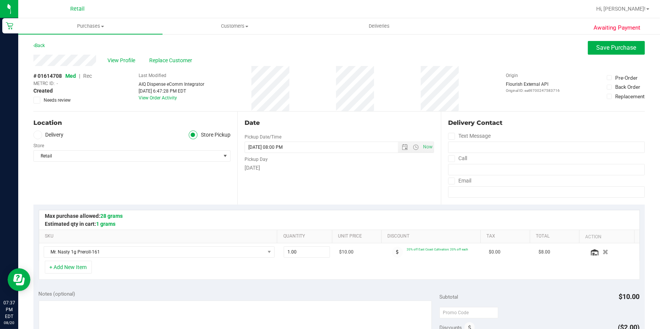
click at [89, 77] on span "Rec" at bounding box center [87, 76] width 9 height 6
click at [604, 47] on span "Save Purchase" at bounding box center [617, 47] width 40 height 7
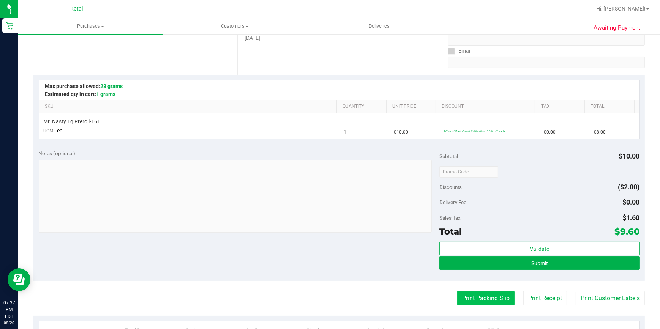
scroll to position [138, 0]
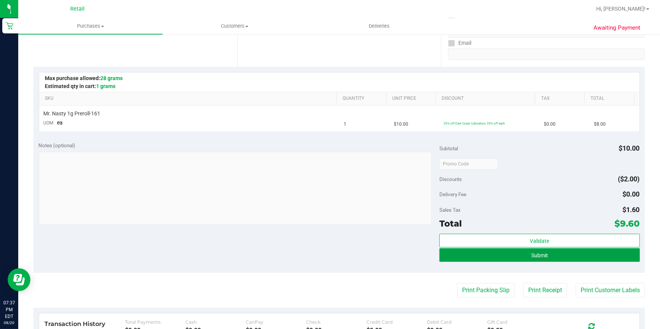
click at [497, 255] on button "Submit" at bounding box center [540, 255] width 201 height 14
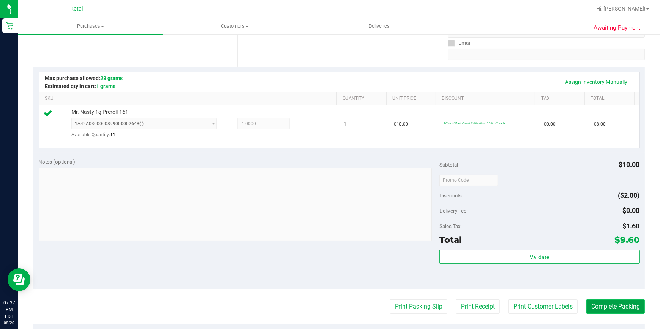
click at [606, 302] on button "Complete Packing" at bounding box center [616, 307] width 59 height 14
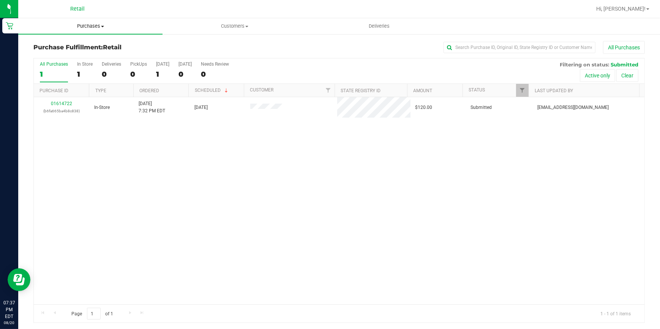
drag, startPoint x: 97, startPoint y: 24, endPoint x: 86, endPoint y: 34, distance: 14.8
click at [96, 24] on span "Purchases" at bounding box center [90, 26] width 144 height 7
click at [68, 40] on ul "Summary of purchases Fulfillment All purchases" at bounding box center [90, 55] width 144 height 41
click at [82, 25] on span "Purchases" at bounding box center [90, 26] width 144 height 7
click at [65, 48] on span "Summary of purchases" at bounding box center [57, 46] width 78 height 6
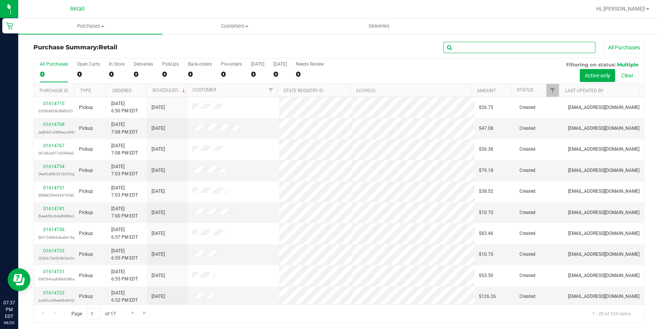
click at [471, 51] on input "text" at bounding box center [520, 47] width 152 height 11
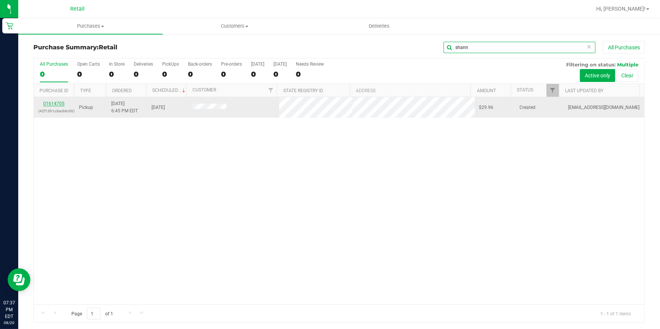
type input "shann"
click at [53, 106] on link "01614705" at bounding box center [53, 103] width 21 height 5
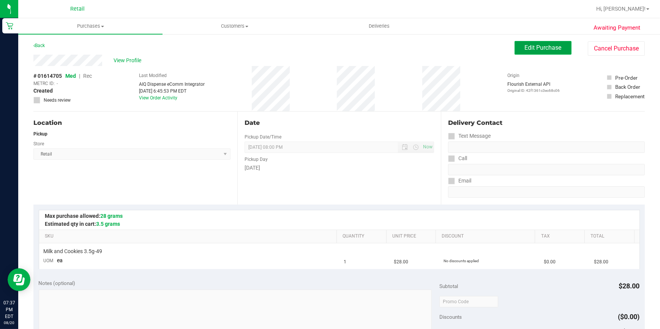
click at [516, 49] on button "Edit Purchase" at bounding box center [543, 48] width 57 height 14
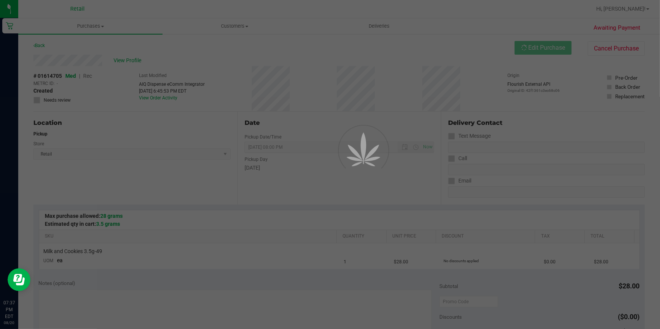
click at [92, 75] on div at bounding box center [330, 164] width 660 height 329
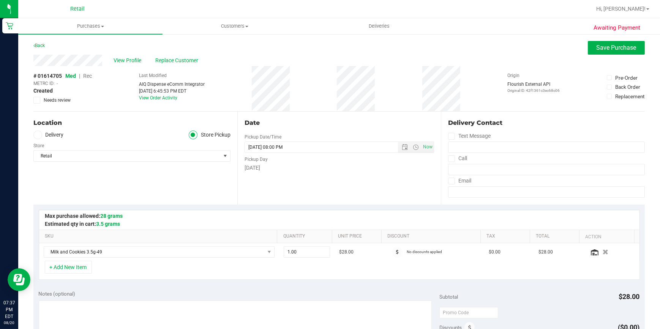
click at [92, 75] on span "Rec" at bounding box center [87, 76] width 9 height 6
click at [597, 47] on span "Save Purchase" at bounding box center [617, 47] width 40 height 7
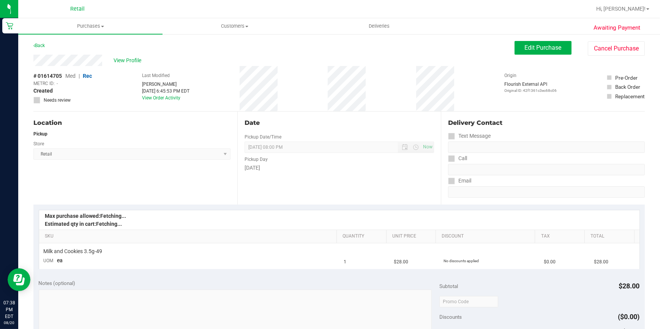
scroll to position [138, 0]
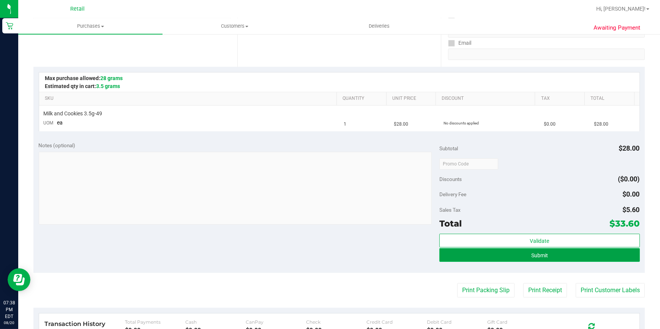
click at [523, 256] on button "Submit" at bounding box center [540, 255] width 201 height 14
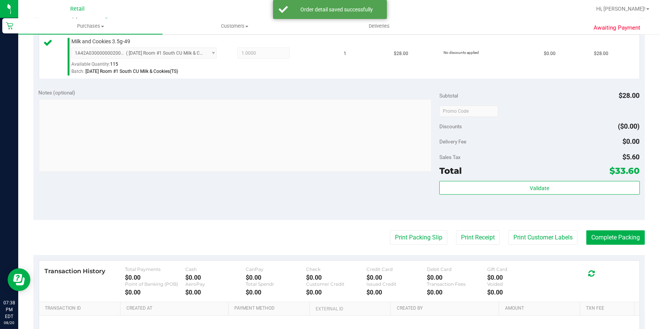
scroll to position [242, 0]
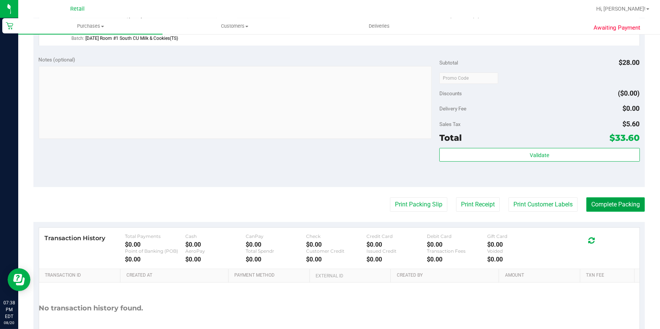
click at [604, 202] on button "Complete Packing" at bounding box center [616, 205] width 59 height 14
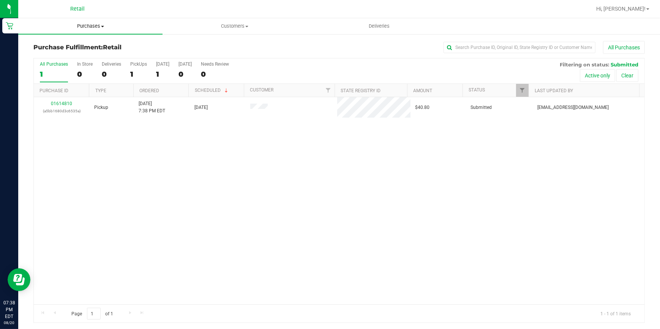
click at [85, 25] on span "Purchases" at bounding box center [90, 26] width 144 height 7
click at [85, 43] on span "Summary of purchases" at bounding box center [57, 46] width 78 height 6
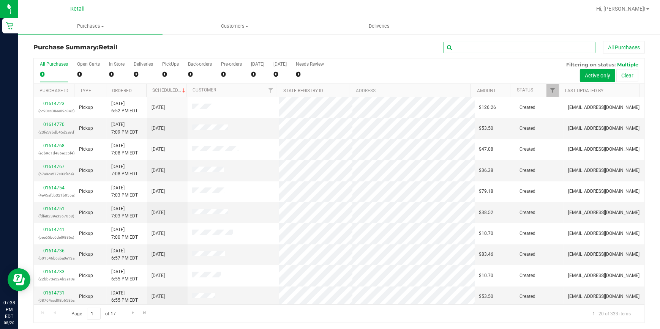
click at [479, 47] on input "text" at bounding box center [520, 47] width 152 height 11
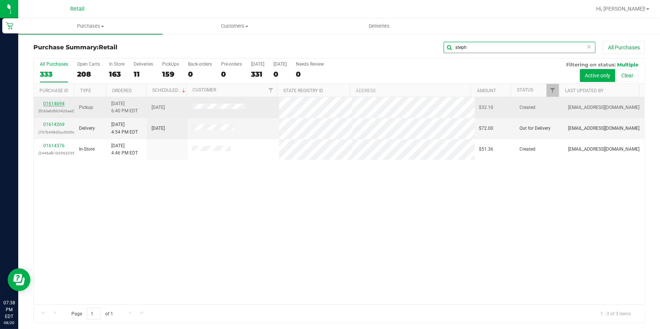
type input "steph"
click at [52, 105] on link "01614694" at bounding box center [53, 103] width 21 height 5
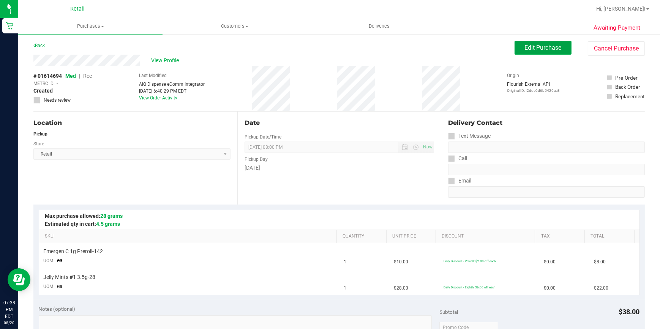
click at [532, 53] on button "Edit Purchase" at bounding box center [543, 48] width 57 height 14
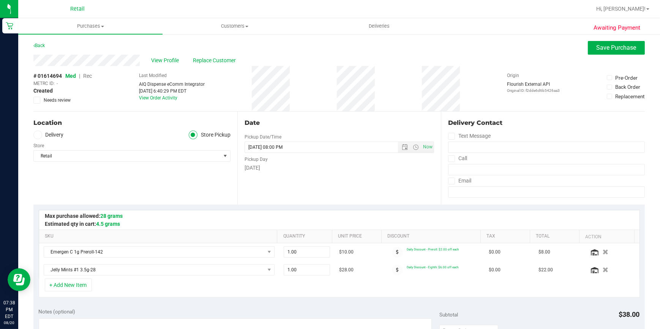
click at [73, 78] on span "Med" at bounding box center [70, 76] width 11 height 6
click at [85, 76] on span "Rec" at bounding box center [87, 76] width 9 height 6
click at [601, 43] on button "Save Purchase" at bounding box center [616, 48] width 57 height 14
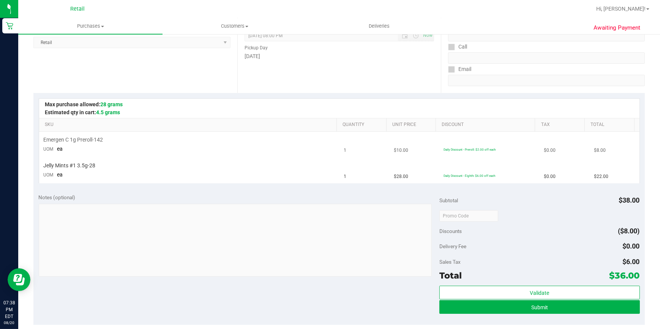
scroll to position [138, 0]
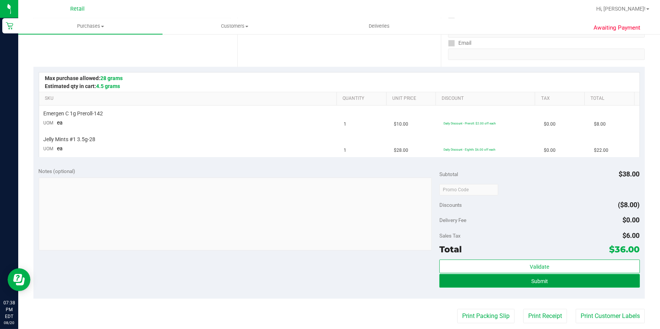
click at [539, 281] on span "Submit" at bounding box center [539, 281] width 17 height 6
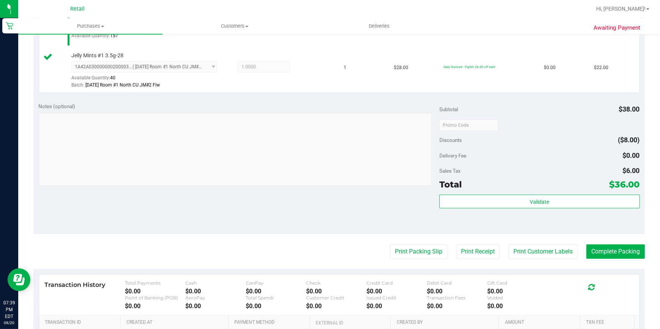
scroll to position [242, 0]
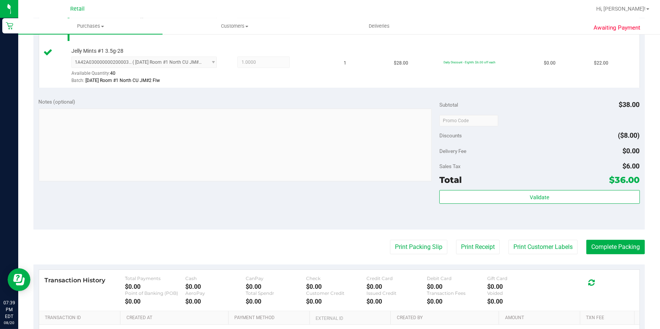
click at [594, 239] on purchase-details "Back Edit Purchase Cancel Purchase View Profile # 01614694 Med | Rec METRC ID: …" at bounding box center [339, 102] width 612 height 607
click at [590, 239] on purchase-details "Back Edit Purchase Cancel Purchase View Profile # 01614694 Med | Rec METRC ID: …" at bounding box center [339, 102] width 612 height 607
click at [590, 250] on button "Complete Packing" at bounding box center [616, 247] width 59 height 14
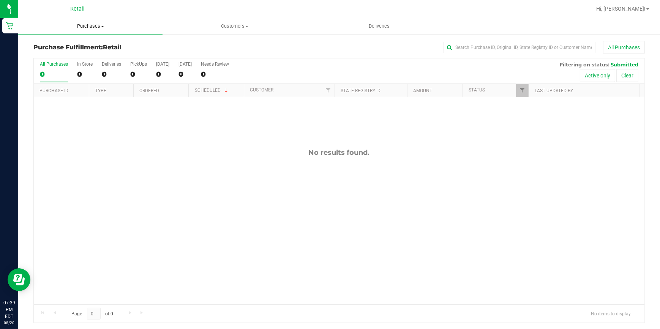
click at [84, 25] on span "Purchases" at bounding box center [90, 26] width 144 height 7
click at [82, 43] on span "Summary of purchases" at bounding box center [57, 46] width 78 height 6
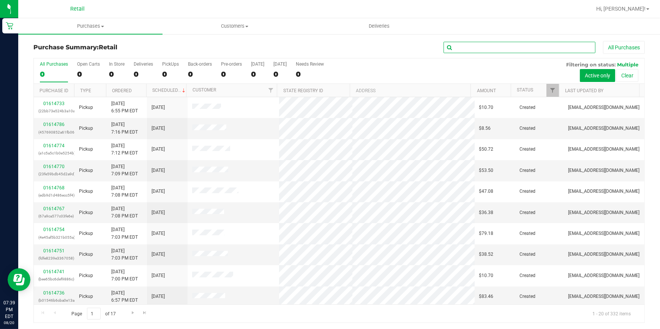
click at [462, 49] on input "text" at bounding box center [520, 47] width 152 height 11
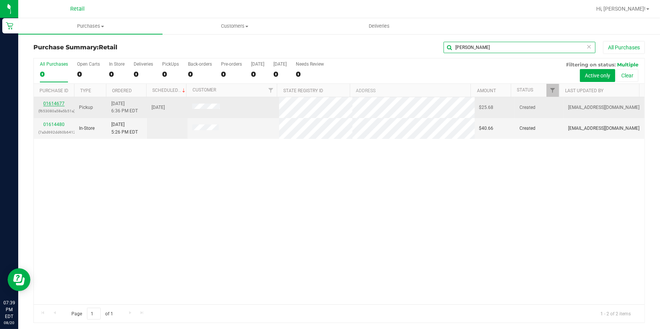
type input "carlos"
click at [57, 103] on link "01614677" at bounding box center [53, 103] width 21 height 5
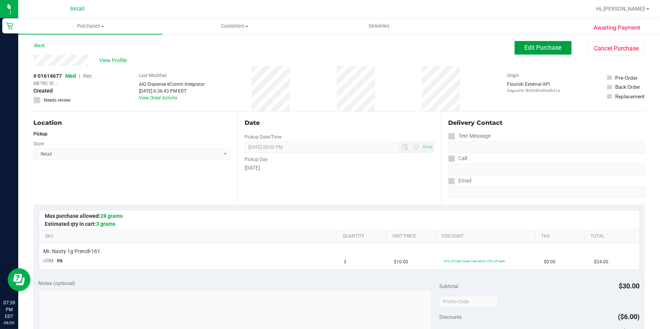
click at [518, 52] on button "Edit Purchase" at bounding box center [543, 48] width 57 height 14
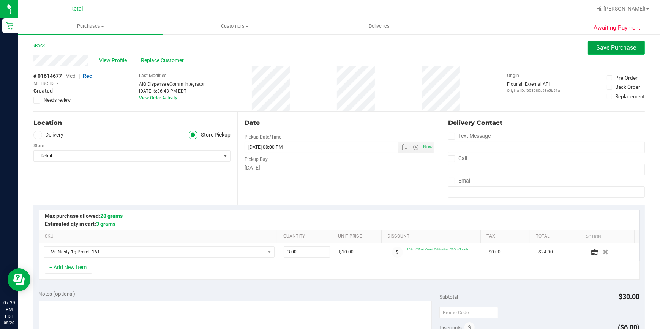
click at [606, 49] on span "Save Purchase" at bounding box center [617, 47] width 40 height 7
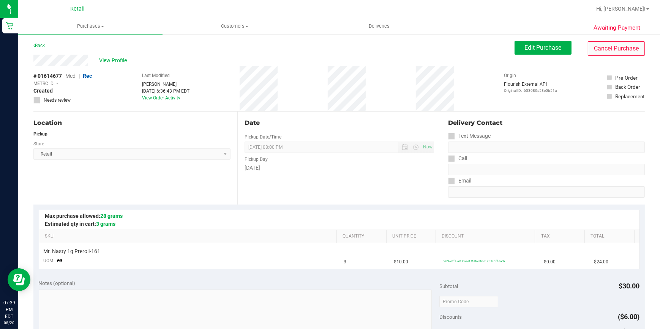
scroll to position [138, 0]
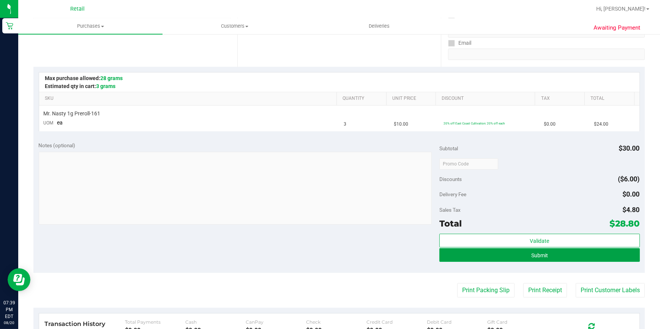
click at [483, 253] on button "Submit" at bounding box center [540, 255] width 201 height 14
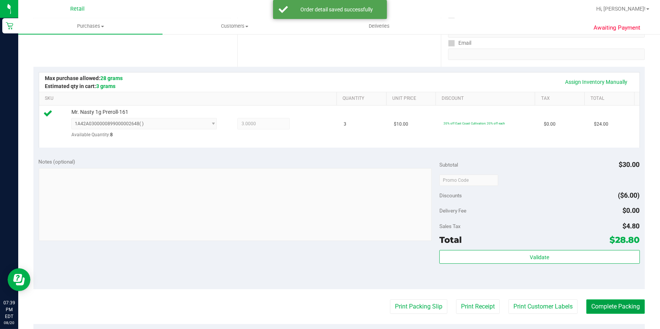
click at [630, 302] on button "Complete Packing" at bounding box center [616, 307] width 59 height 14
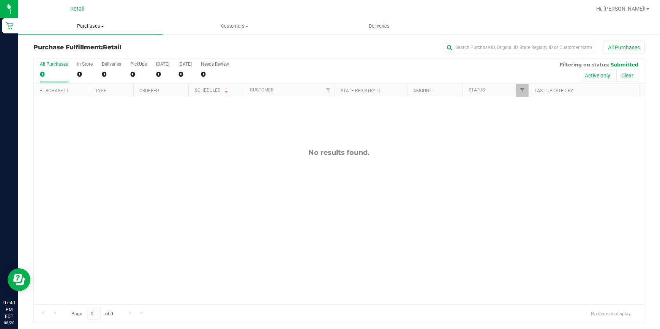
drag, startPoint x: 106, startPoint y: 28, endPoint x: 96, endPoint y: 30, distance: 10.4
click at [106, 28] on span "Purchases" at bounding box center [90, 26] width 144 height 7
click at [59, 47] on span "Summary of purchases" at bounding box center [57, 46] width 78 height 6
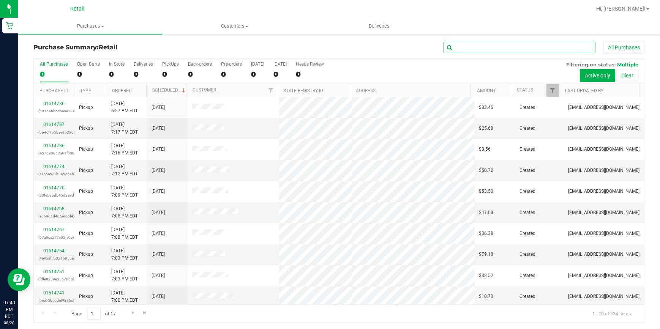
click at [471, 51] on input "text" at bounding box center [520, 47] width 152 height 11
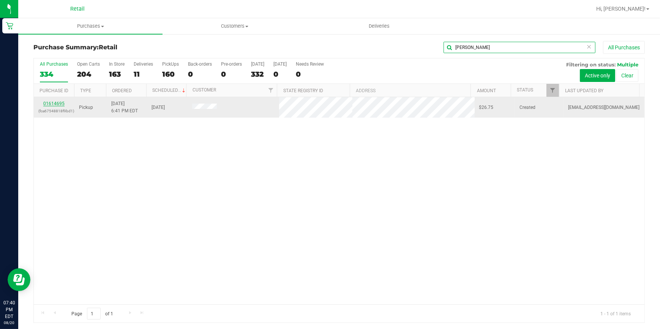
type input "cary"
click at [55, 106] on link "01614695" at bounding box center [53, 103] width 21 height 5
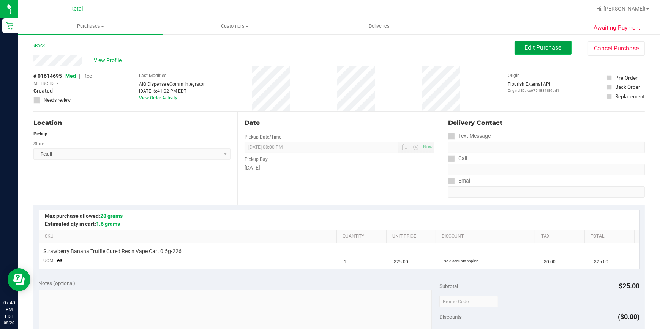
click at [515, 52] on button "Edit Purchase" at bounding box center [543, 48] width 57 height 14
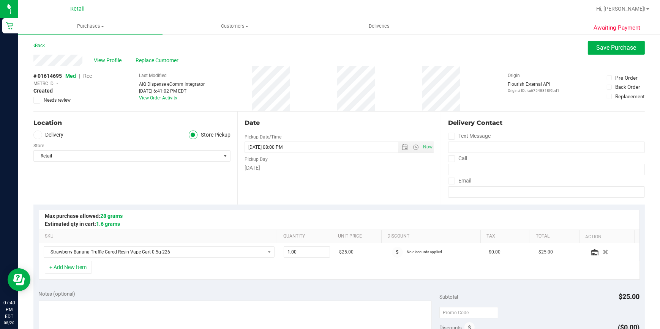
click at [89, 77] on span "Rec" at bounding box center [87, 76] width 9 height 6
click at [598, 47] on span "Save Purchase" at bounding box center [617, 47] width 40 height 7
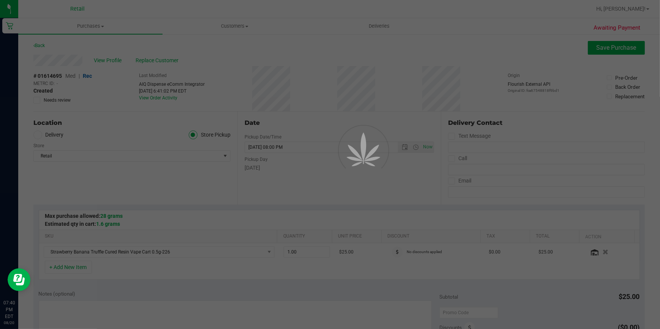
scroll to position [138, 0]
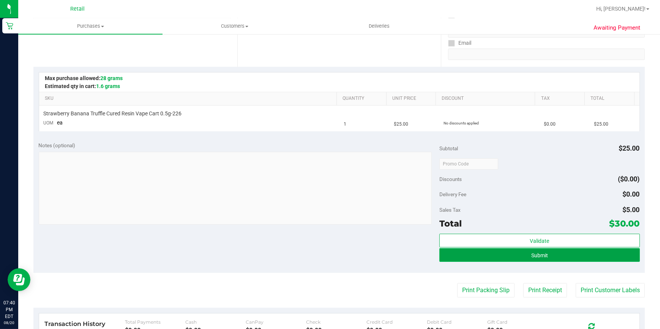
click at [533, 258] on button "Submit" at bounding box center [540, 255] width 201 height 14
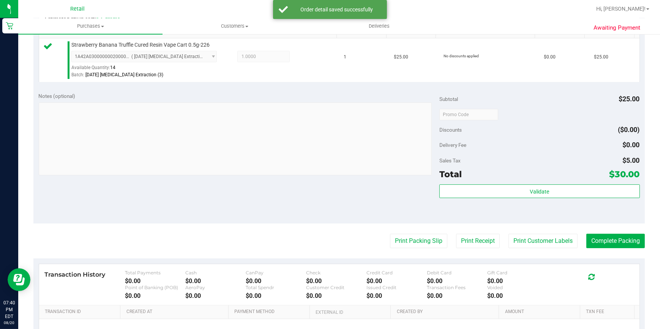
scroll to position [207, 0]
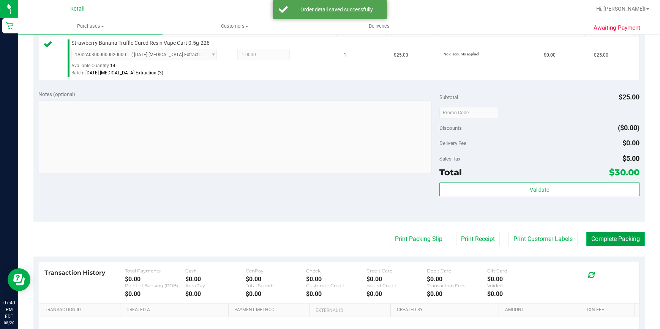
click at [622, 244] on button "Complete Packing" at bounding box center [616, 239] width 59 height 14
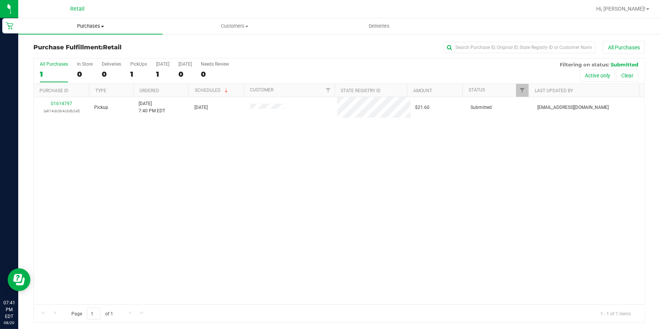
click at [85, 27] on span "Purchases" at bounding box center [90, 26] width 144 height 7
click at [57, 49] on li "Summary of purchases" at bounding box center [90, 45] width 144 height 9
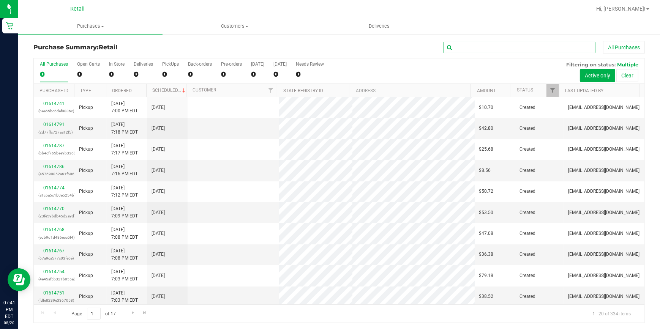
click at [488, 44] on input "text" at bounding box center [520, 47] width 152 height 11
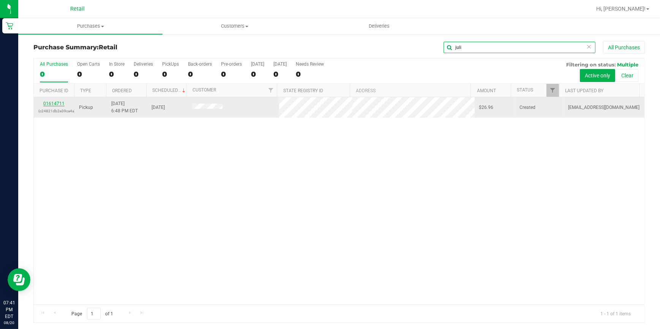
type input "juli"
click at [57, 103] on link "01614711" at bounding box center [53, 103] width 21 height 5
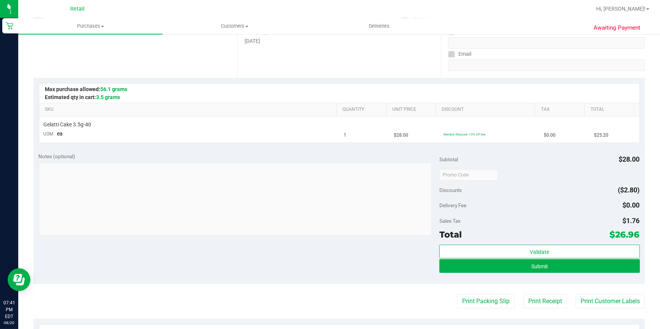
scroll to position [138, 0]
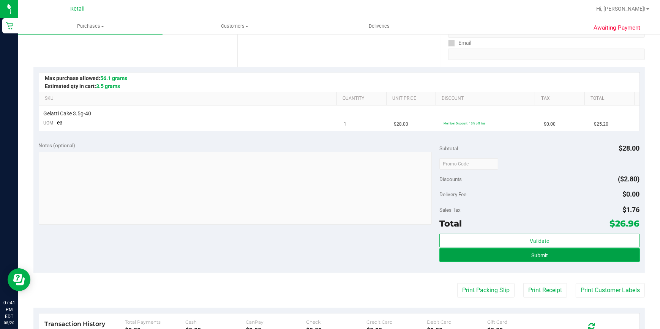
click at [490, 257] on button "Submit" at bounding box center [540, 255] width 201 height 14
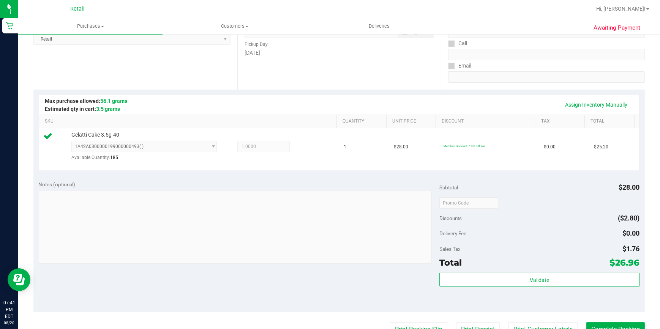
scroll to position [172, 0]
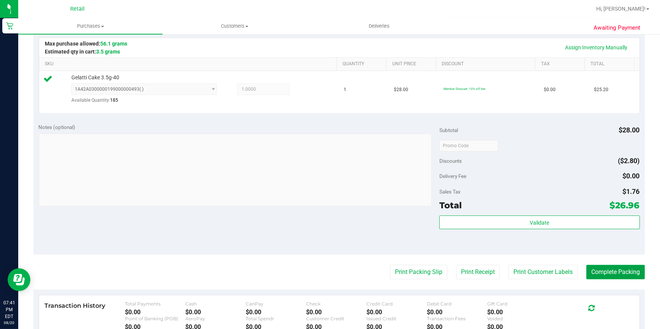
drag, startPoint x: 598, startPoint y: 270, endPoint x: 565, endPoint y: 239, distance: 46.0
click at [598, 270] on button "Complete Packing" at bounding box center [616, 272] width 59 height 14
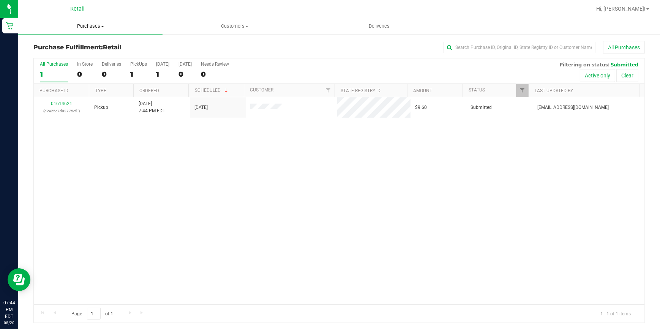
click at [98, 25] on span "Purchases" at bounding box center [90, 26] width 144 height 7
click at [78, 43] on span "Summary of purchases" at bounding box center [57, 46] width 78 height 6
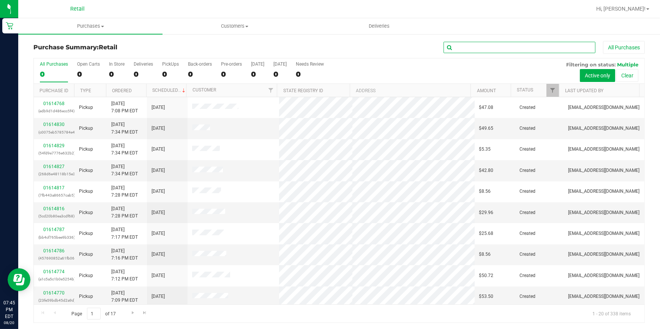
click at [468, 47] on input "text" at bounding box center [520, 47] width 152 height 11
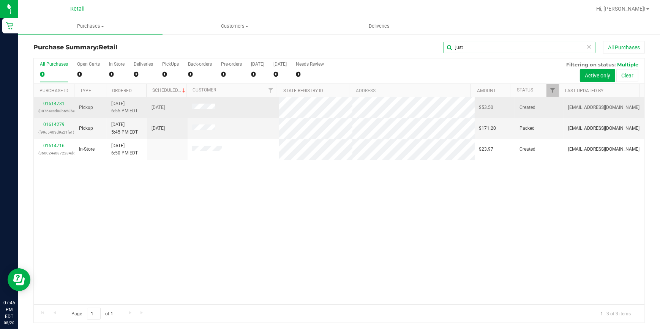
type input "just"
click at [57, 106] on link "01614731" at bounding box center [53, 103] width 21 height 5
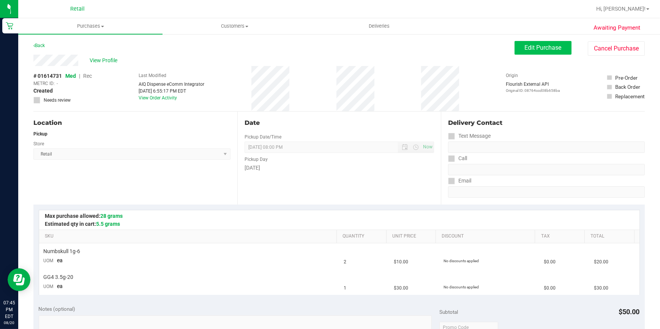
click at [520, 38] on div "Awaiting Payment Back Edit Purchase Cancel Purchase View Profile # 01614731 Med…" at bounding box center [339, 331] width 642 height 596
drag, startPoint x: 520, startPoint y: 42, endPoint x: 471, endPoint y: 51, distance: 50.2
click at [519, 43] on button "Edit Purchase" at bounding box center [543, 48] width 57 height 14
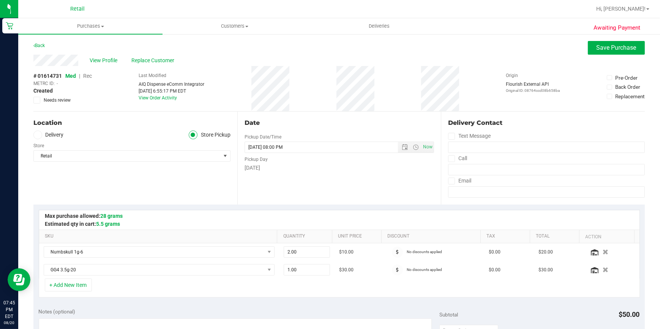
click at [87, 77] on span "Rec" at bounding box center [87, 76] width 9 height 6
click at [610, 49] on span "Save Purchase" at bounding box center [617, 47] width 40 height 7
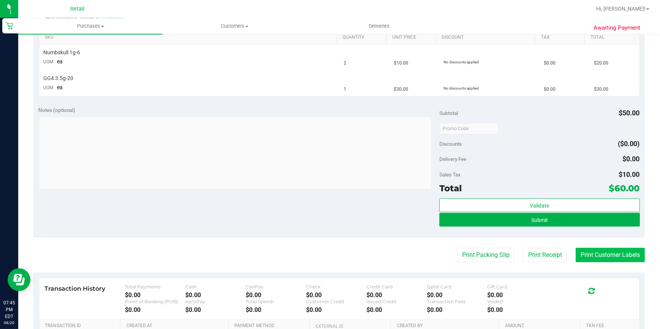
scroll to position [207, 0]
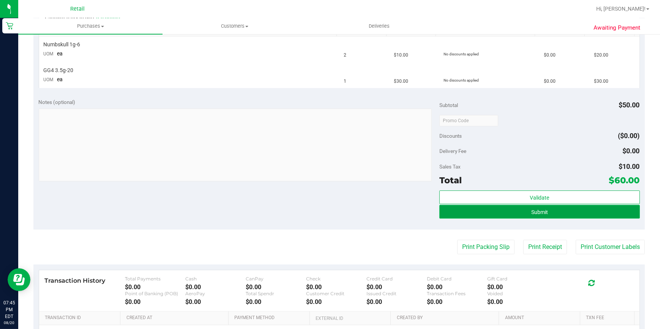
click at [574, 213] on button "Submit" at bounding box center [540, 212] width 201 height 14
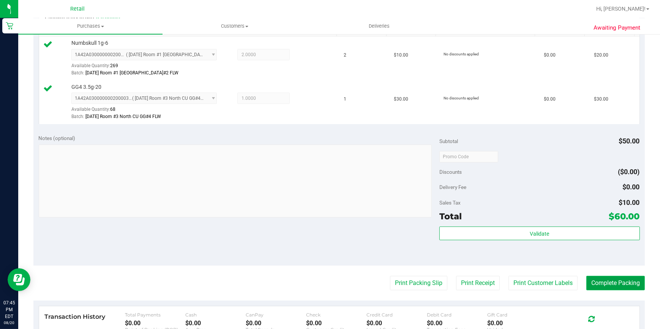
drag, startPoint x: 604, startPoint y: 283, endPoint x: 603, endPoint y: 277, distance: 6.1
click at [604, 283] on button "Complete Packing" at bounding box center [616, 283] width 59 height 14
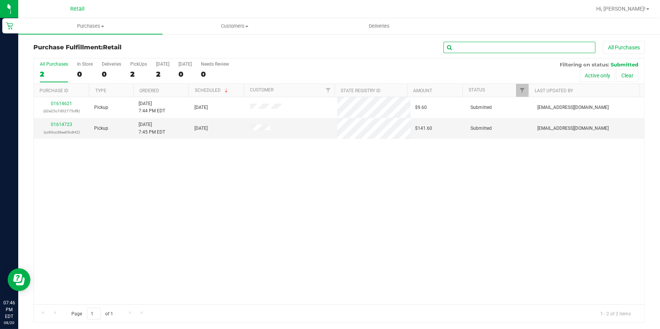
click at [464, 44] on input "text" at bounding box center [520, 47] width 152 height 11
click at [92, 25] on span "Purchases" at bounding box center [90, 26] width 144 height 7
click at [57, 43] on span "Summary of purchases" at bounding box center [57, 46] width 78 height 6
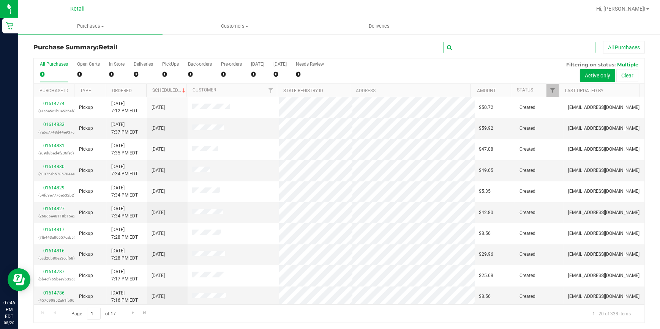
click at [474, 46] on input "text" at bounding box center [520, 47] width 152 height 11
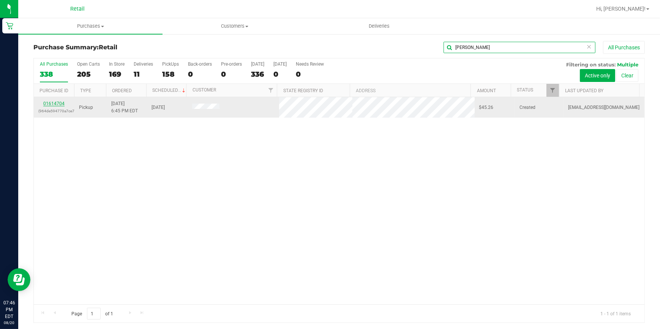
type input "karen"
click at [57, 102] on link "01614704" at bounding box center [53, 103] width 21 height 5
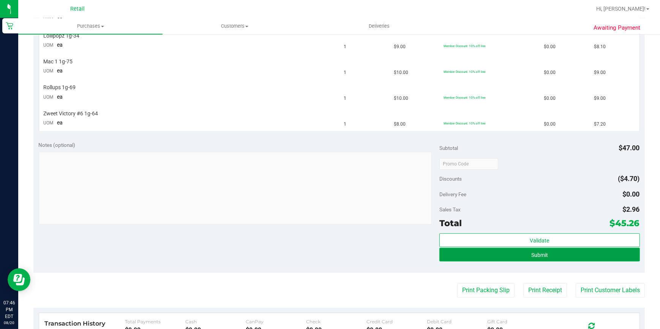
click at [497, 255] on button "Submit" at bounding box center [540, 255] width 201 height 14
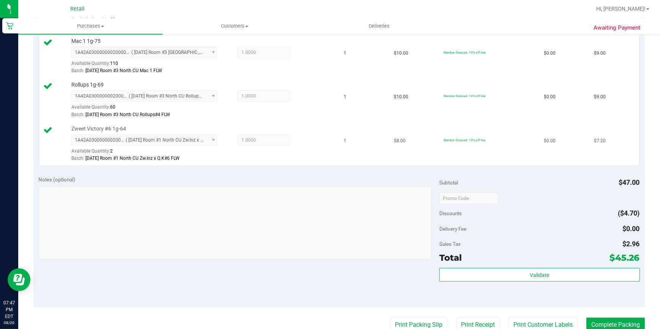
scroll to position [311, 0]
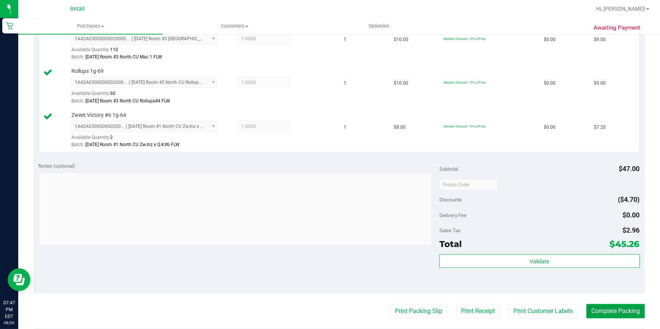
click at [587, 308] on button "Complete Packing" at bounding box center [616, 311] width 59 height 14
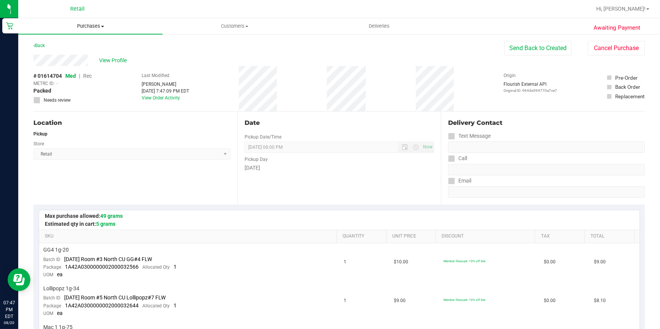
click at [88, 28] on span "Purchases" at bounding box center [90, 26] width 144 height 7
click at [62, 49] on li "Summary of purchases" at bounding box center [90, 45] width 144 height 9
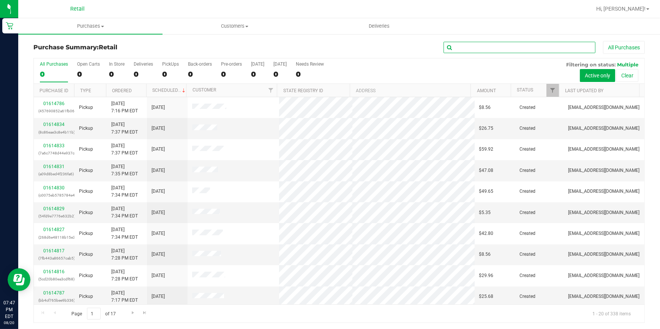
click at [501, 46] on input "text" at bounding box center [520, 47] width 152 height 11
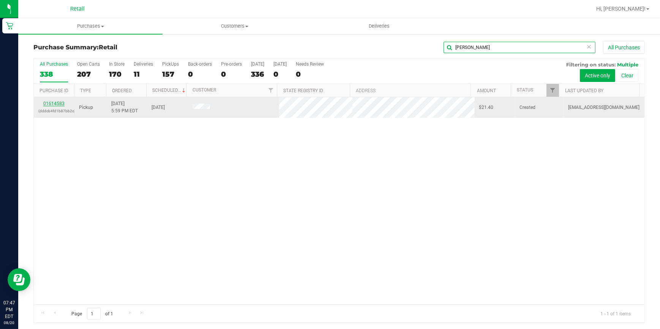
type input "amelia"
click at [58, 105] on link "01614583" at bounding box center [53, 103] width 21 height 5
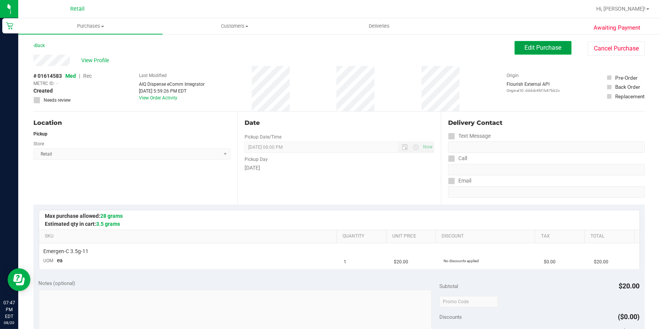
click at [526, 49] on span "Edit Purchase" at bounding box center [543, 47] width 37 height 7
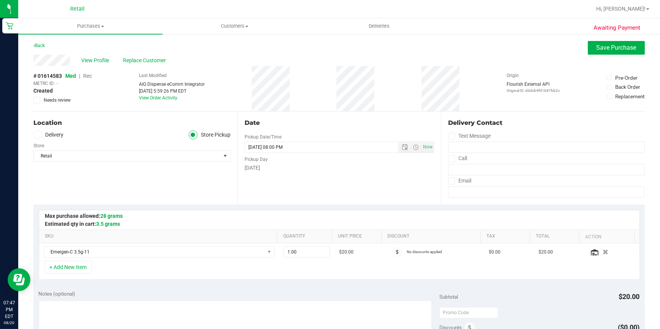
click at [95, 77] on div "# 01614583 Med | Rec METRC ID: - Created Needs review Last Modified AIQ Dispens…" at bounding box center [339, 88] width 612 height 45
click at [91, 77] on span "Rec" at bounding box center [87, 76] width 9 height 6
click at [600, 46] on span "Save Purchase" at bounding box center [617, 47] width 40 height 7
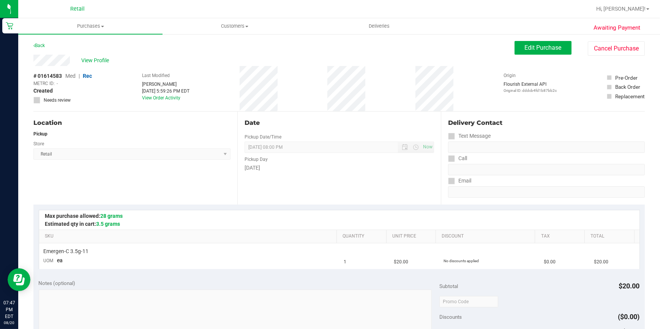
scroll to position [103, 0]
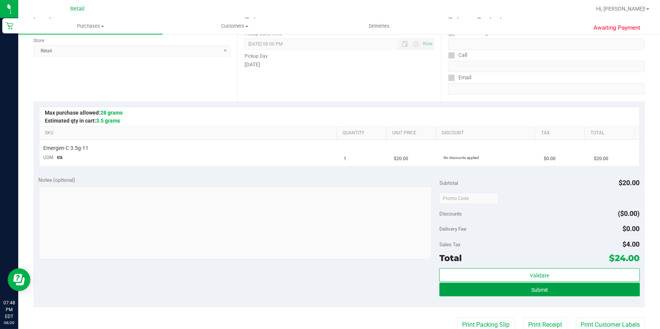
click at [545, 289] on button "Submit" at bounding box center [540, 290] width 201 height 14
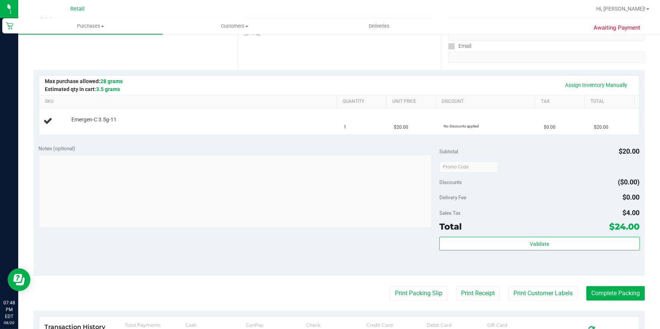
scroll to position [138, 0]
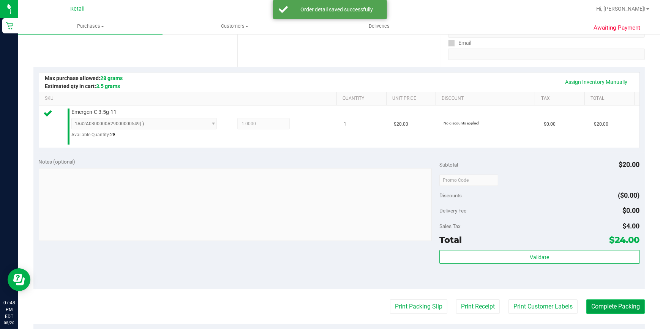
click at [604, 310] on button "Complete Packing" at bounding box center [616, 307] width 59 height 14
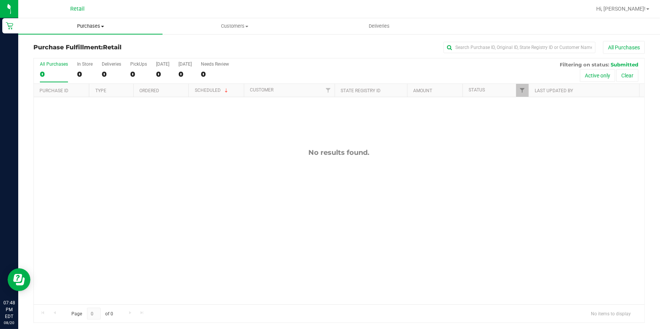
click at [79, 27] on span "Purchases" at bounding box center [90, 26] width 144 height 7
click at [68, 52] on li "Fulfillment" at bounding box center [90, 55] width 144 height 9
click at [82, 30] on uib-tab-heading "Purchases Summary of purchases Fulfillment All purchases" at bounding box center [90, 26] width 144 height 16
click at [61, 45] on span "Summary of purchases" at bounding box center [57, 46] width 78 height 6
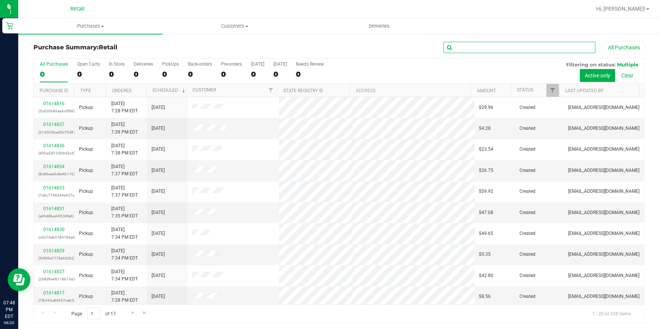
click at [486, 48] on input "text" at bounding box center [520, 47] width 152 height 11
click at [502, 47] on input "text" at bounding box center [520, 47] width 152 height 11
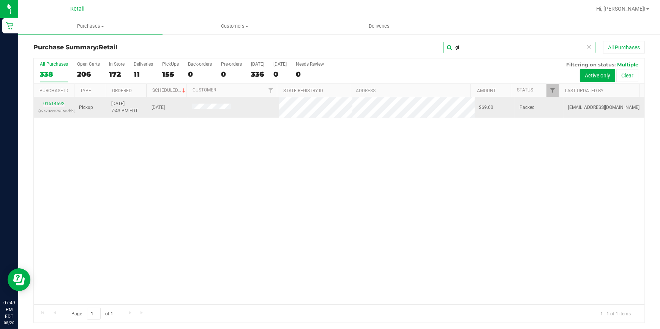
type input "gi"
click at [59, 103] on link "01614592" at bounding box center [53, 103] width 21 height 5
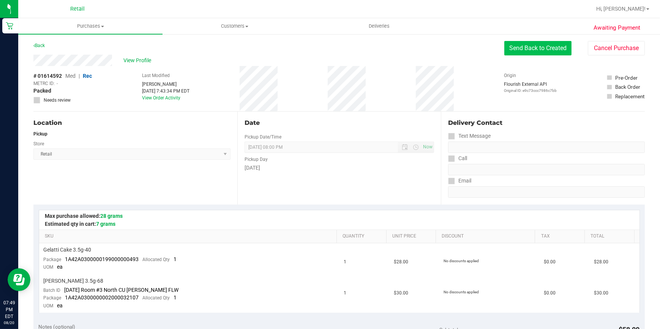
click at [523, 49] on button "Send Back to Created" at bounding box center [537, 48] width 67 height 14
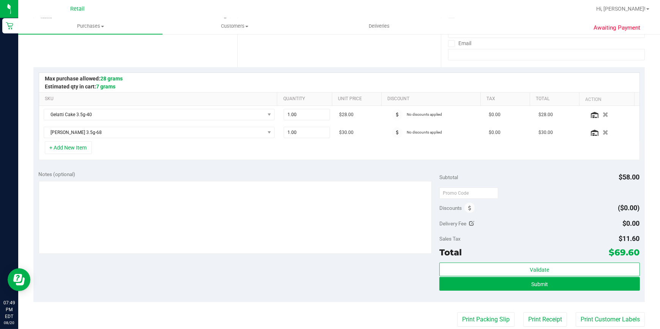
scroll to position [138, 0]
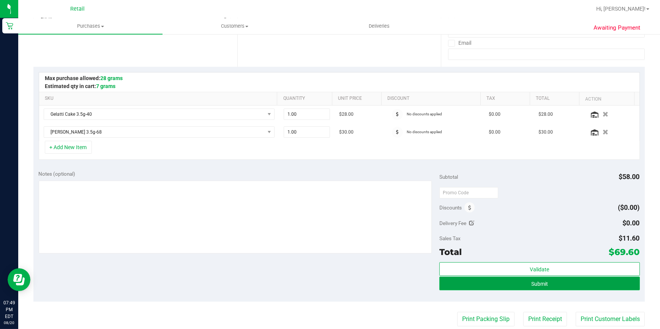
click at [505, 281] on button "Submit" at bounding box center [540, 284] width 201 height 14
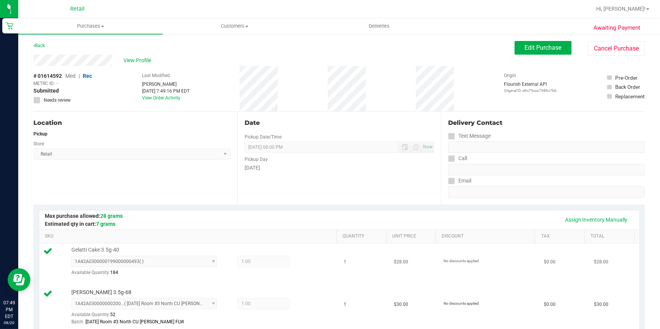
scroll to position [276, 0]
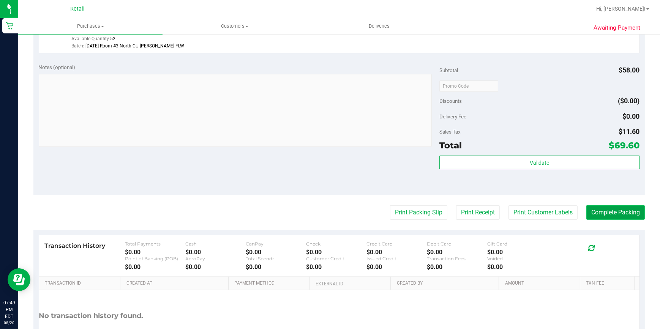
click at [589, 217] on button "Complete Packing" at bounding box center [616, 213] width 59 height 14
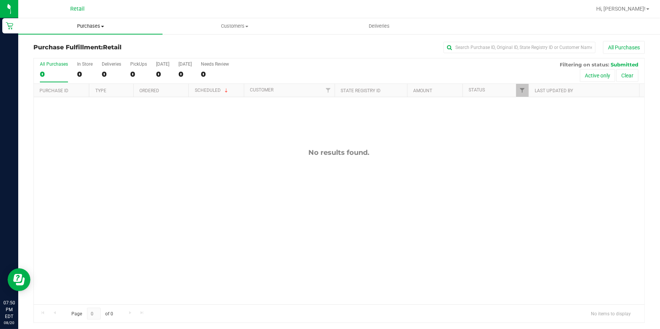
drag, startPoint x: 92, startPoint y: 24, endPoint x: 90, endPoint y: 28, distance: 3.9
click at [92, 24] on span "Purchases" at bounding box center [90, 26] width 144 height 7
click at [63, 45] on span "Summary of purchases" at bounding box center [57, 46] width 78 height 6
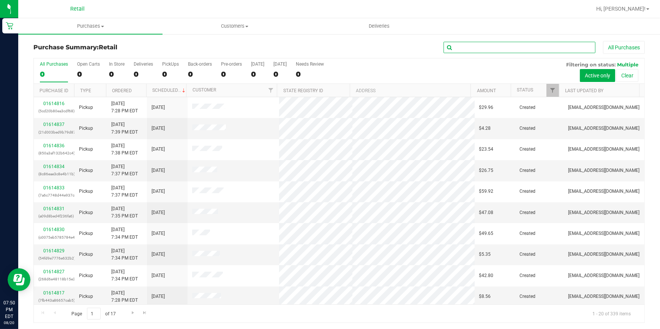
click at [475, 45] on input "text" at bounding box center [520, 47] width 152 height 11
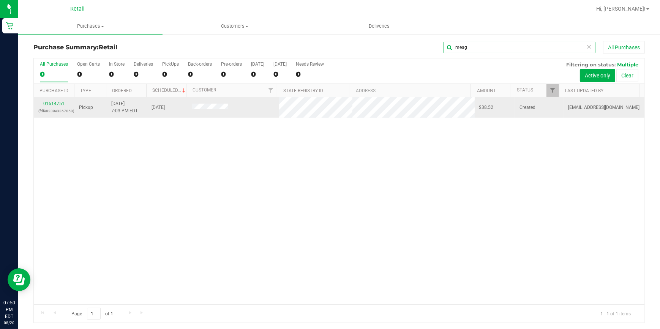
type input "meag"
click at [56, 103] on link "01614751" at bounding box center [53, 103] width 21 height 5
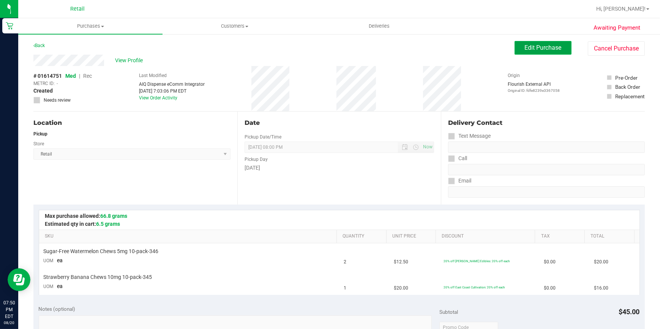
click at [546, 47] on span "Edit Purchase" at bounding box center [543, 47] width 37 height 7
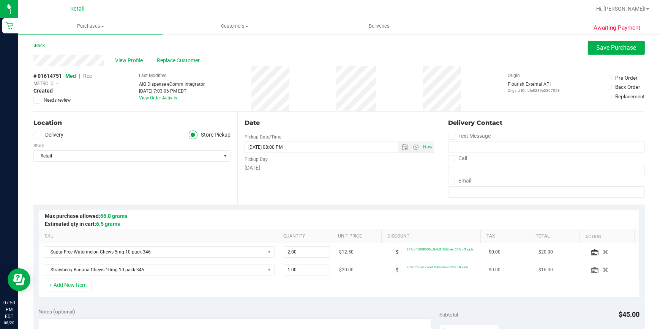
scroll to position [172, 0]
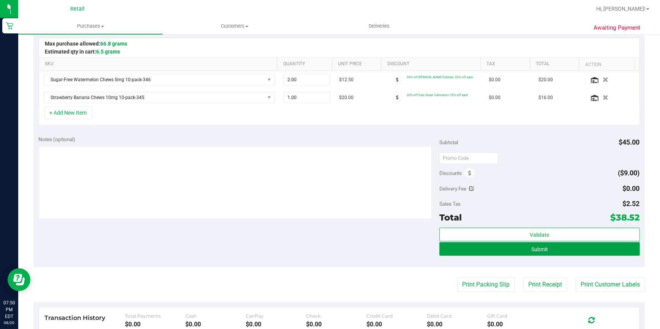
click at [523, 247] on button "Submit" at bounding box center [540, 249] width 201 height 14
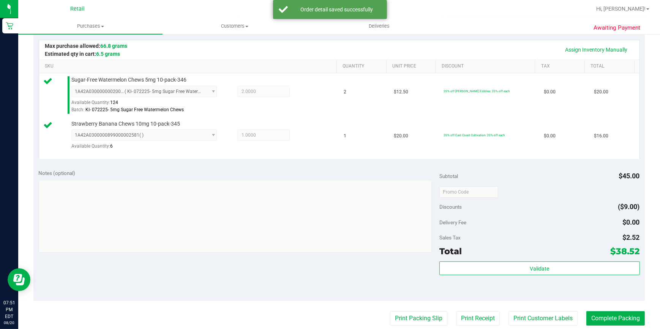
scroll to position [172, 0]
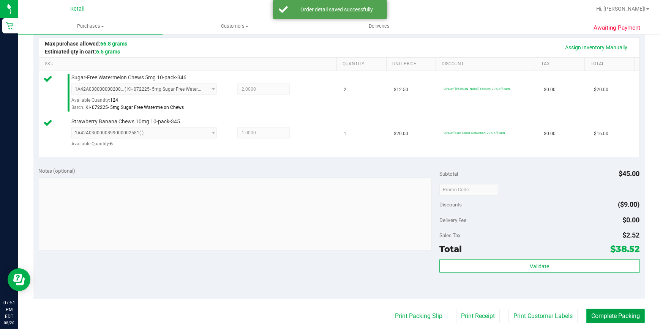
click at [603, 312] on button "Complete Packing" at bounding box center [616, 316] width 59 height 14
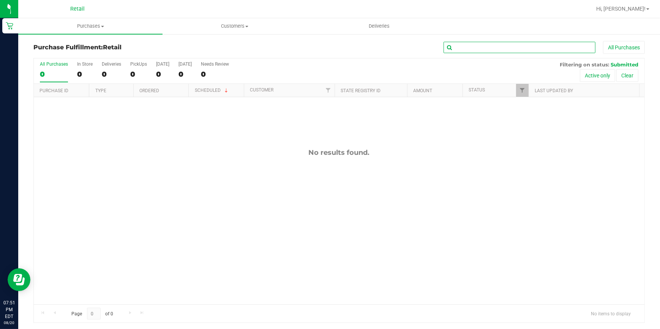
click at [477, 48] on input "text" at bounding box center [520, 47] width 152 height 11
type input "brian"
click at [103, 26] on span at bounding box center [102, 27] width 3 height 2
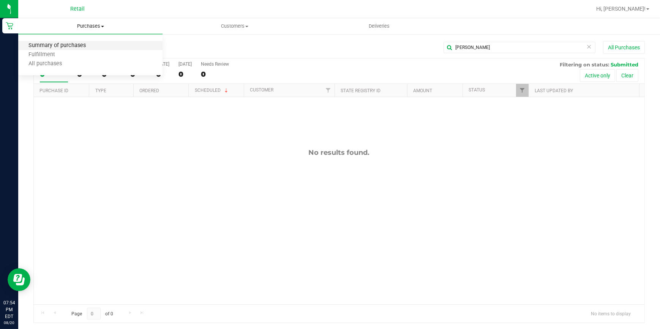
click at [80, 44] on span "Summary of purchases" at bounding box center [57, 46] width 78 height 6
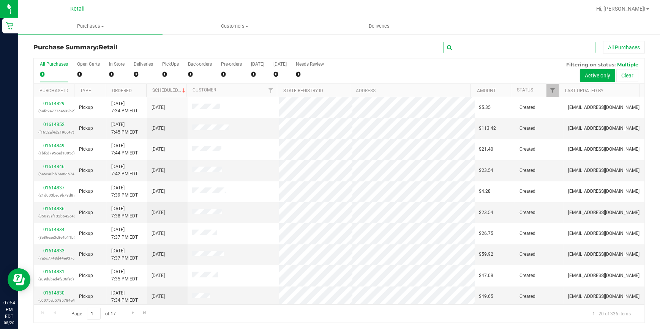
click at [477, 46] on input "text" at bounding box center [520, 47] width 152 height 11
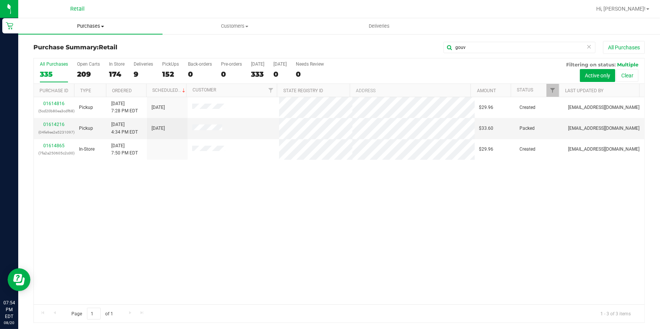
click at [78, 26] on span "Purchases" at bounding box center [90, 26] width 144 height 7
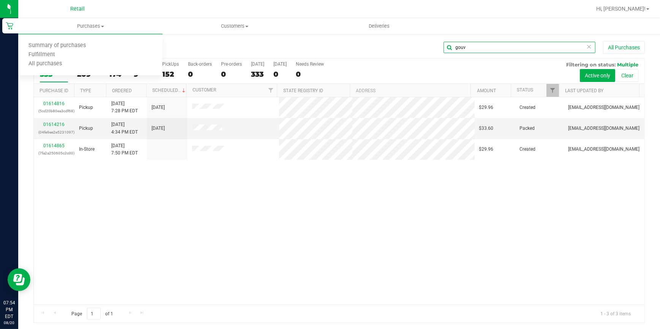
drag, startPoint x: 467, startPoint y: 49, endPoint x: 425, endPoint y: 51, distance: 42.2
click at [425, 51] on div "gouv All Purchases" at bounding box center [441, 47] width 408 height 13
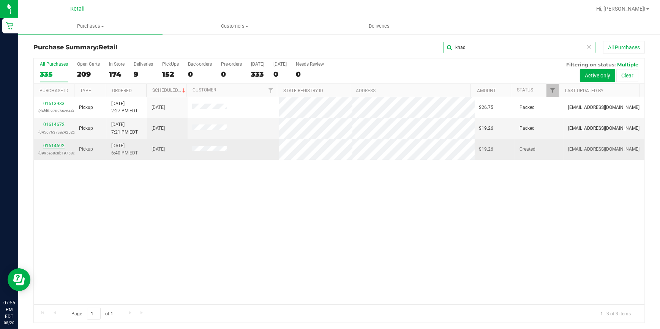
type input "khad"
click at [50, 146] on link "01614692" at bounding box center [53, 145] width 21 height 5
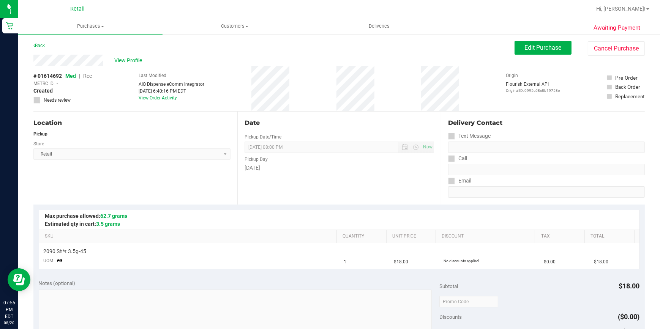
scroll to position [172, 0]
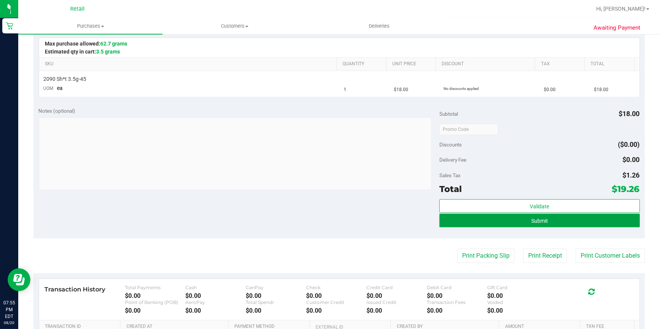
click at [546, 218] on button "Submit" at bounding box center [540, 221] width 201 height 14
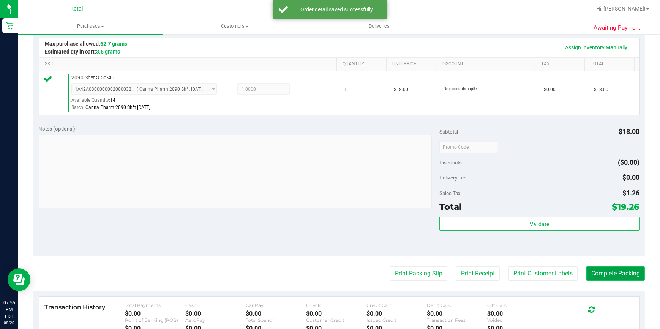
click at [604, 277] on button "Complete Packing" at bounding box center [616, 274] width 59 height 14
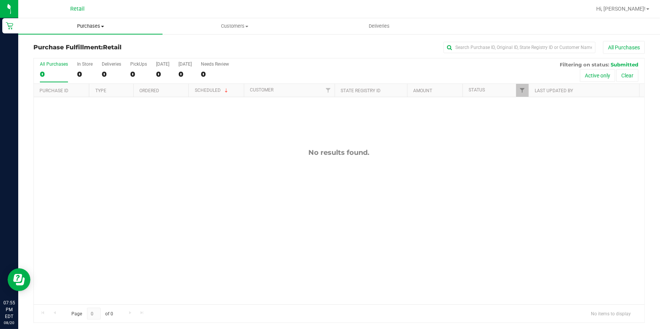
drag, startPoint x: 87, startPoint y: 24, endPoint x: 76, endPoint y: 34, distance: 14.8
click at [87, 24] on span "Purchases" at bounding box center [90, 26] width 144 height 7
click at [64, 43] on span "Summary of purchases" at bounding box center [57, 46] width 78 height 6
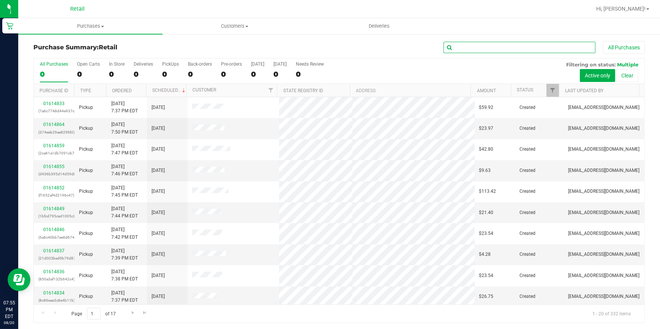
click at [465, 45] on input "text" at bounding box center [520, 47] width 152 height 11
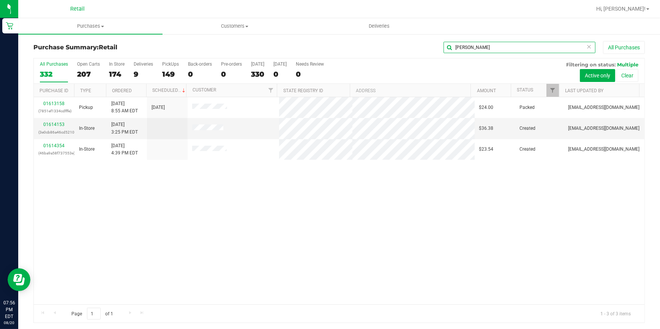
click at [451, 48] on input "dan" at bounding box center [520, 47] width 152 height 11
drag, startPoint x: 457, startPoint y: 47, endPoint x: 448, endPoint y: 47, distance: 9.5
click at [448, 47] on input "dan" at bounding box center [520, 47] width 152 height 11
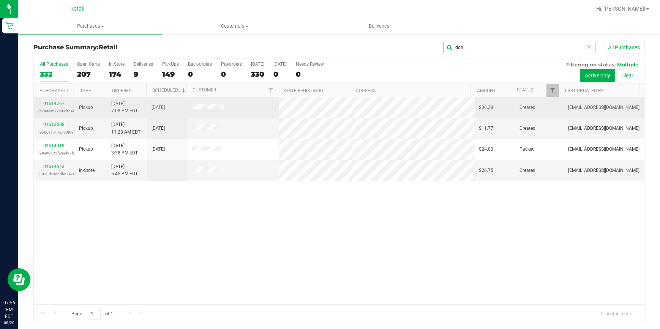
type input "don"
click at [52, 101] on link "01614767" at bounding box center [53, 103] width 21 height 5
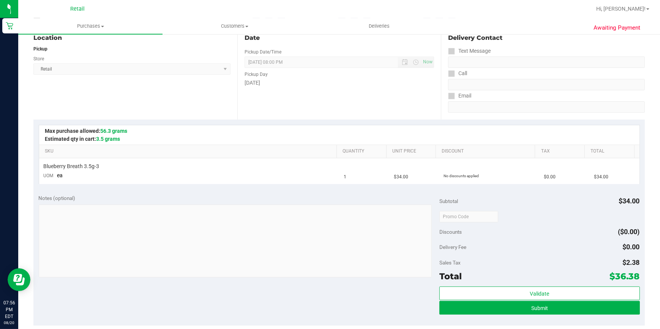
scroll to position [138, 0]
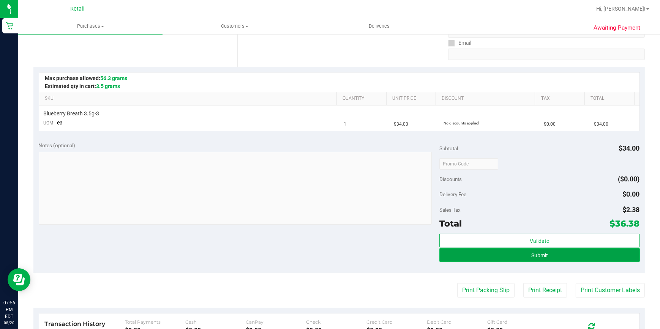
click at [512, 253] on button "Submit" at bounding box center [540, 255] width 201 height 14
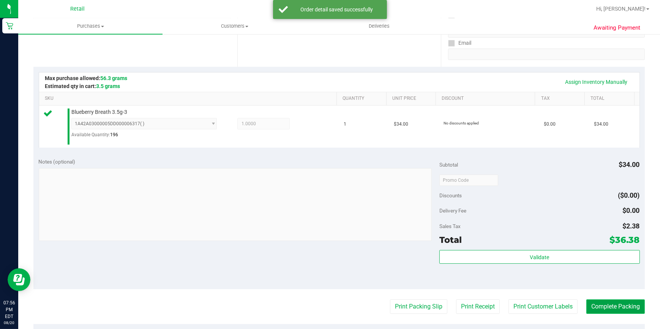
click at [600, 313] on button "Complete Packing" at bounding box center [616, 307] width 59 height 14
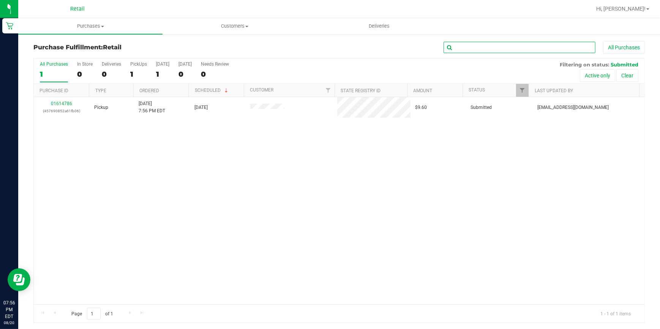
drag, startPoint x: 466, startPoint y: 47, endPoint x: 359, endPoint y: 47, distance: 106.7
click at [466, 47] on input "text" at bounding box center [520, 47] width 152 height 11
click at [89, 24] on span "Purchases" at bounding box center [90, 26] width 144 height 7
click at [68, 45] on span "Summary of purchases" at bounding box center [57, 46] width 78 height 6
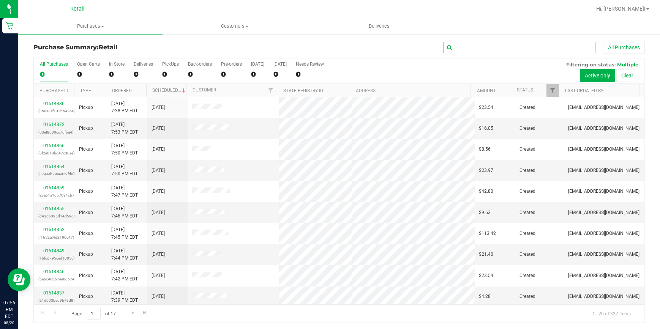
click at [466, 44] on input "text" at bounding box center [520, 47] width 152 height 11
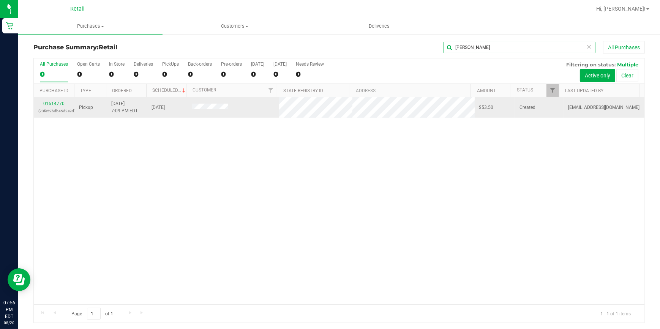
type input "rolan"
click at [54, 103] on link "01614770" at bounding box center [53, 103] width 21 height 5
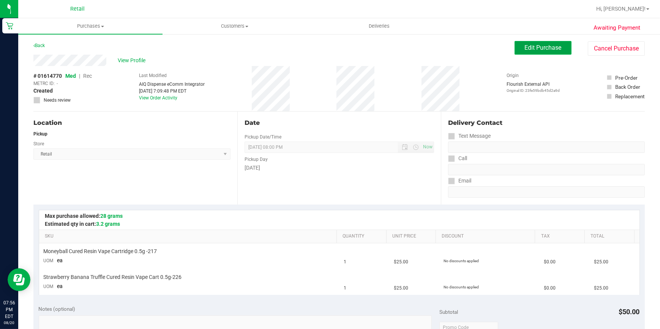
click at [535, 50] on span "Edit Purchase" at bounding box center [543, 47] width 37 height 7
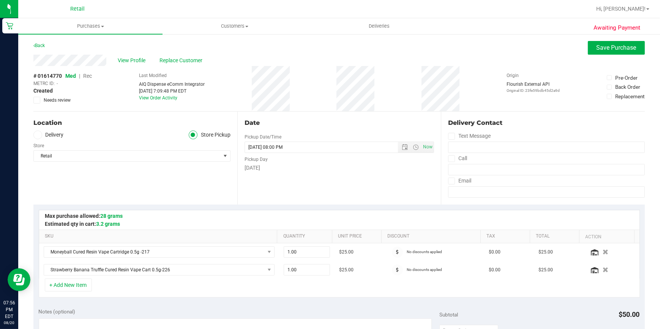
click at [92, 76] on span "Rec" at bounding box center [87, 76] width 9 height 6
click at [607, 48] on span "Save Purchase" at bounding box center [617, 47] width 40 height 7
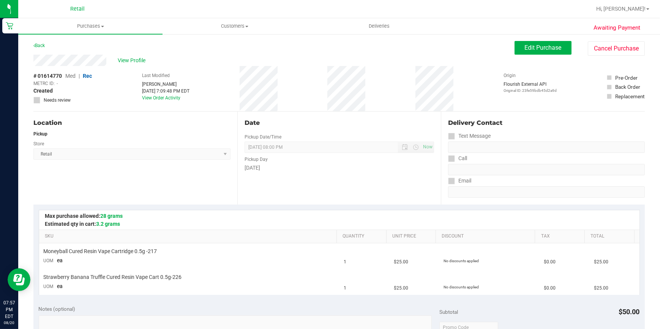
scroll to position [207, 0]
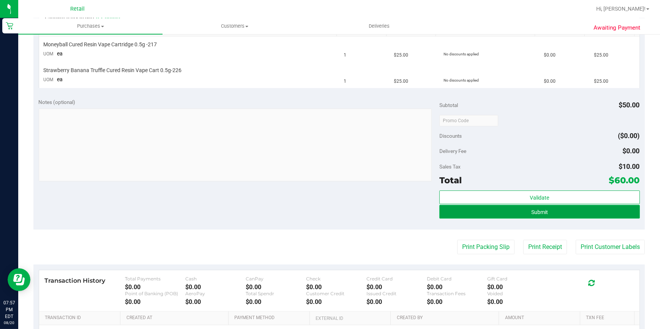
click at [571, 213] on button "Submit" at bounding box center [540, 212] width 201 height 14
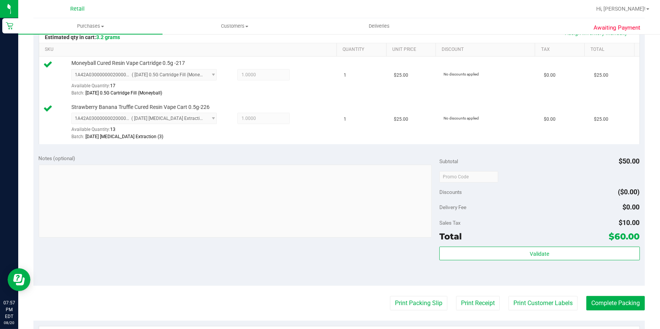
scroll to position [242, 0]
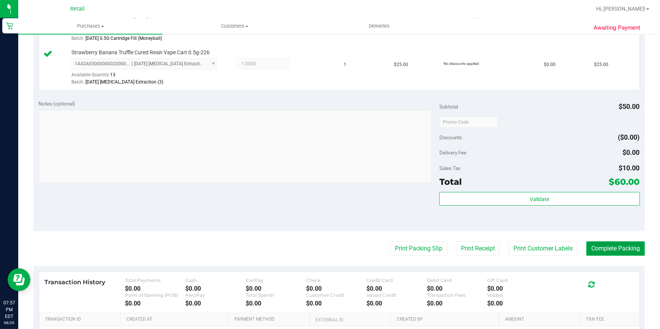
click at [601, 245] on button "Complete Packing" at bounding box center [616, 249] width 59 height 14
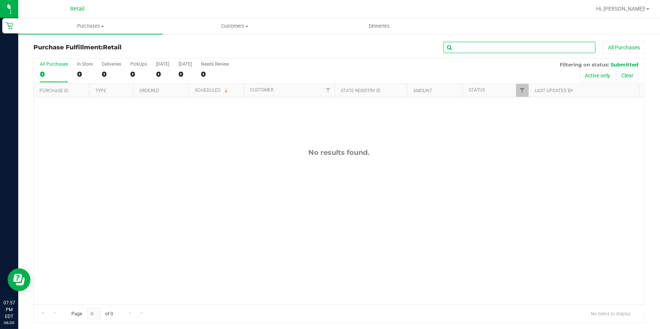
click at [474, 51] on input "text" at bounding box center [520, 47] width 152 height 11
click at [84, 21] on uib-tab-heading "Purchases Summary of purchases Fulfillment All purchases" at bounding box center [90, 26] width 144 height 16
click at [68, 45] on span "Summary of purchases" at bounding box center [57, 46] width 78 height 6
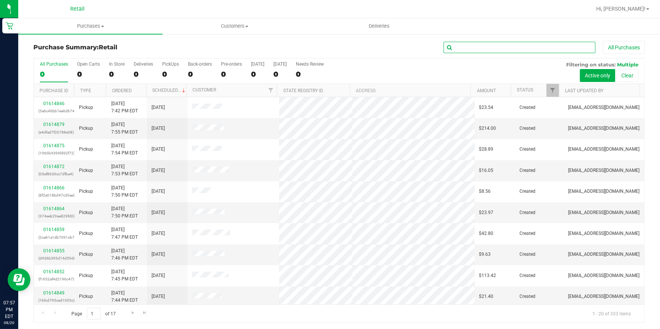
click at [472, 46] on input "text" at bounding box center [520, 47] width 152 height 11
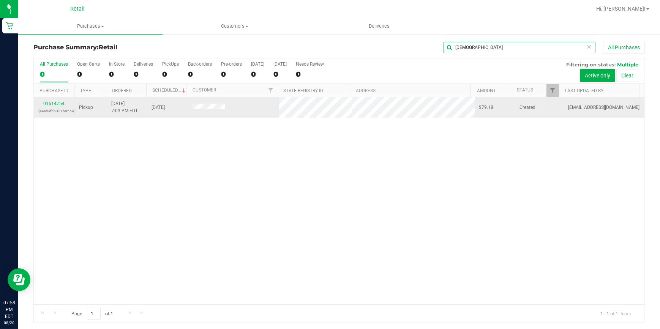
type input "[DEMOGRAPHIC_DATA]"
click at [43, 105] on link "01614754" at bounding box center [53, 103] width 21 height 5
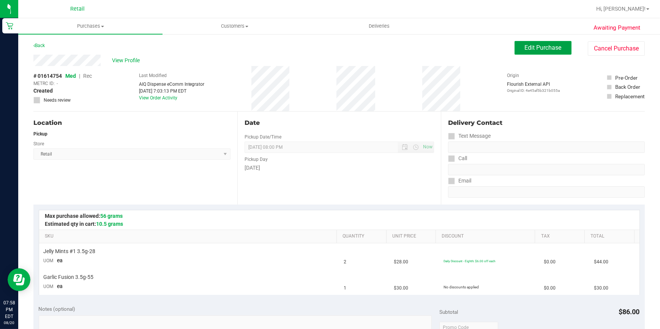
click at [527, 49] on span "Edit Purchase" at bounding box center [543, 47] width 37 height 7
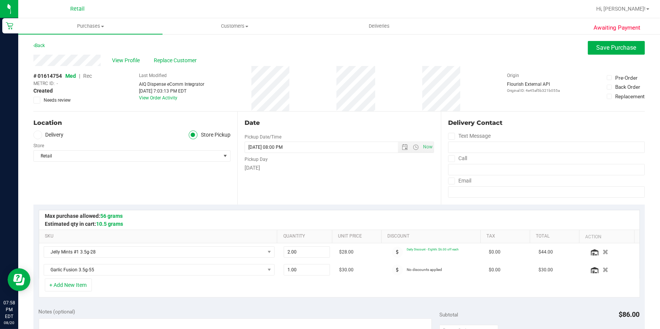
scroll to position [172, 0]
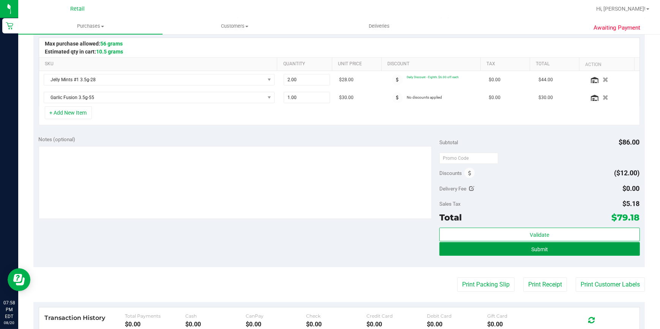
click at [483, 249] on button "Submit" at bounding box center [540, 249] width 201 height 14
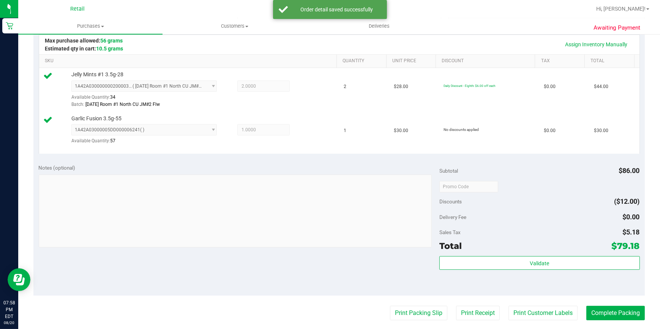
scroll to position [207, 0]
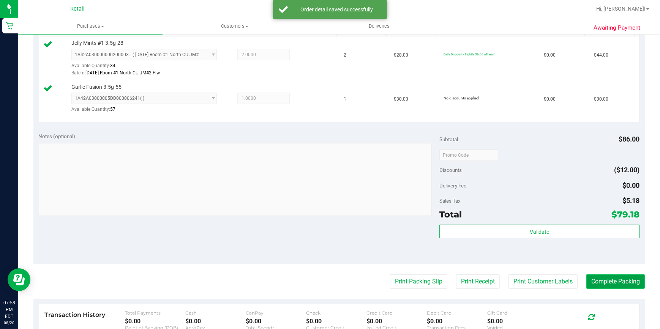
click at [598, 280] on button "Complete Packing" at bounding box center [616, 282] width 59 height 14
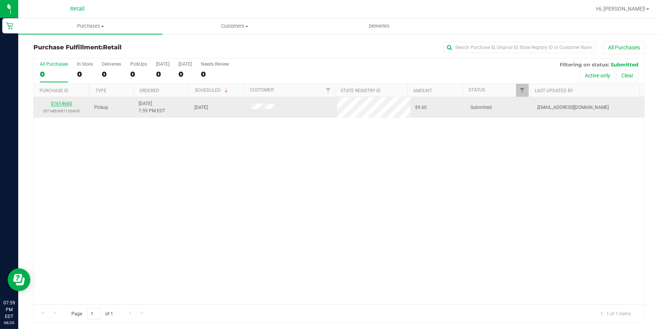
click at [67, 104] on link "01614660" at bounding box center [61, 103] width 21 height 5
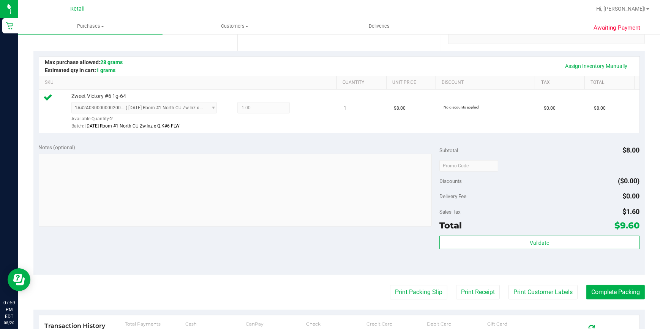
scroll to position [172, 0]
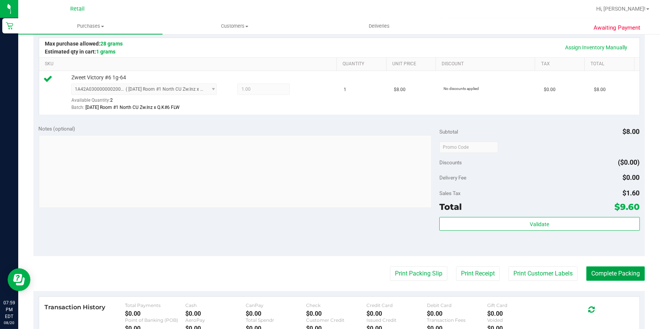
click at [626, 272] on button "Complete Packing" at bounding box center [616, 274] width 59 height 14
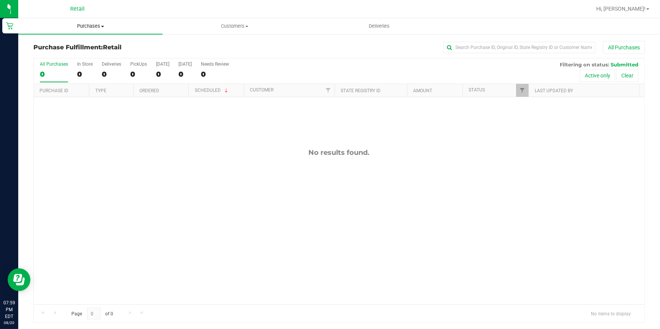
click at [91, 23] on span "Purchases" at bounding box center [90, 26] width 144 height 7
click at [76, 45] on span "Summary of purchases" at bounding box center [57, 46] width 78 height 6
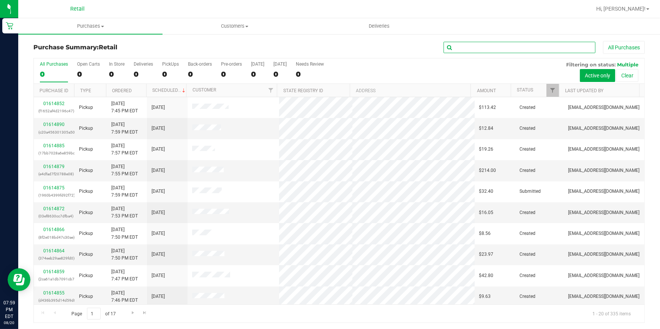
click at [463, 49] on input "text" at bounding box center [520, 47] width 152 height 11
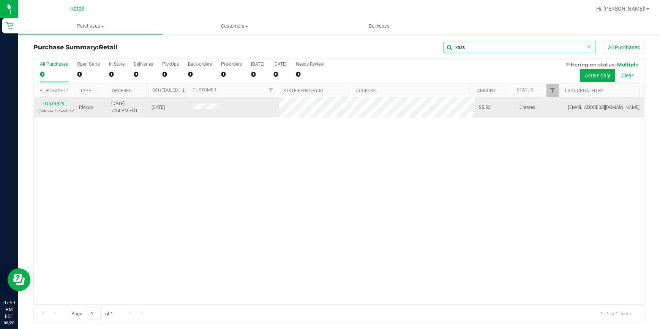
type input "kass"
click at [55, 105] on link "01614829" at bounding box center [53, 103] width 21 height 5
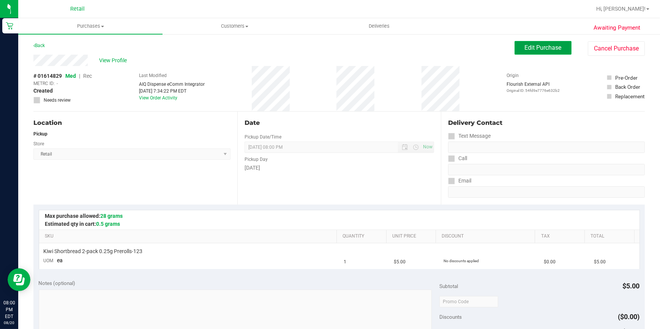
click at [547, 49] on span "Edit Purchase" at bounding box center [543, 47] width 37 height 7
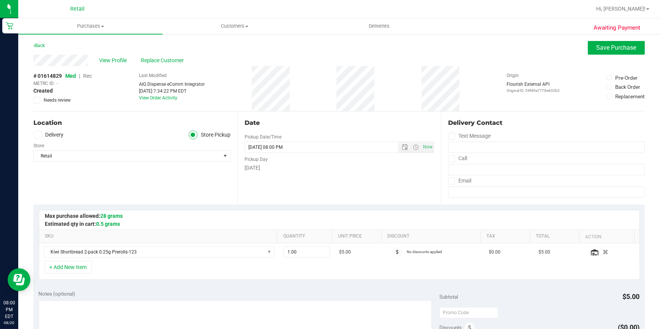
click at [89, 77] on span "Rec" at bounding box center [87, 76] width 9 height 6
click at [614, 48] on span "Save Purchase" at bounding box center [617, 47] width 40 height 7
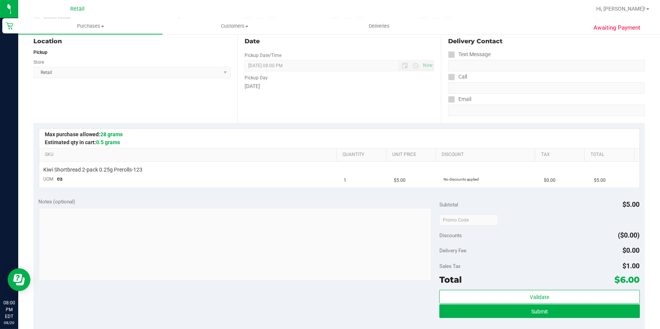
scroll to position [103, 0]
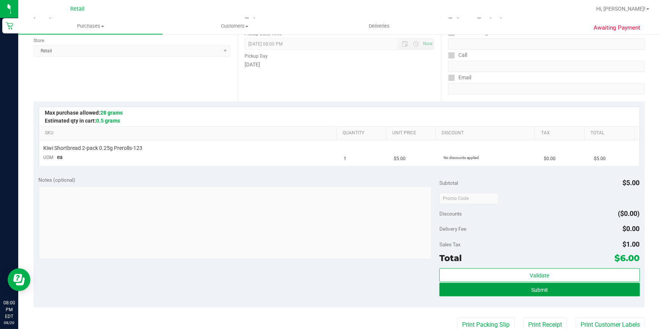
click at [532, 296] on button "Submit" at bounding box center [540, 290] width 201 height 14
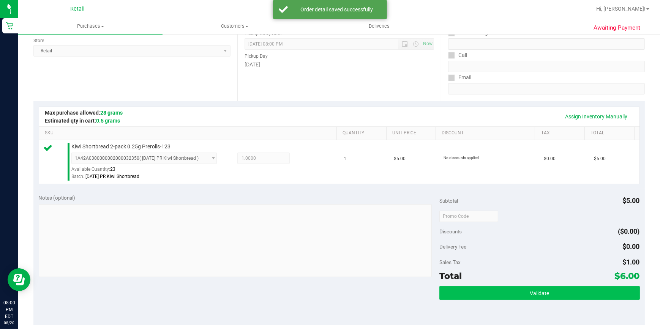
scroll to position [172, 0]
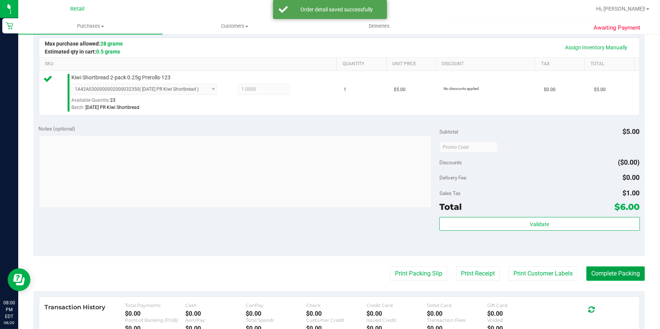
click at [597, 277] on button "Complete Packing" at bounding box center [616, 274] width 59 height 14
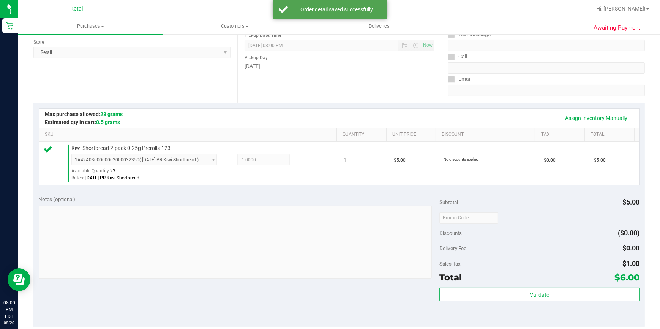
scroll to position [0, 0]
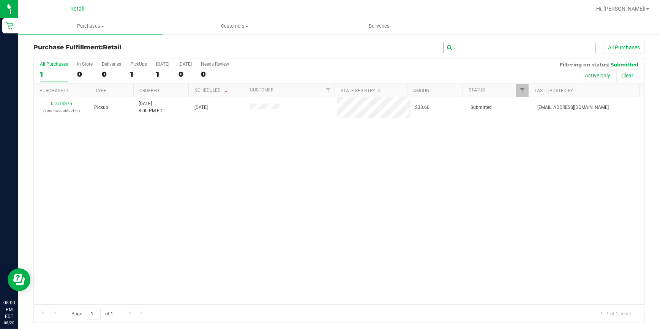
click at [501, 49] on input "text" at bounding box center [520, 47] width 152 height 11
click at [88, 25] on span "Purchases" at bounding box center [90, 26] width 144 height 7
click at [78, 45] on span "Summary of purchases" at bounding box center [57, 46] width 78 height 6
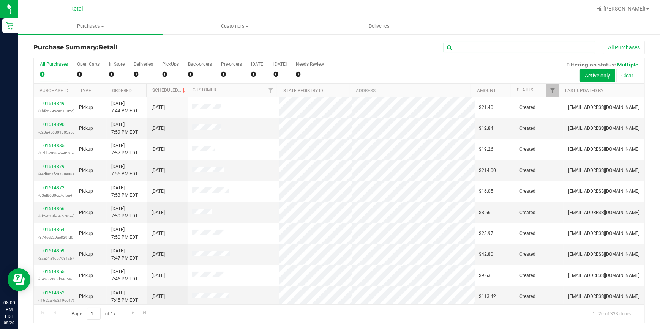
click at [479, 49] on input "text" at bounding box center [520, 47] width 152 height 11
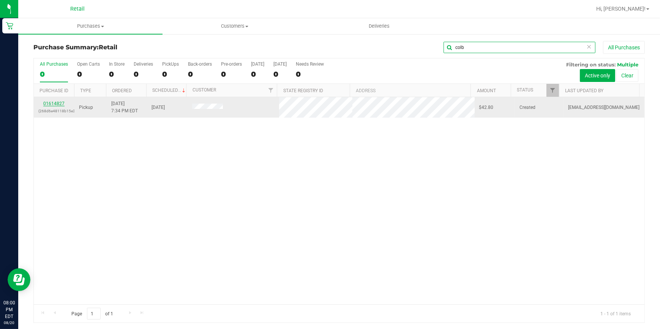
type input "colb"
click at [52, 104] on link "01614827" at bounding box center [53, 103] width 21 height 5
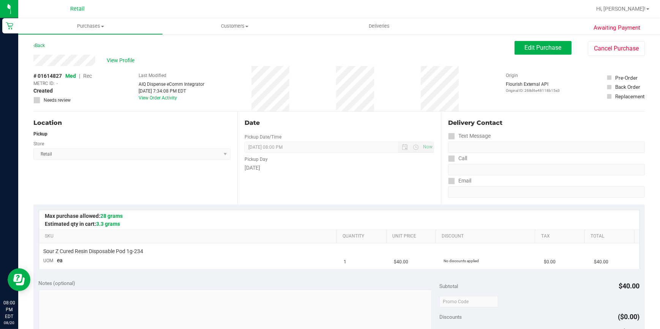
click at [541, 40] on div "Awaiting Payment Back Edit Purchase Cancel Purchase View Profile # 01614827 Med…" at bounding box center [339, 318] width 642 height 570
click at [536, 44] on span "Edit Purchase" at bounding box center [543, 47] width 37 height 7
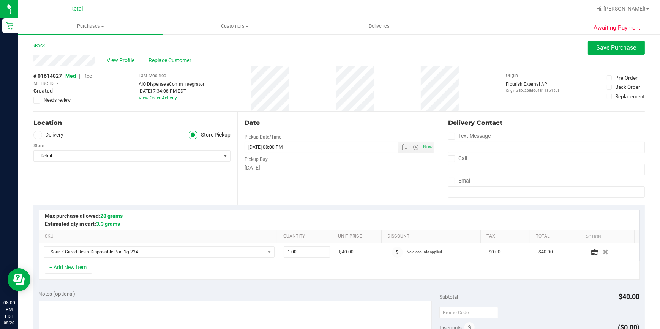
click at [90, 77] on span "Rec" at bounding box center [87, 76] width 9 height 6
click at [614, 52] on button "Save Purchase" at bounding box center [616, 48] width 57 height 14
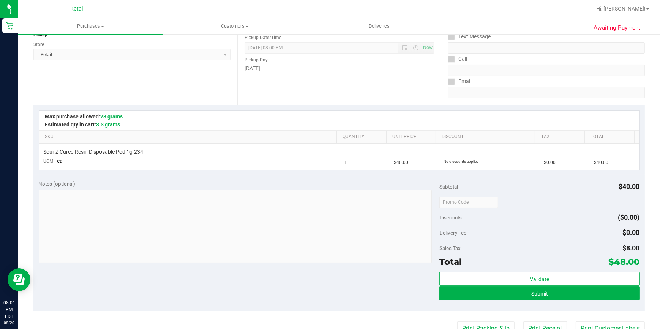
scroll to position [103, 0]
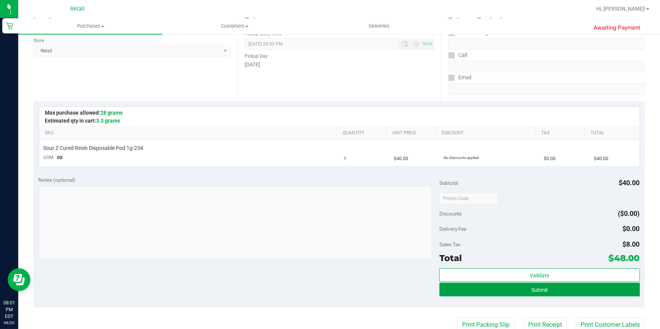
click at [531, 288] on span "Submit" at bounding box center [539, 290] width 17 height 6
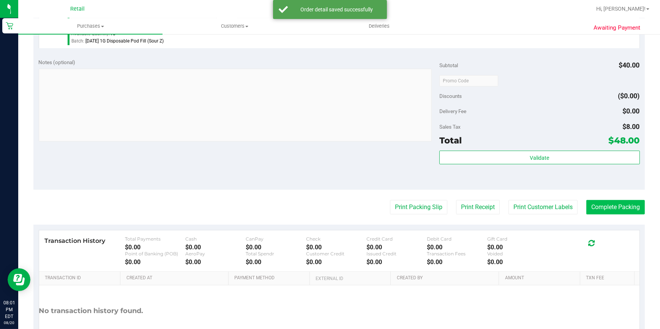
scroll to position [242, 0]
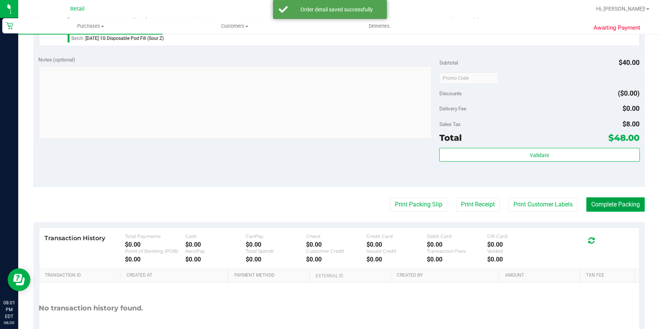
click at [610, 202] on button "Complete Packing" at bounding box center [616, 205] width 59 height 14
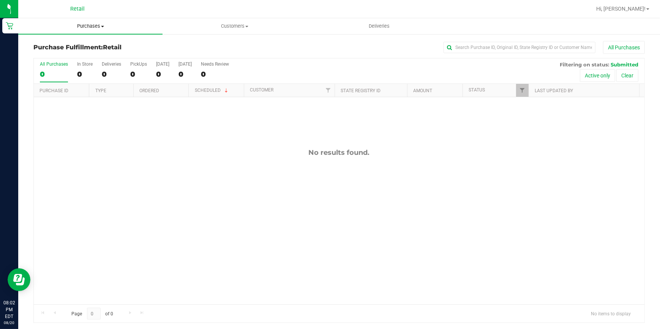
click at [81, 21] on uib-tab-heading "Purchases Summary of purchases Fulfillment All purchases" at bounding box center [90, 26] width 144 height 16
click at [80, 47] on span "Summary of purchases" at bounding box center [57, 46] width 78 height 6
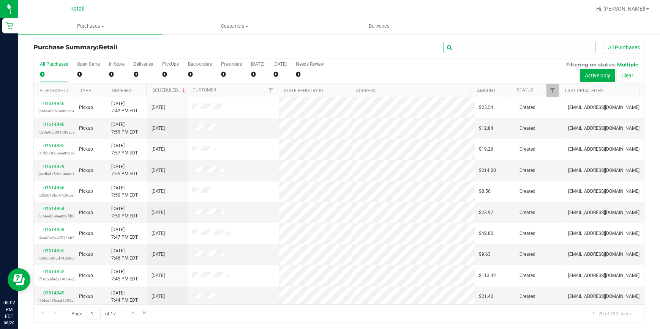
click at [467, 48] on input "text" at bounding box center [520, 47] width 152 height 11
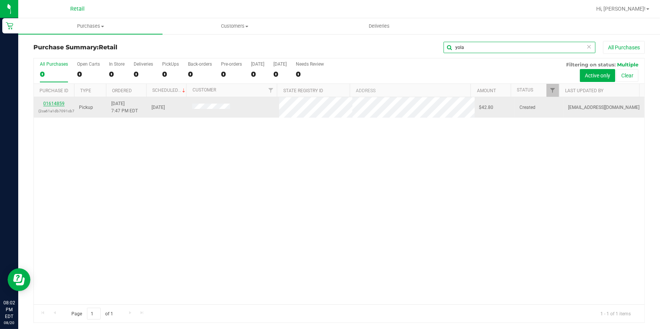
type input "yola"
click at [52, 104] on link "01614859" at bounding box center [53, 103] width 21 height 5
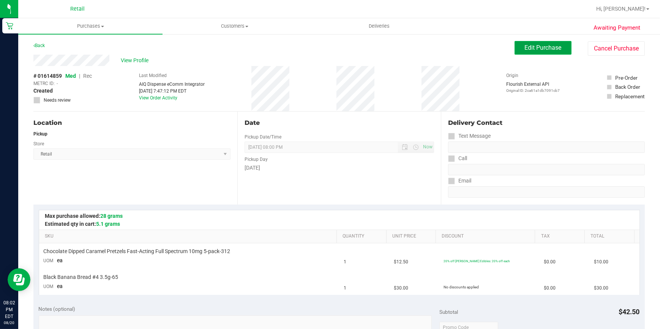
click at [525, 49] on span "Edit Purchase" at bounding box center [543, 47] width 37 height 7
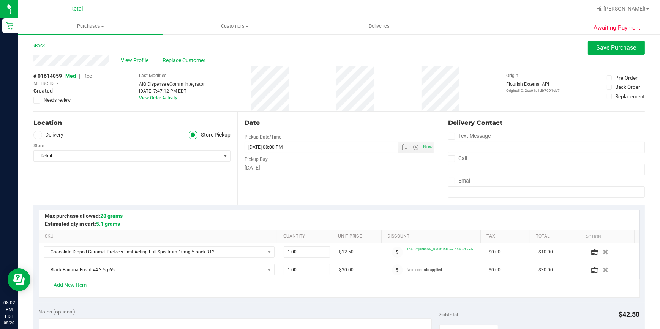
click at [88, 76] on span "Rec" at bounding box center [87, 76] width 9 height 6
click at [591, 53] on button "Save Purchase" at bounding box center [616, 48] width 57 height 14
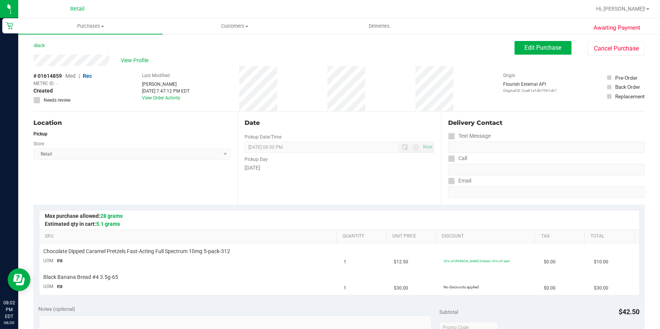
scroll to position [172, 0]
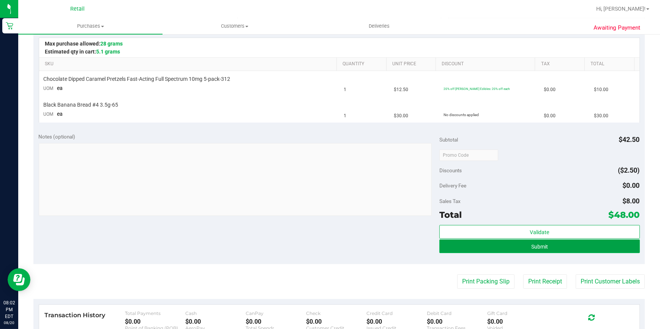
click at [524, 243] on button "Submit" at bounding box center [540, 247] width 201 height 14
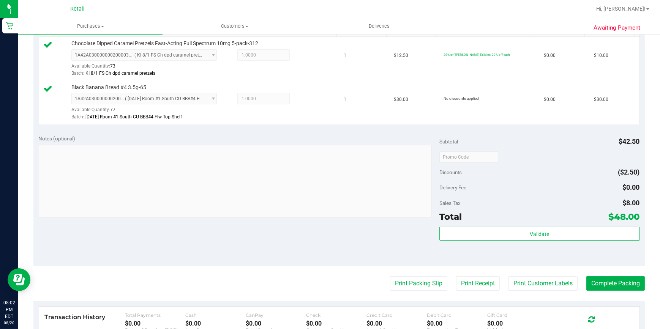
scroll to position [207, 0]
click at [617, 280] on button "Complete Packing" at bounding box center [616, 283] width 59 height 14
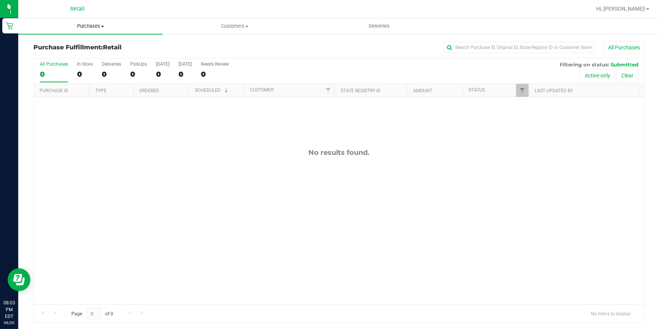
click at [82, 25] on span "Purchases" at bounding box center [90, 26] width 144 height 7
click at [74, 43] on span "Summary of purchases" at bounding box center [57, 46] width 78 height 6
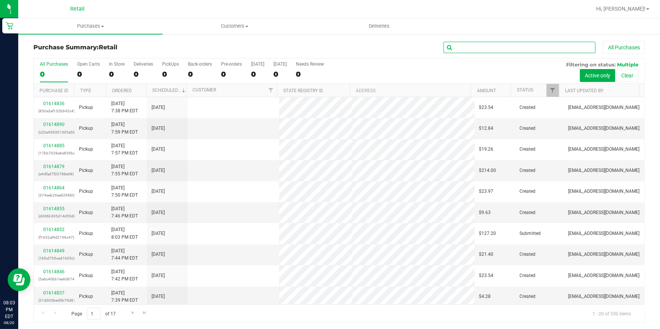
click at [462, 51] on input "text" at bounding box center [520, 47] width 152 height 11
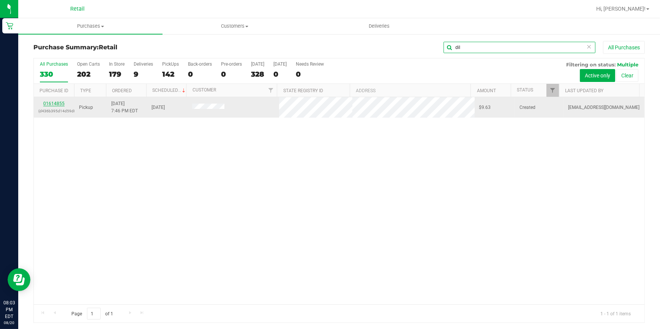
type input "dil"
click at [58, 104] on link "01614855" at bounding box center [53, 103] width 21 height 5
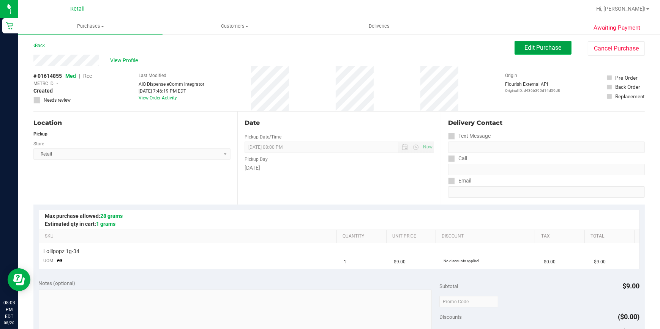
click at [525, 46] on span "Edit Purchase" at bounding box center [543, 47] width 37 height 7
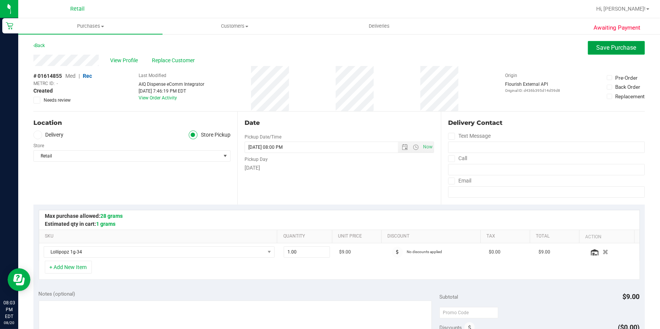
click at [609, 54] on button "Save Purchase" at bounding box center [616, 48] width 57 height 14
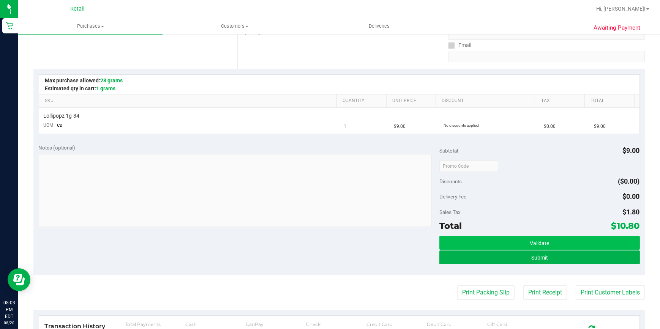
scroll to position [138, 0]
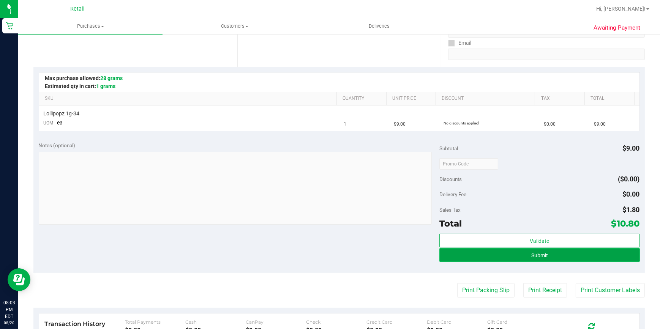
click at [510, 250] on button "Submit" at bounding box center [540, 255] width 201 height 14
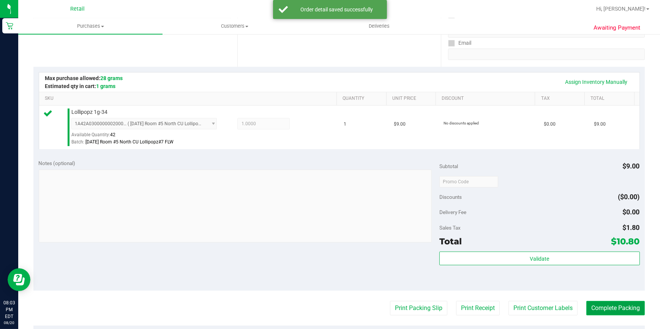
click at [618, 312] on button "Complete Packing" at bounding box center [616, 308] width 59 height 14
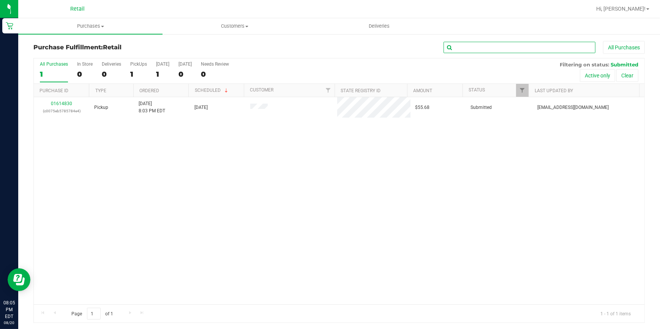
click at [474, 52] on input "text" at bounding box center [520, 47] width 152 height 11
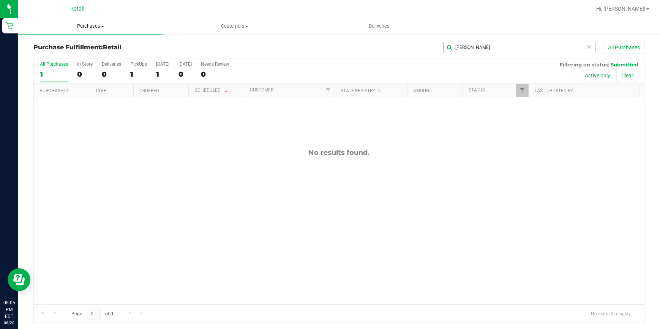
type input "[PERSON_NAME]"
click at [83, 25] on span "Purchases" at bounding box center [90, 26] width 144 height 7
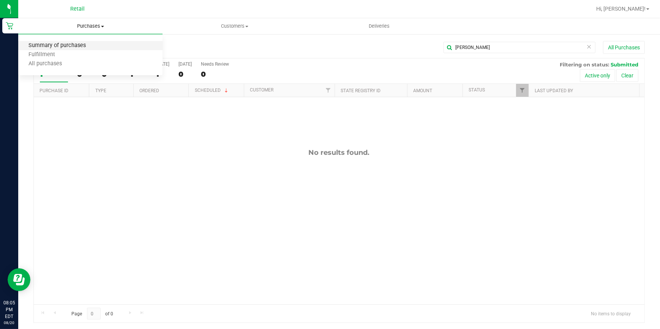
click at [53, 45] on span "Summary of purchases" at bounding box center [57, 46] width 78 height 6
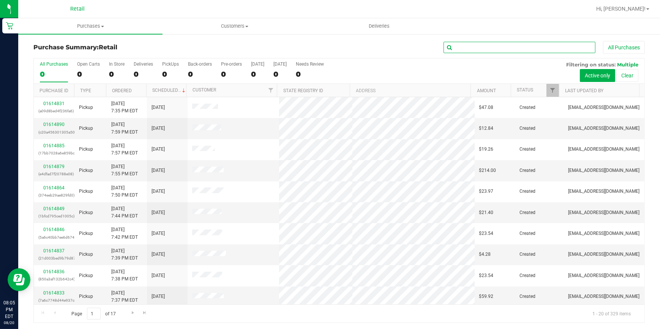
click at [468, 48] on input "text" at bounding box center [520, 47] width 152 height 11
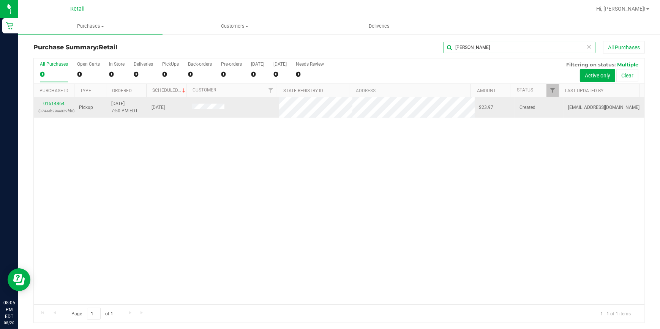
type input "[PERSON_NAME]"
click at [55, 102] on link "01614864" at bounding box center [53, 103] width 21 height 5
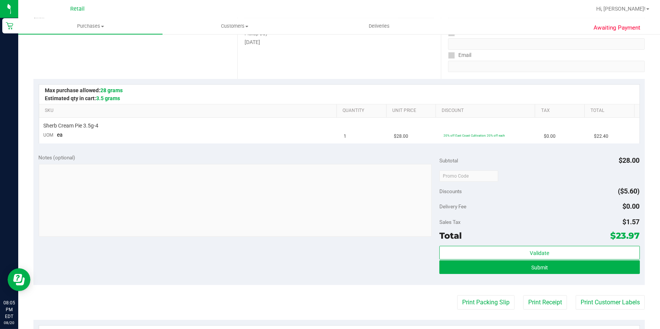
scroll to position [138, 0]
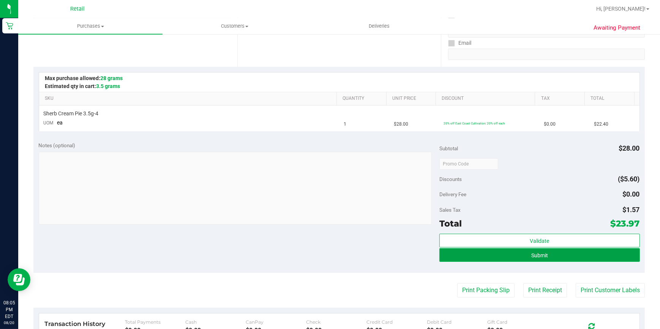
click at [555, 255] on button "Submit" at bounding box center [540, 255] width 201 height 14
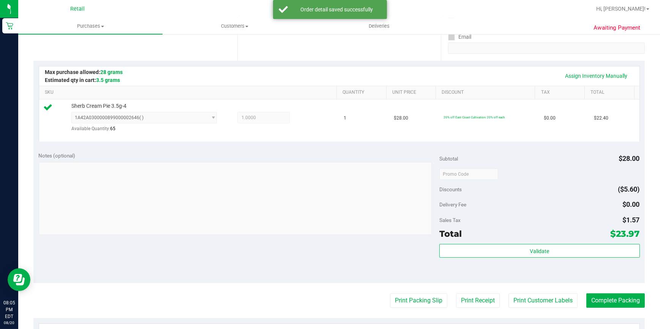
scroll to position [242, 0]
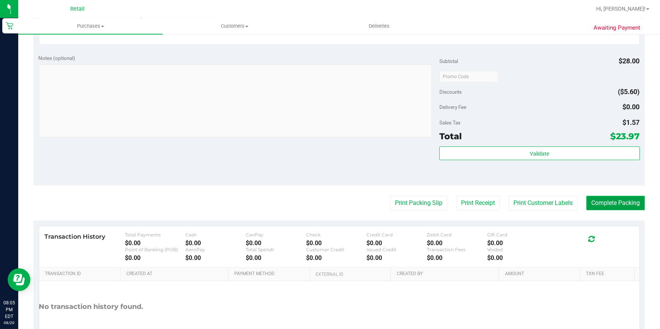
click at [606, 201] on button "Complete Packing" at bounding box center [616, 203] width 59 height 14
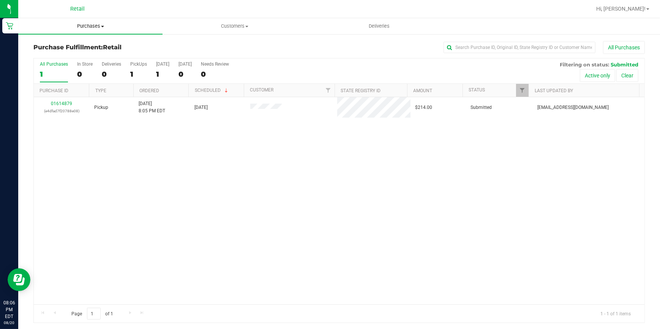
click at [89, 26] on span "Purchases" at bounding box center [90, 26] width 144 height 7
click at [75, 45] on span "Summary of purchases" at bounding box center [57, 46] width 78 height 6
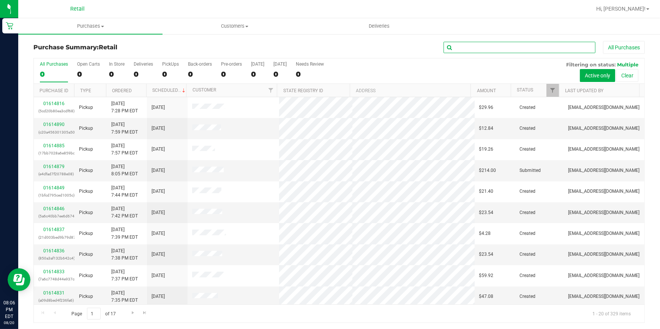
click at [477, 49] on input "text" at bounding box center [520, 47] width 152 height 11
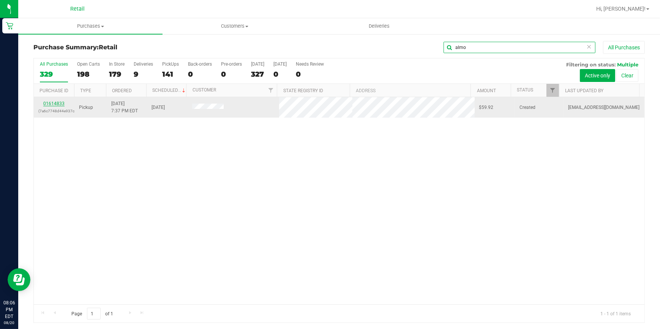
type input "almo"
click at [59, 104] on link "01614833" at bounding box center [53, 103] width 21 height 5
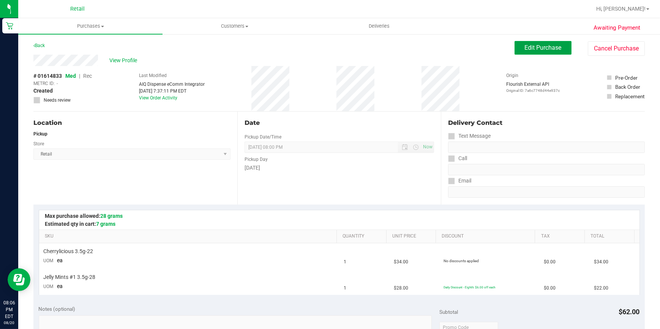
click at [532, 53] on button "Edit Purchase" at bounding box center [543, 48] width 57 height 14
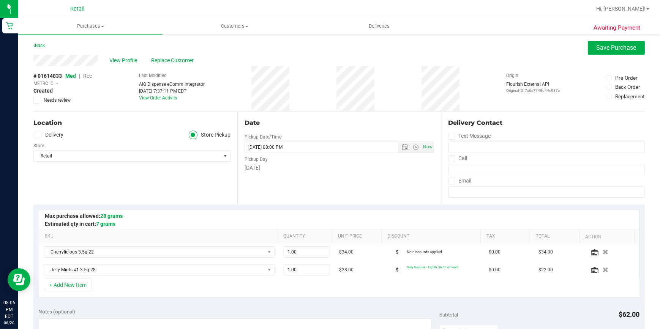
click at [89, 77] on span "Rec" at bounding box center [87, 76] width 9 height 6
click at [596, 41] on button "Save Purchase" at bounding box center [616, 48] width 57 height 14
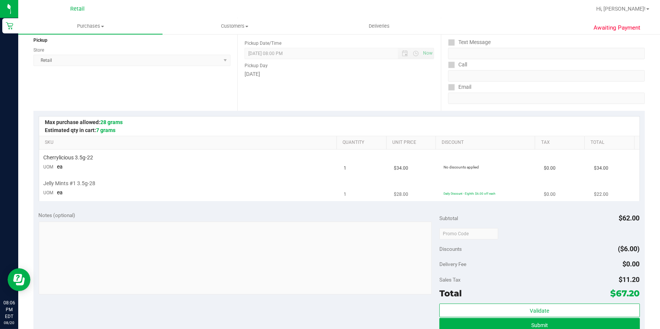
scroll to position [103, 0]
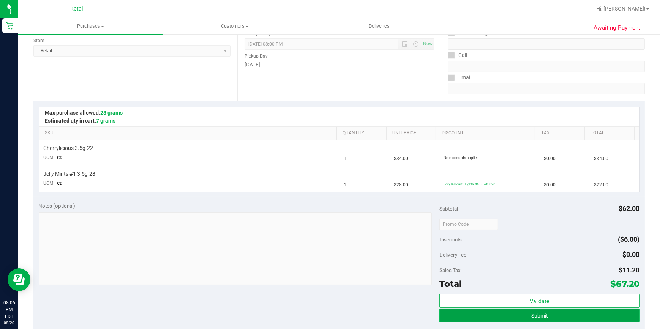
click at [499, 316] on button "Submit" at bounding box center [540, 316] width 201 height 14
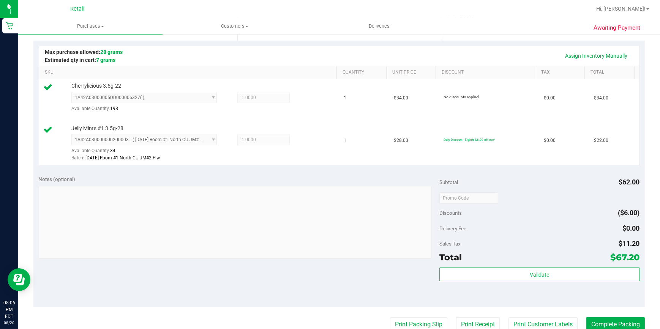
scroll to position [207, 0]
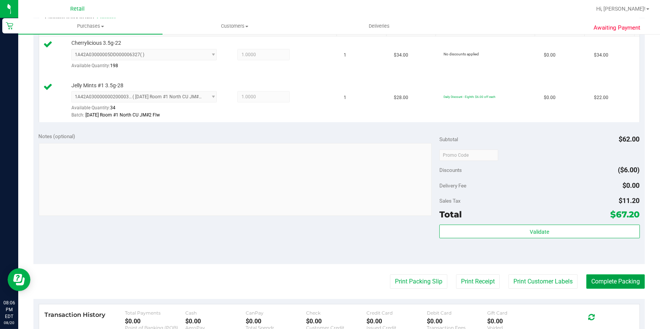
click at [626, 282] on button "Complete Packing" at bounding box center [616, 282] width 59 height 14
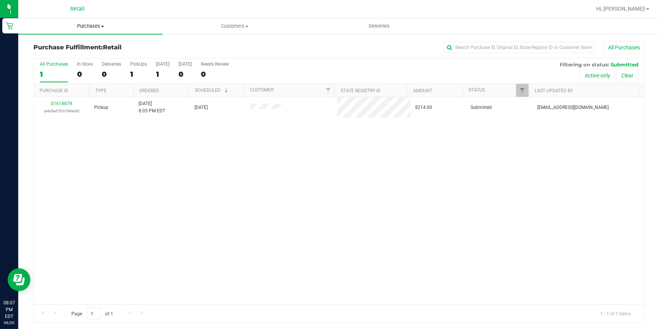
drag, startPoint x: 86, startPoint y: 25, endPoint x: 84, endPoint y: 29, distance: 4.4
click at [86, 25] on span "Purchases" at bounding box center [90, 26] width 144 height 7
click at [72, 46] on span "Summary of purchases" at bounding box center [57, 46] width 78 height 6
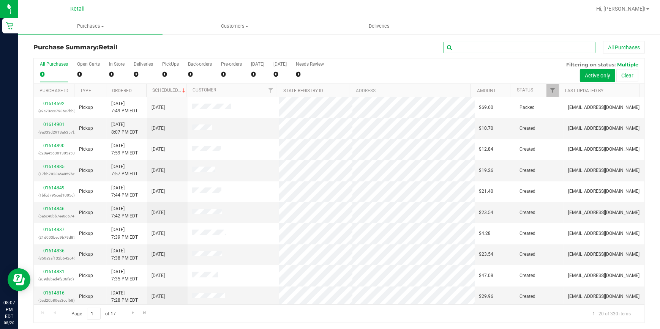
click at [466, 49] on input "text" at bounding box center [520, 47] width 152 height 11
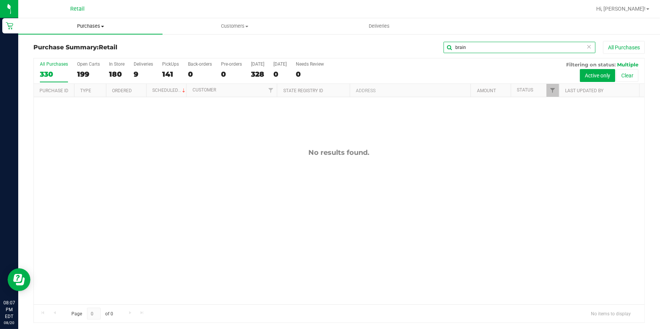
type input "brain"
click at [87, 27] on span "Purchases" at bounding box center [90, 26] width 144 height 7
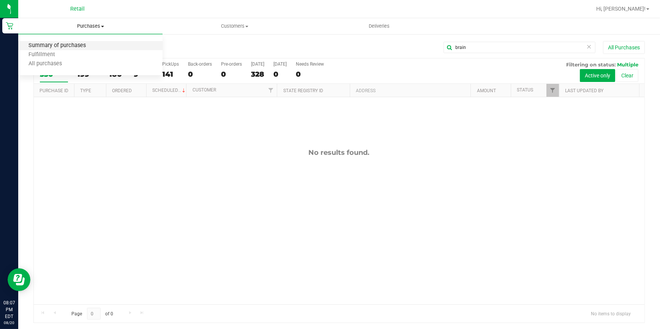
click at [74, 45] on span "Summary of purchases" at bounding box center [57, 46] width 78 height 6
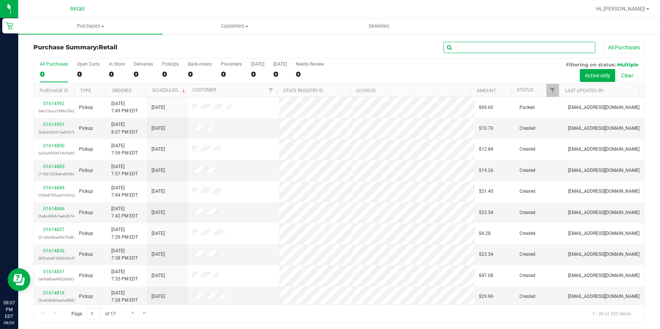
click at [473, 49] on input "text" at bounding box center [520, 47] width 152 height 11
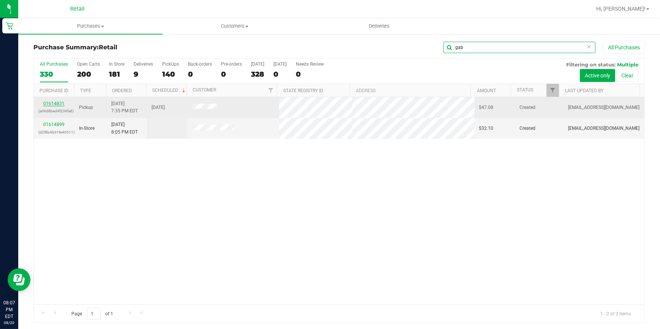
type input "gab"
click at [57, 104] on link "01614831" at bounding box center [53, 103] width 21 height 5
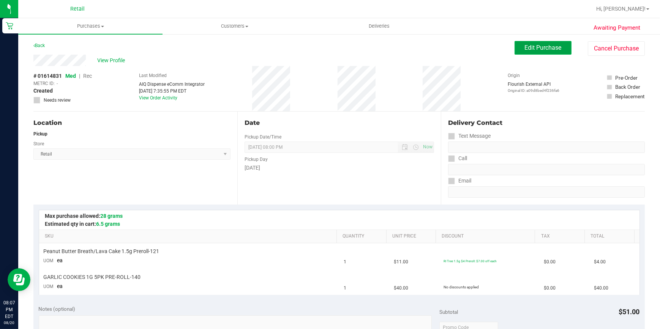
click at [525, 46] on span "Edit Purchase" at bounding box center [543, 47] width 37 height 7
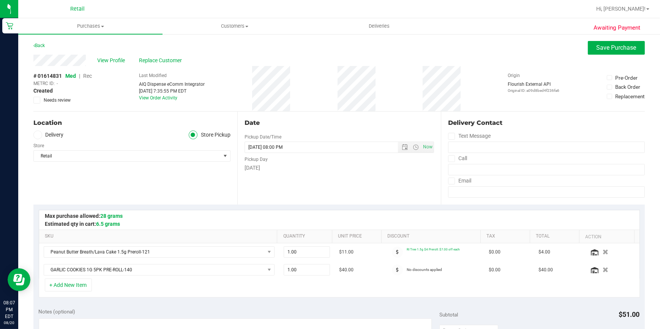
click at [87, 76] on span "Rec" at bounding box center [87, 76] width 9 height 6
click at [610, 51] on span "Save Purchase" at bounding box center [617, 47] width 40 height 7
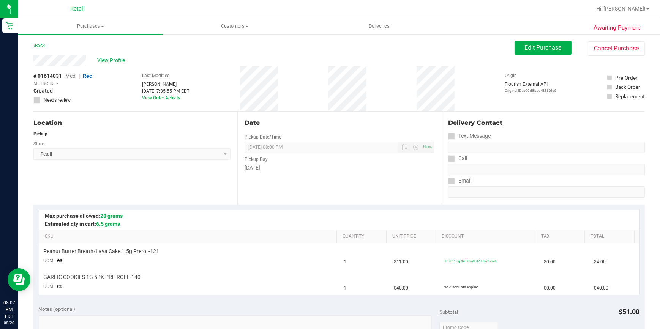
scroll to position [172, 0]
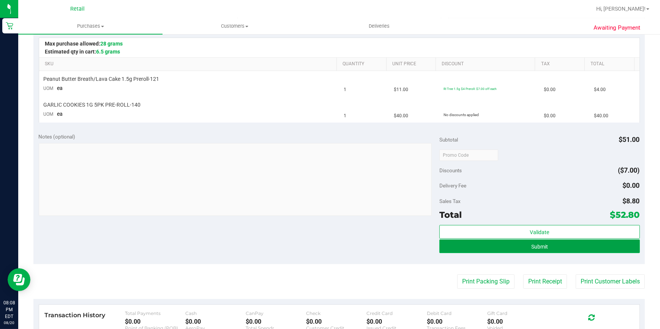
click at [520, 245] on button "Submit" at bounding box center [540, 247] width 201 height 14
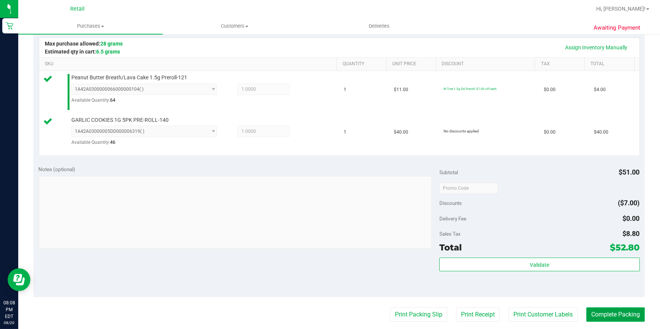
click at [604, 314] on button "Complete Packing" at bounding box center [616, 315] width 59 height 14
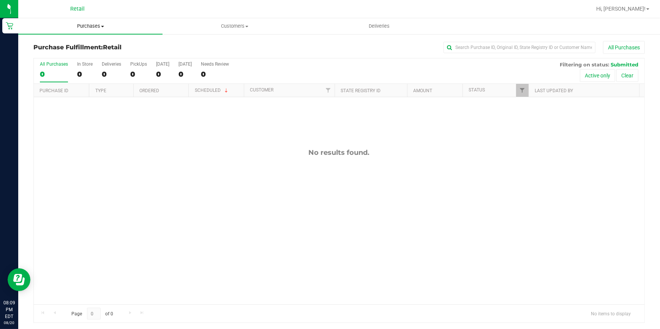
drag, startPoint x: 95, startPoint y: 24, endPoint x: 89, endPoint y: 24, distance: 5.7
click at [95, 24] on span "Purchases" at bounding box center [90, 26] width 144 height 7
click at [59, 46] on span "Summary of purchases" at bounding box center [57, 46] width 78 height 6
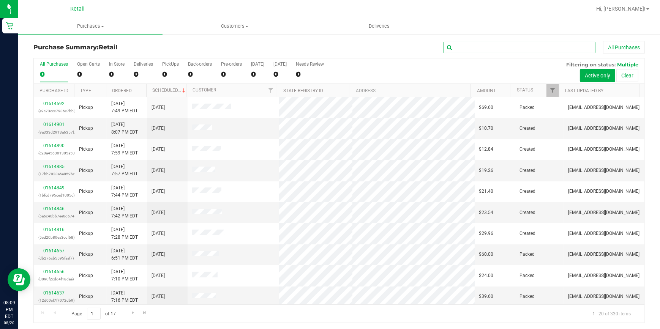
click at [474, 47] on input "text" at bounding box center [520, 47] width 152 height 11
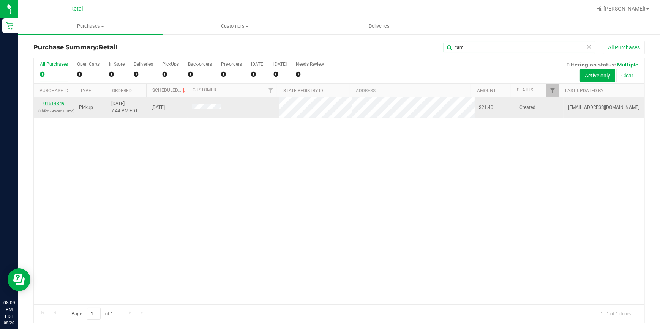
type input "tam"
click at [58, 104] on link "01614849" at bounding box center [53, 103] width 21 height 5
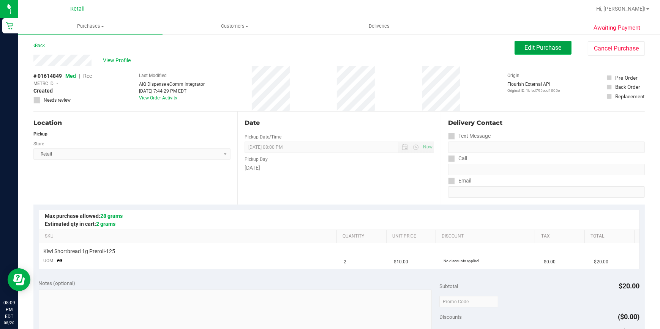
click at [525, 42] on button "Edit Purchase" at bounding box center [543, 48] width 57 height 14
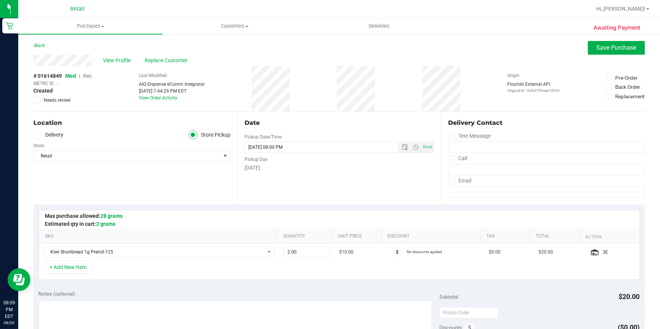
click at [88, 78] on span "Rec" at bounding box center [87, 76] width 9 height 6
click at [605, 49] on span "Save Purchase" at bounding box center [617, 47] width 40 height 7
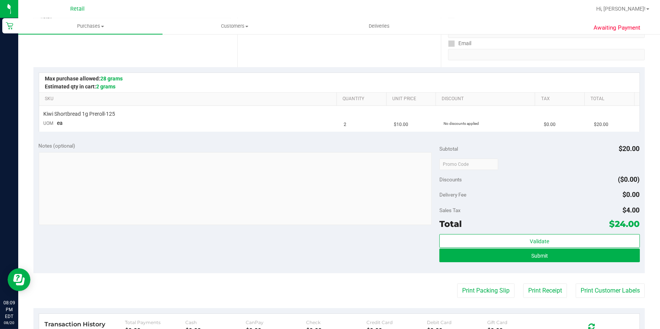
scroll to position [138, 0]
click at [500, 255] on button "Submit" at bounding box center [540, 255] width 201 height 14
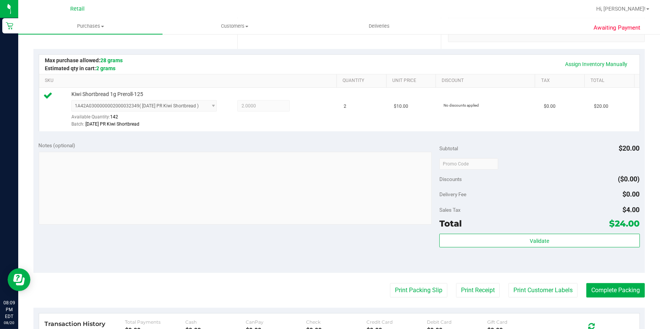
scroll to position [172, 0]
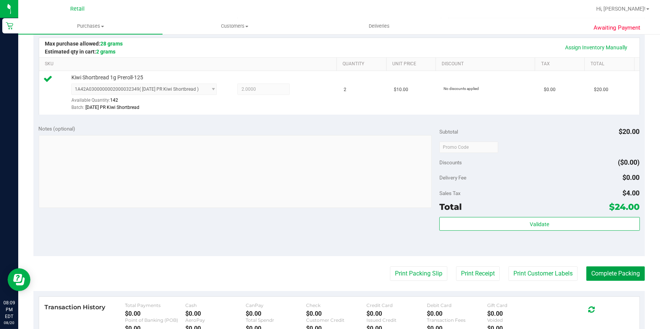
drag, startPoint x: 605, startPoint y: 277, endPoint x: 587, endPoint y: 246, distance: 35.7
click at [605, 277] on button "Complete Packing" at bounding box center [616, 274] width 59 height 14
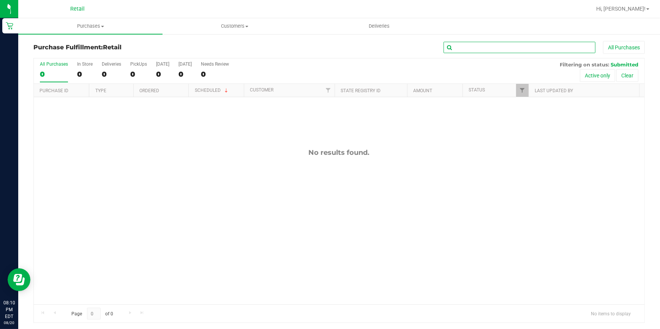
click at [480, 48] on input "text" at bounding box center [520, 47] width 152 height 11
click at [90, 27] on span "Purchases" at bounding box center [90, 26] width 144 height 7
click at [52, 47] on span "Summary of purchases" at bounding box center [57, 46] width 78 height 6
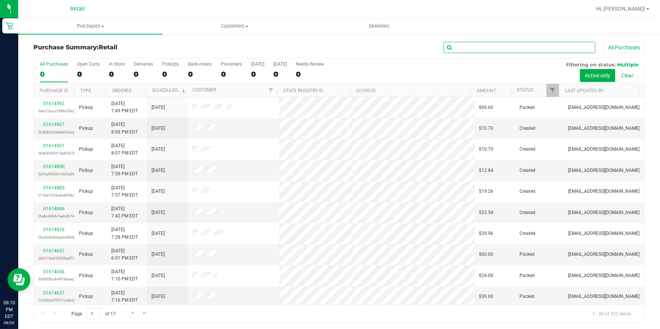
click at [464, 50] on input "text" at bounding box center [520, 47] width 152 height 11
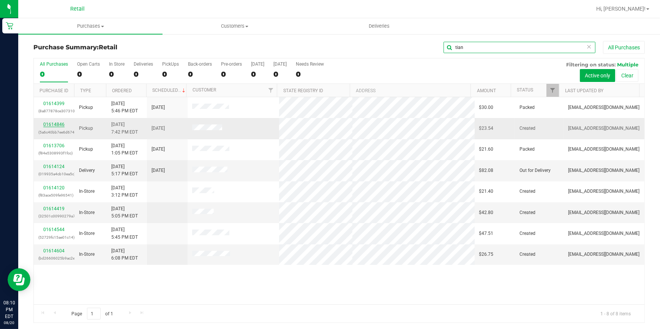
type input "tian"
click at [51, 124] on link "01614846" at bounding box center [53, 124] width 21 height 5
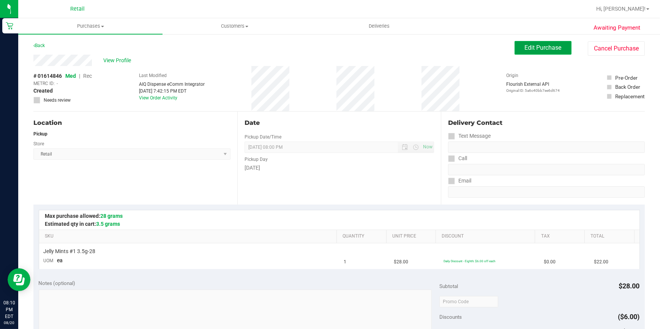
click at [533, 51] on span "Edit Purchase" at bounding box center [543, 47] width 37 height 7
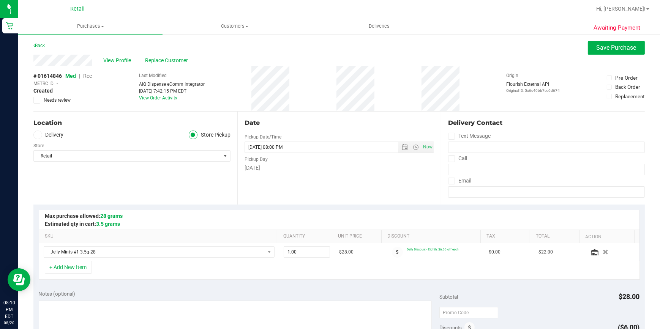
click at [91, 76] on span "Rec" at bounding box center [87, 76] width 9 height 6
click at [599, 45] on span "Save Purchase" at bounding box center [617, 47] width 40 height 7
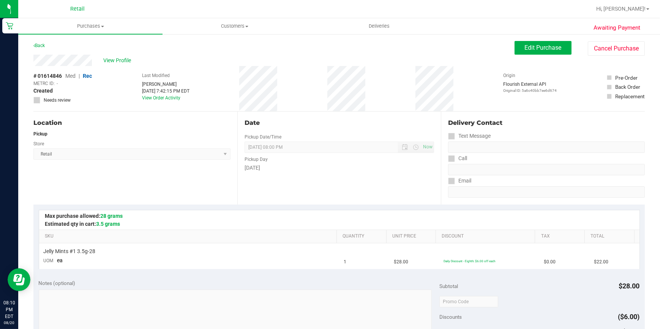
scroll to position [138, 0]
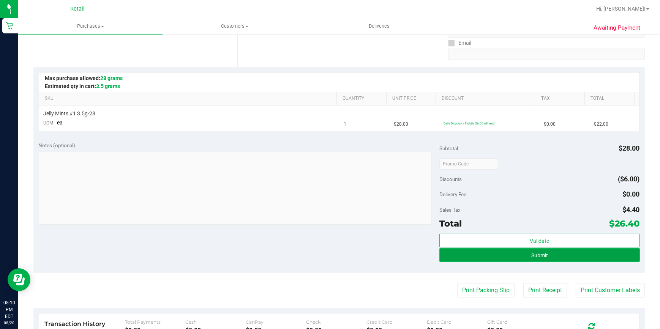
click at [553, 255] on button "Submit" at bounding box center [540, 255] width 201 height 14
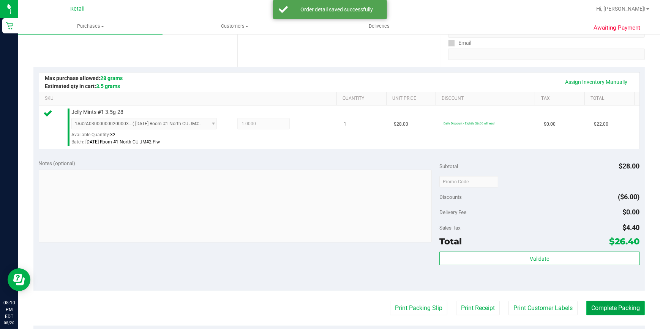
click at [623, 305] on button "Complete Packing" at bounding box center [616, 308] width 59 height 14
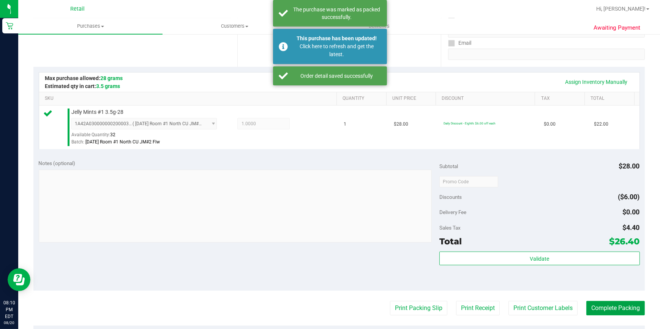
scroll to position [0, 0]
